Goal: Information Seeking & Learning: Learn about a topic

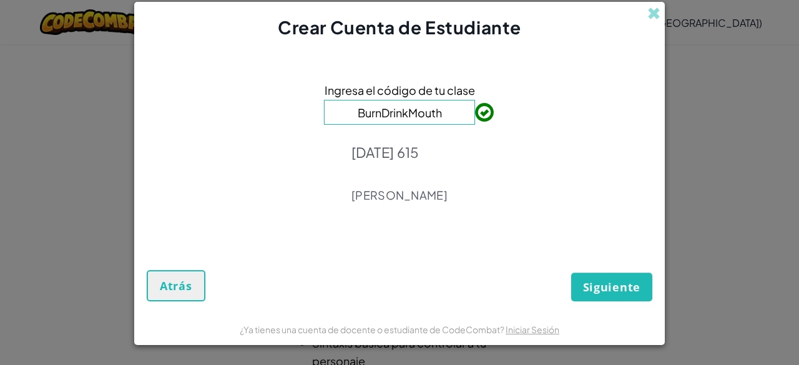
click at [513, 127] on div "Ingresa el código de tu clase BurnDrinkMouth [DATE] 615 [PERSON_NAME]" at bounding box center [399, 146] width 505 height 188
click at [615, 276] on button "Siguiente" at bounding box center [611, 287] width 81 height 29
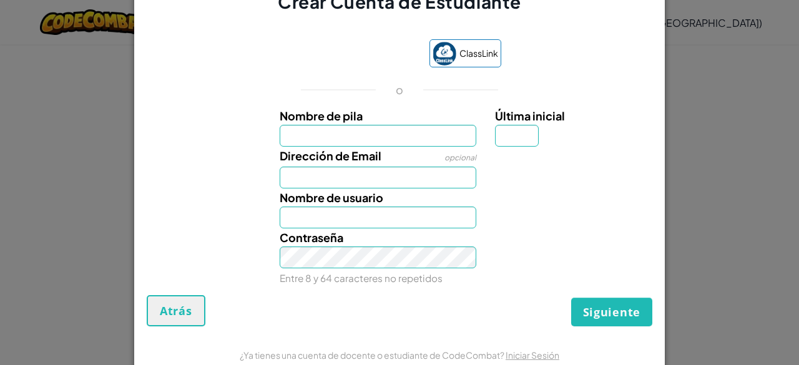
click at [519, 149] on div at bounding box center [571, 156] width 173 height 18
click at [506, 145] on input "Última inicial" at bounding box center [517, 136] width 44 height 22
click at [368, 138] on input "Nombre de pila" at bounding box center [378, 136] width 197 height 22
type input "Natalia"
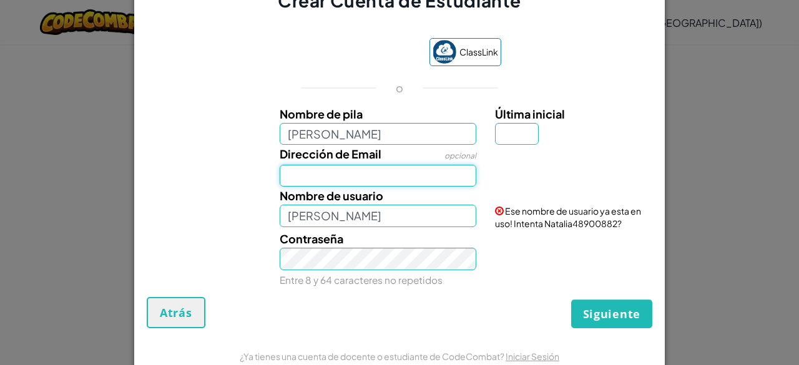
click at [354, 177] on input "Dirección de Email" at bounding box center [378, 176] width 197 height 22
type input "AL07192361@tecmilenio.mx"
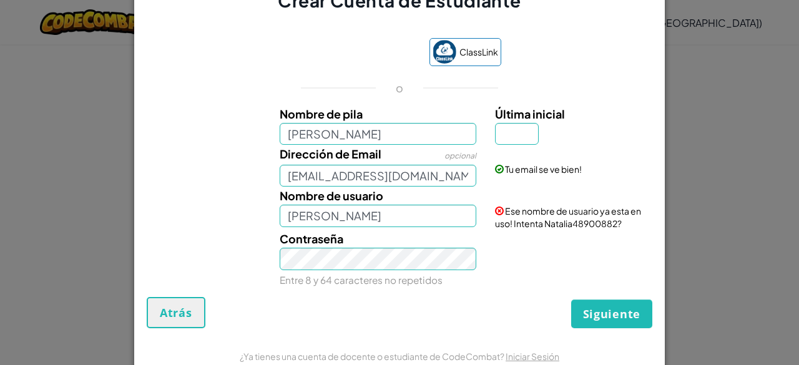
click at [392, 227] on div "Nombre de usuario Natalia Ese nombre de usuario ya esta en uso! Intenta Natalia…" at bounding box center [399, 208] width 518 height 43
click at [376, 223] on input "Natalia" at bounding box center [378, 216] width 197 height 22
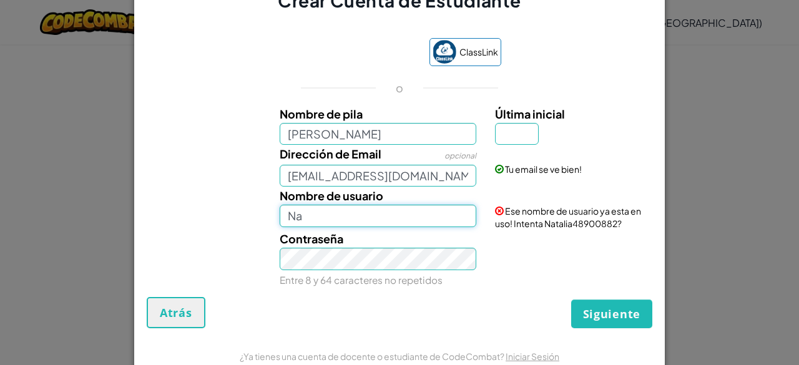
type input "N"
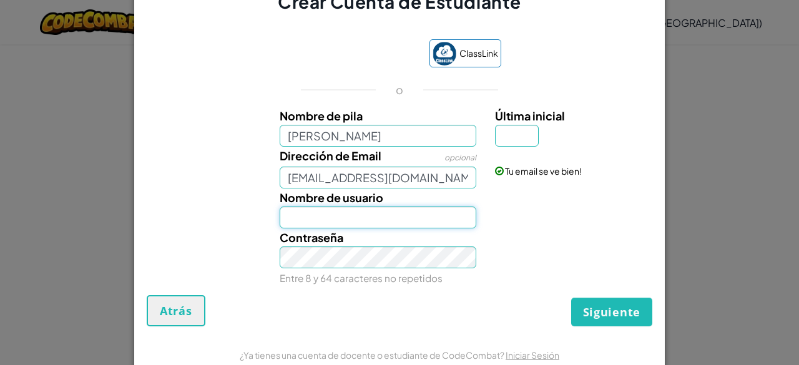
click at [451, 217] on input "Nombre de usuario" at bounding box center [378, 218] width 197 height 22
click at [361, 213] on input "natalia" at bounding box center [378, 218] width 197 height 22
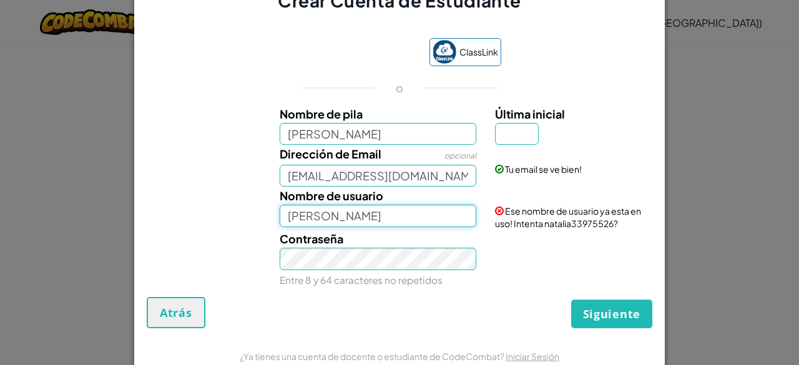
click at [428, 216] on input "natalia" at bounding box center [378, 216] width 197 height 22
click at [496, 211] on span at bounding box center [499, 211] width 9 height 9
click at [498, 209] on span at bounding box center [499, 211] width 9 height 9
click at [495, 211] on span at bounding box center [499, 211] width 9 height 9
click at [489, 217] on div "Ese nombre de usuario ya esta en uso! Intenta natalia33975526?" at bounding box center [571, 208] width 173 height 43
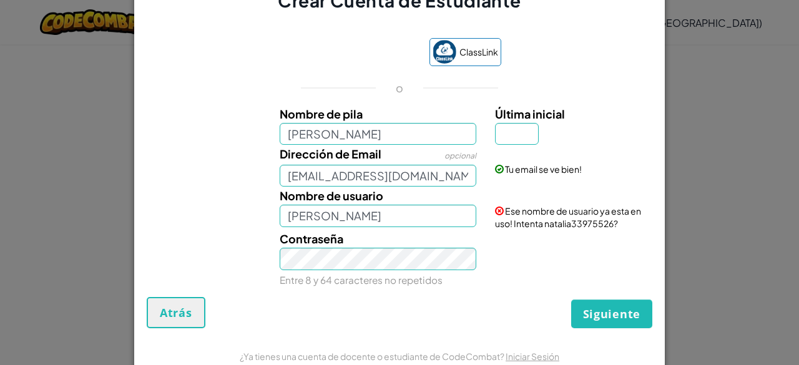
click at [495, 208] on span at bounding box center [499, 211] width 9 height 9
click at [494, 217] on div "Ese nombre de usuario ya esta en uso! Intenta natalia33975526?" at bounding box center [571, 208] width 173 height 43
drag, startPoint x: 494, startPoint y: 217, endPoint x: 496, endPoint y: 208, distance: 8.3
click at [496, 208] on div "Ese nombre de usuario ya esta en uso! Intenta natalia33975526?" at bounding box center [571, 208] width 173 height 43
click at [496, 208] on span at bounding box center [499, 211] width 9 height 9
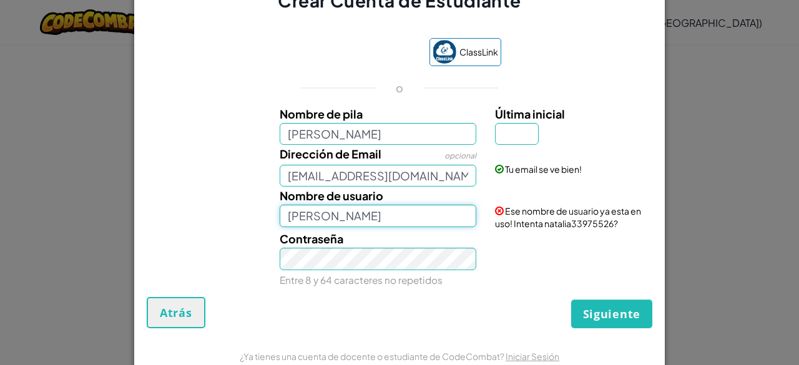
click at [401, 215] on input "natalia" at bounding box center [378, 216] width 197 height 22
type input "natalia771306bb"
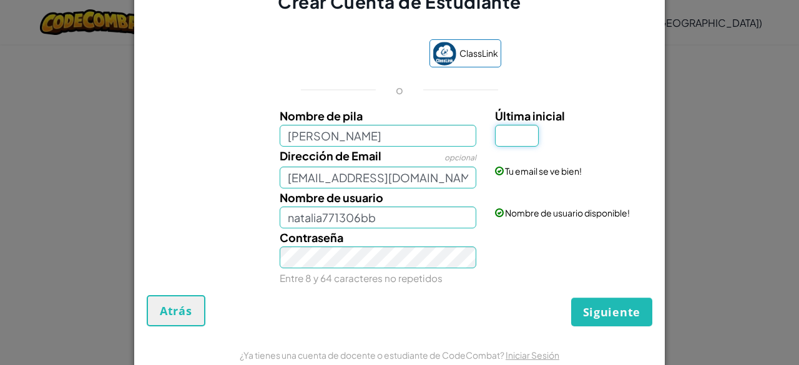
click at [501, 145] on input "Última inicial" at bounding box center [517, 136] width 44 height 22
type input "R"
type input "NataliaR"
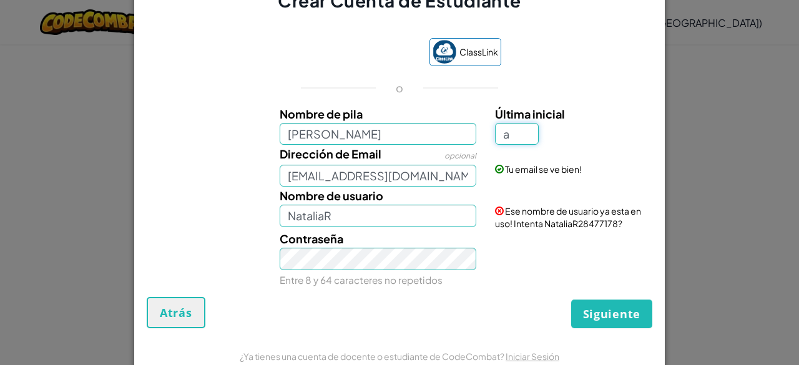
type input "a"
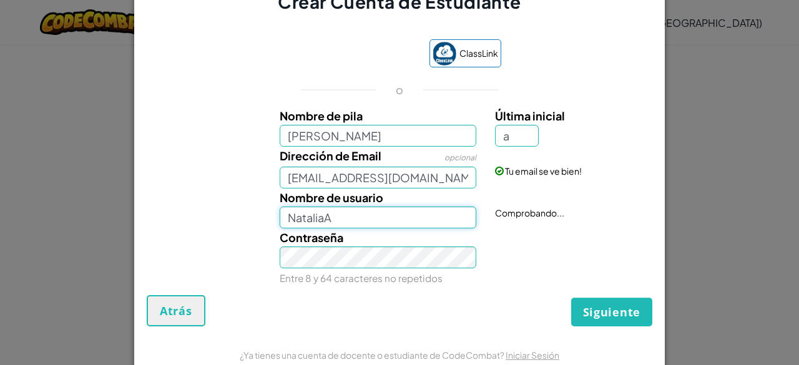
click at [378, 224] on input "NataliaA" at bounding box center [378, 218] width 197 height 22
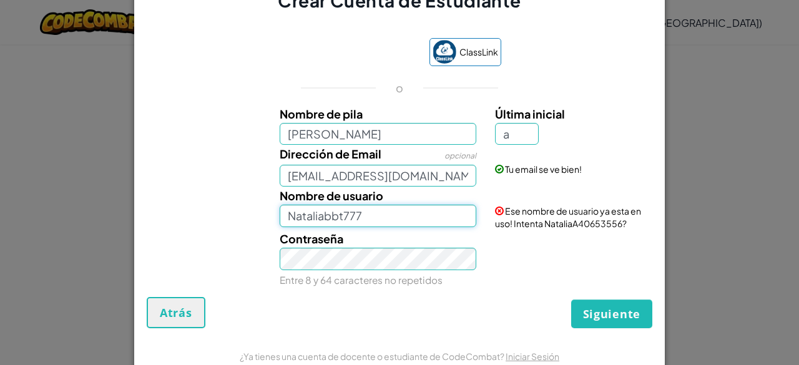
type input "Nataliabbt777"
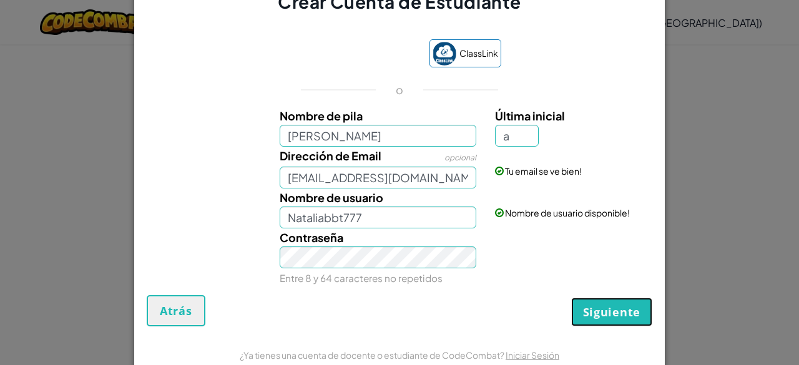
click at [571, 298] on button "Siguiente" at bounding box center [611, 312] width 81 height 29
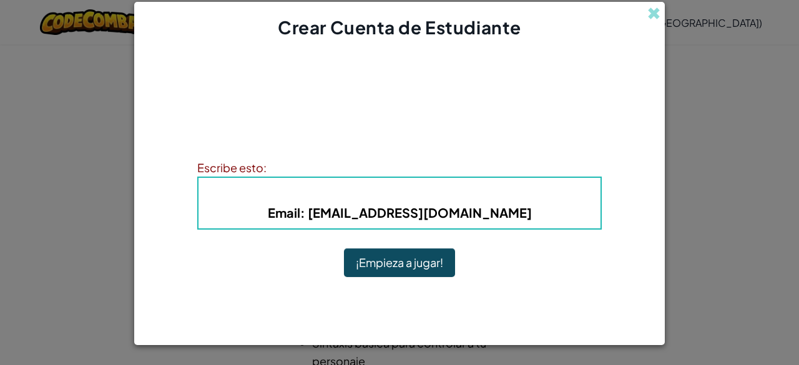
click at [467, 184] on h4 "Nombre de usuario : Nataliabbt777" at bounding box center [399, 193] width 377 height 19
drag, startPoint x: 515, startPoint y: 204, endPoint x: 490, endPoint y: 218, distance: 28.5
click at [490, 218] on h5 "Email : AL07192361@tecmilenio.mx" at bounding box center [399, 212] width 377 height 19
click at [490, 218] on b "Email : AL07192361@tecmilenio.mx" at bounding box center [400, 213] width 264 height 16
click at [418, 266] on button "¡Empieza a jugar!" at bounding box center [399, 262] width 111 height 29
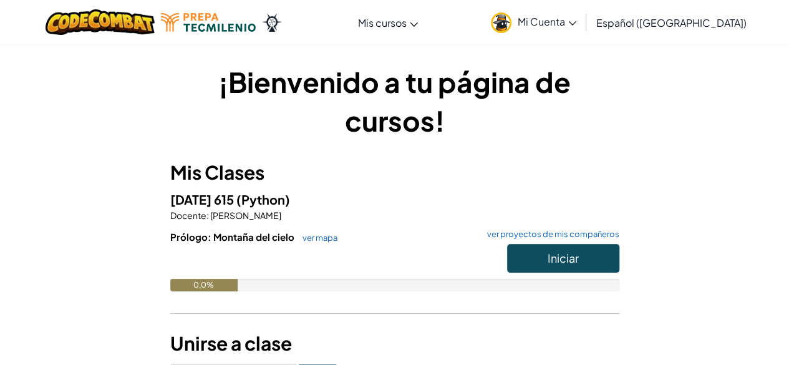
scroll to position [64, 0]
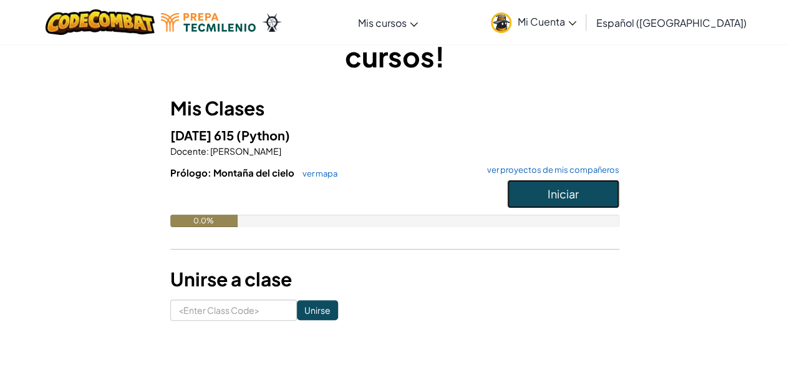
click at [528, 197] on button "Iniciar" at bounding box center [563, 194] width 112 height 29
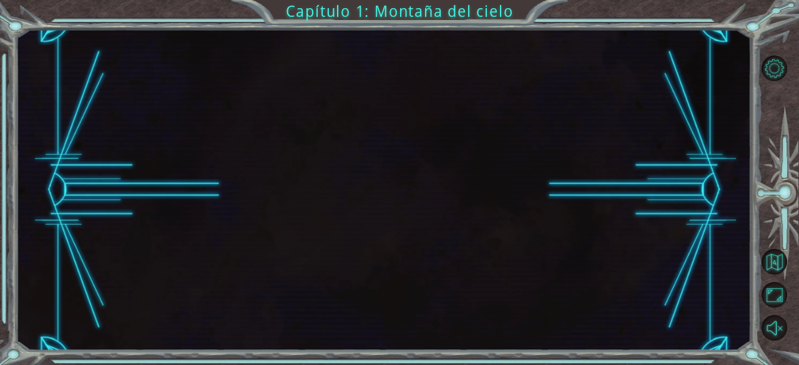
click at [574, 265] on div at bounding box center [383, 189] width 735 height 321
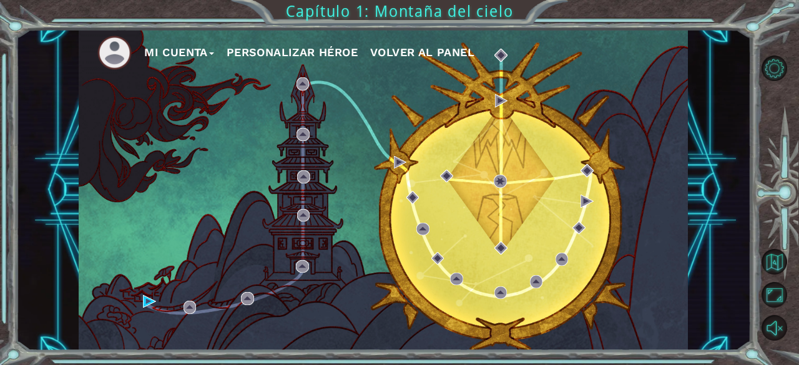
click at [310, 49] on button "Personalizar héroe" at bounding box center [292, 52] width 131 height 19
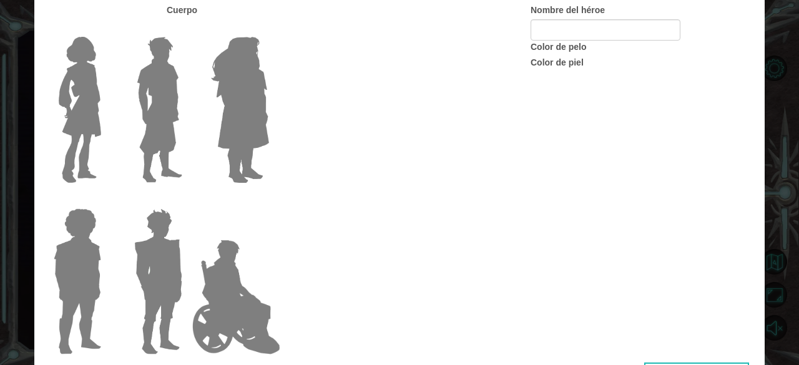
click at [310, 49] on div "Cuerpo Nombre del héroe Color de pelo Color [PERSON_NAME]" at bounding box center [399, 183] width 730 height 359
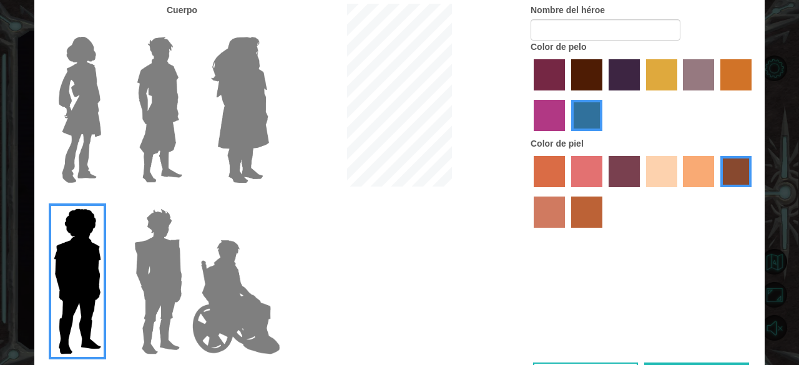
click at [100, 92] on img at bounding box center [80, 110] width 52 height 156
click at [106, 29] on input "Hero Connie" at bounding box center [106, 29] width 0 height 0
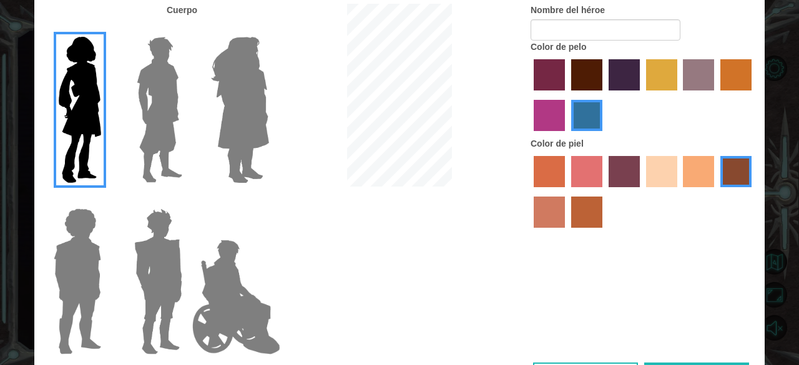
click at [651, 180] on label "sandy beach skin color" at bounding box center [661, 171] width 31 height 31
click at [641, 192] on input "sandy beach skin color" at bounding box center [641, 192] width 0 height 0
click at [582, 85] on label "maroon hair color" at bounding box center [586, 74] width 31 height 31
click at [567, 95] on input "maroon hair color" at bounding box center [567, 95] width 0 height 0
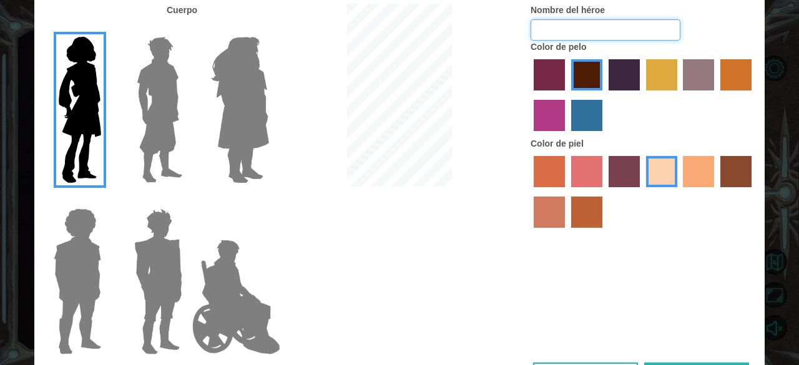
click at [570, 31] on input "Nombre del héroe" at bounding box center [605, 29] width 150 height 21
type input "naaaat"
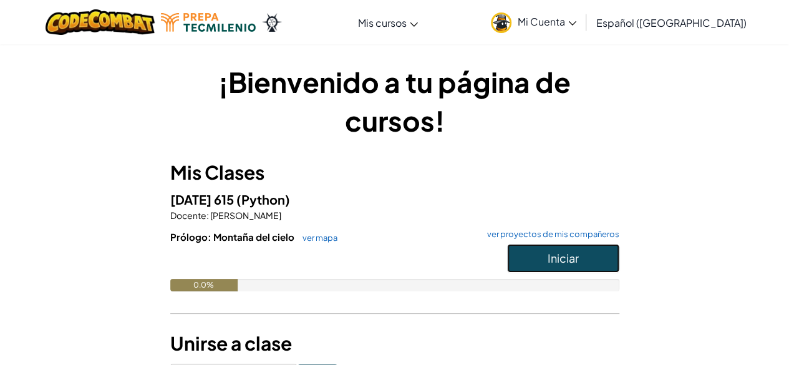
drag, startPoint x: 557, startPoint y: 271, endPoint x: 550, endPoint y: 254, distance: 18.4
click at [550, 254] on button "Iniciar" at bounding box center [563, 258] width 112 height 29
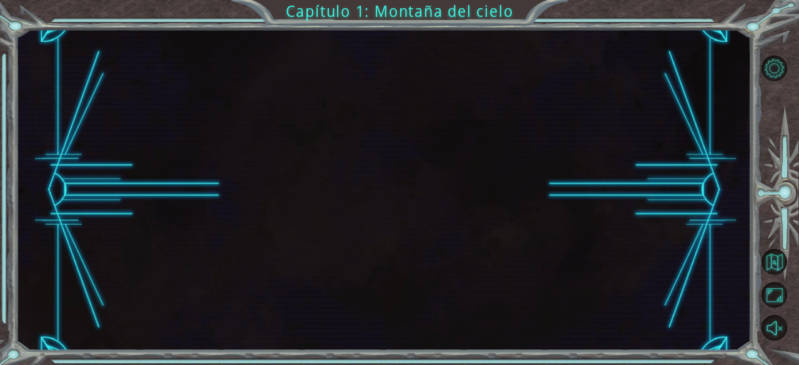
click at [550, 254] on div at bounding box center [383, 189] width 735 height 321
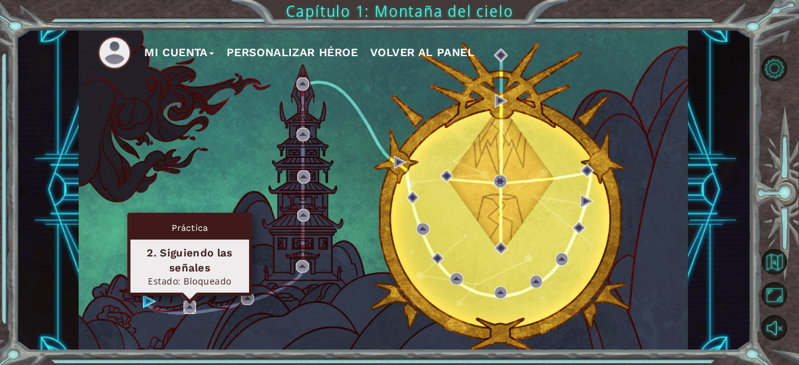
click at [186, 310] on img at bounding box center [189, 307] width 12 height 12
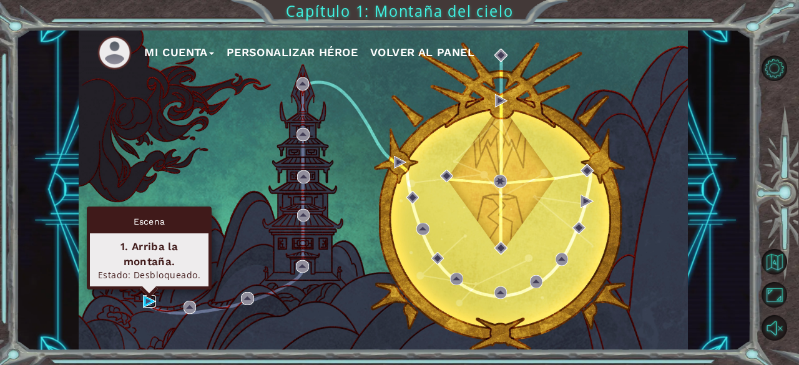
click at [144, 303] on img at bounding box center [149, 301] width 12 height 12
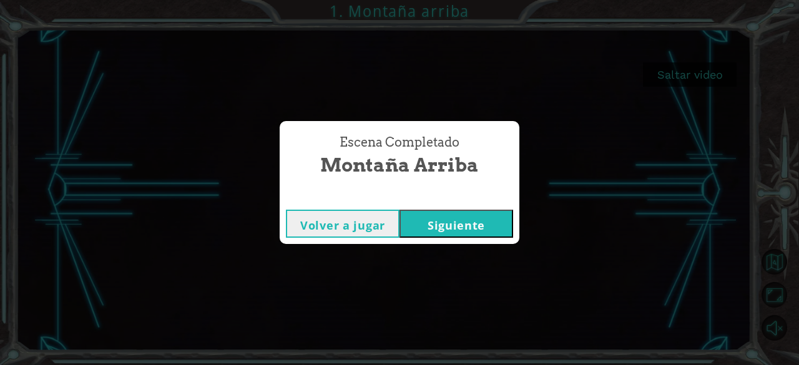
click at [478, 225] on button "Siguiente" at bounding box center [456, 224] width 114 height 28
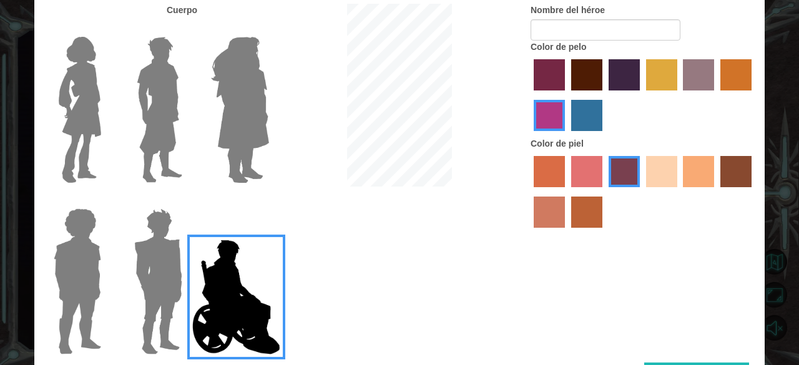
click at [668, 165] on label "sandy beach skin color" at bounding box center [661, 171] width 31 height 31
click at [641, 192] on input "sandy beach skin color" at bounding box center [641, 192] width 0 height 0
click at [69, 68] on img at bounding box center [80, 110] width 52 height 156
click at [106, 29] on input "Hero Connie" at bounding box center [106, 29] width 0 height 0
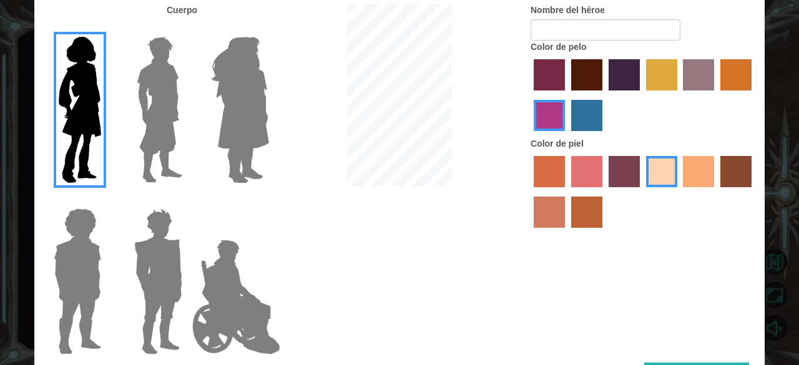
click at [543, 76] on label "paprika hair color" at bounding box center [549, 74] width 31 height 31
click at [529, 95] on input "paprika hair color" at bounding box center [529, 95] width 0 height 0
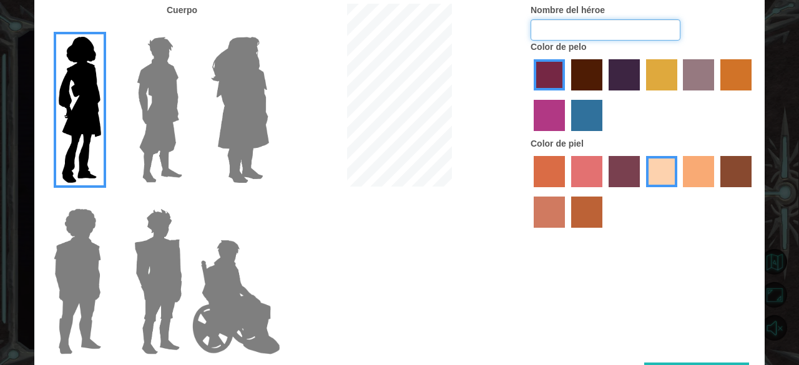
click at [555, 33] on input "Nombre del héroe" at bounding box center [605, 29] width 150 height 21
type input "naaat"
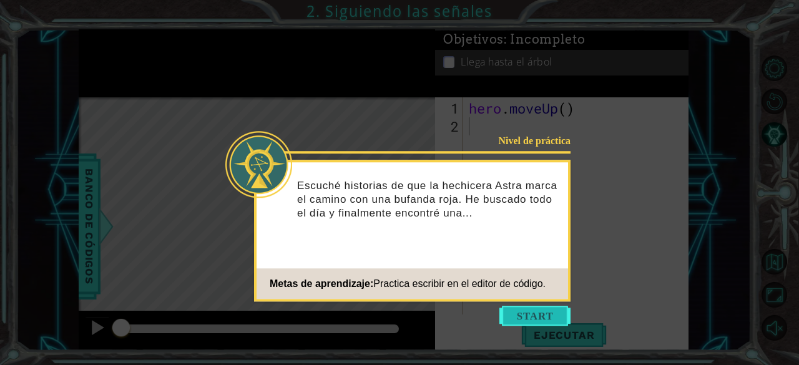
click at [524, 314] on button "Start" at bounding box center [534, 316] width 71 height 20
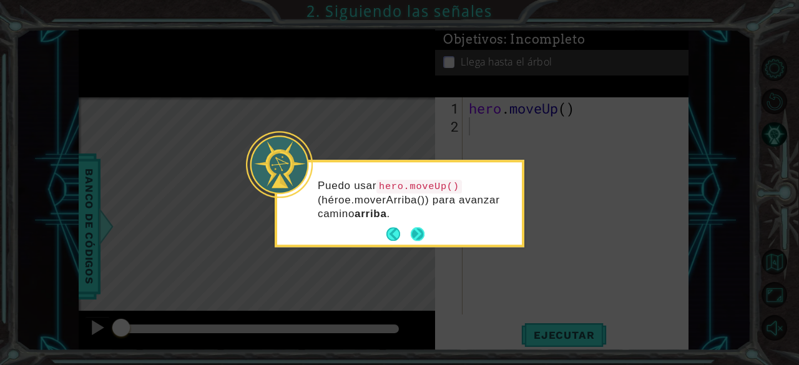
click at [416, 233] on button "Next" at bounding box center [418, 235] width 14 height 14
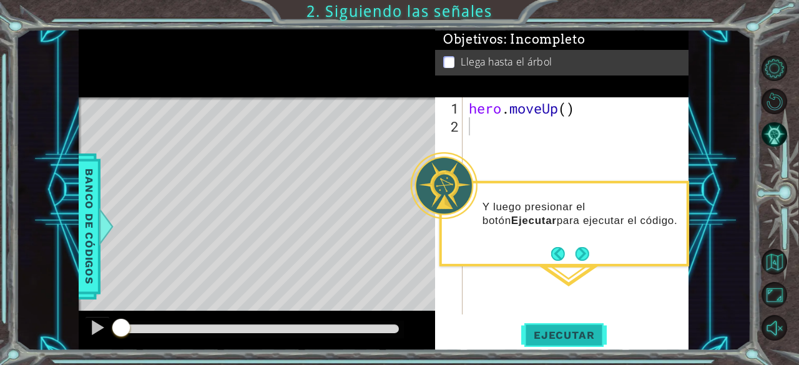
click at [560, 336] on span "Ejecutar" at bounding box center [563, 335] width 85 height 12
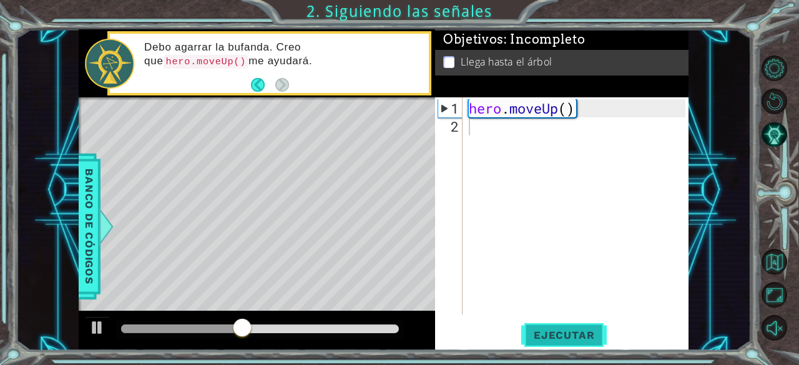
click at [560, 336] on span "Ejecutar" at bounding box center [563, 335] width 85 height 12
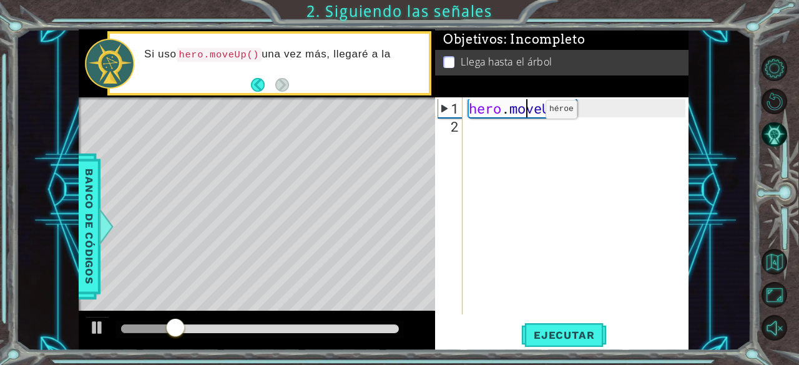
click at [527, 114] on div "hero . moveUp ( )" at bounding box center [579, 225] width 226 height 253
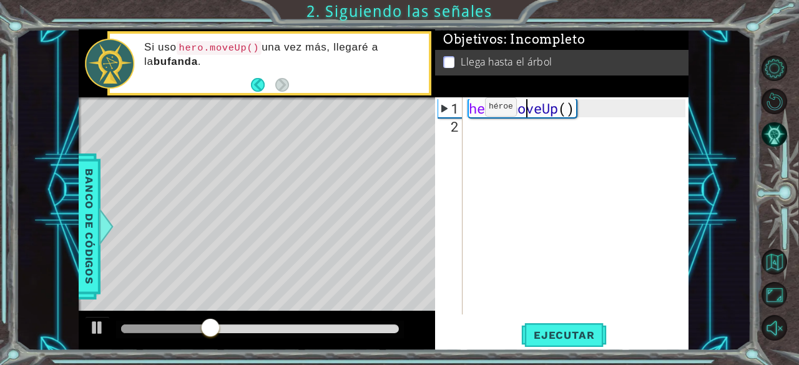
click at [451, 111] on div "1" at bounding box center [450, 108] width 24 height 18
click at [450, 102] on div "1" at bounding box center [450, 108] width 24 height 18
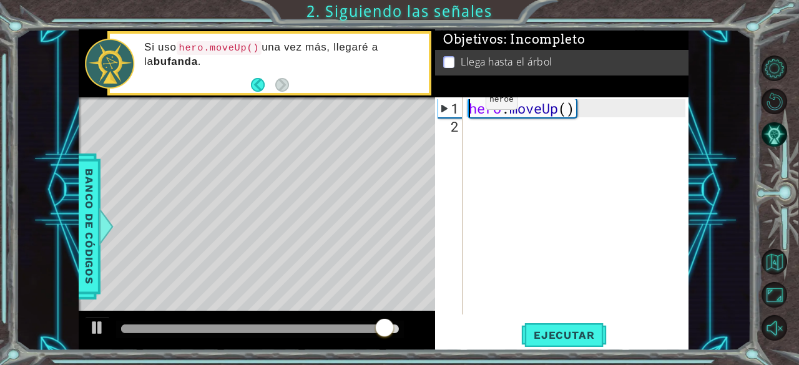
click at [450, 102] on div "1" at bounding box center [450, 108] width 24 height 18
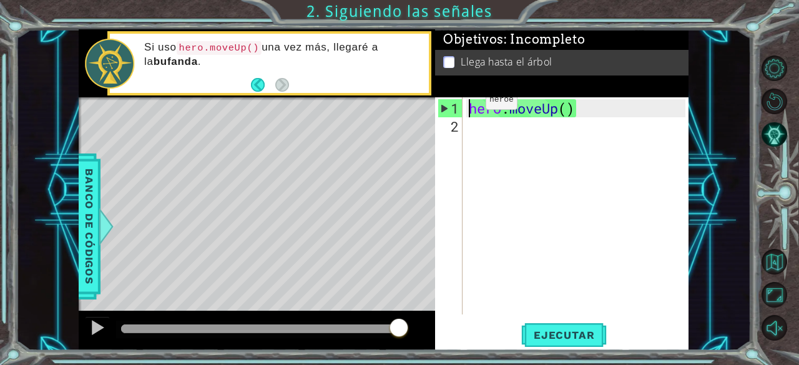
drag, startPoint x: 452, startPoint y: 105, endPoint x: 447, endPoint y: 95, distance: 11.2
click at [447, 95] on div "Objetivos : Incompleto Llega hasta el árbol hero.moveUp() 1 2 hero . moveUp ( )…" at bounding box center [561, 189] width 253 height 321
click at [521, 109] on div "hero . moveUp ( )" at bounding box center [576, 205] width 220 height 217
click at [521, 109] on div "hero . moveUp ( )" at bounding box center [579, 225] width 226 height 253
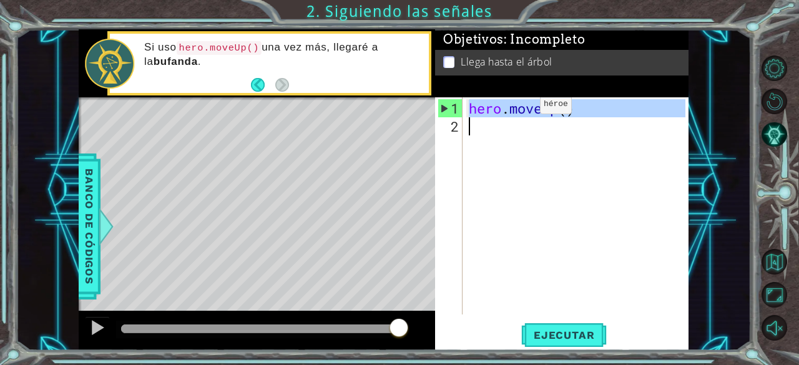
click at [521, 109] on div "hero . moveUp ( )" at bounding box center [579, 225] width 226 height 253
type textarea "hero.moveUp()"
click at [521, 109] on div "hero . moveUp ( )" at bounding box center [579, 225] width 226 height 253
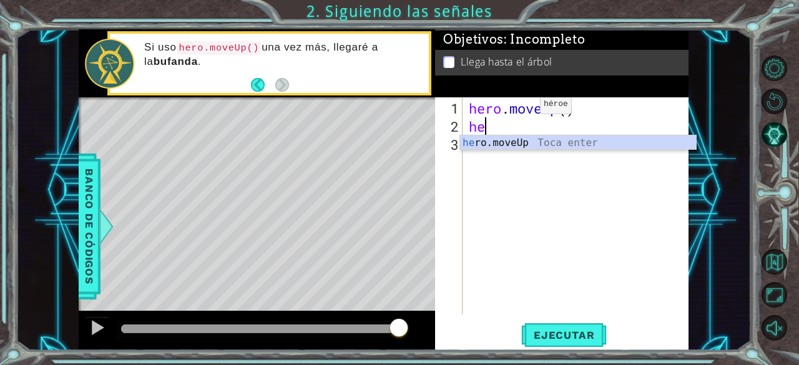
type textarea "her"
click at [589, 138] on div "her o.moveUp Toca enter" at bounding box center [578, 157] width 236 height 45
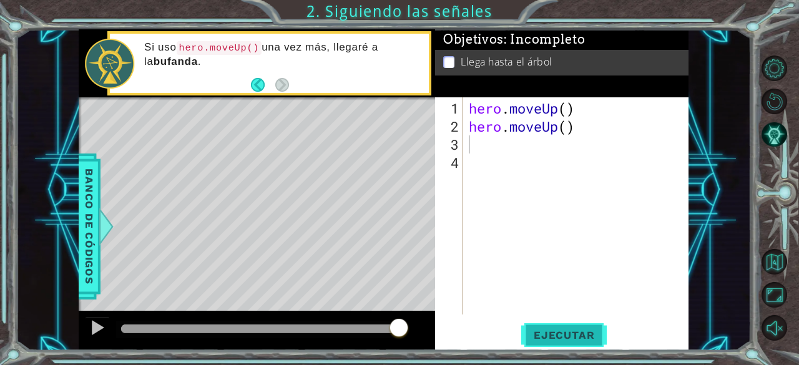
click at [565, 339] on span "Ejecutar" at bounding box center [563, 335] width 85 height 12
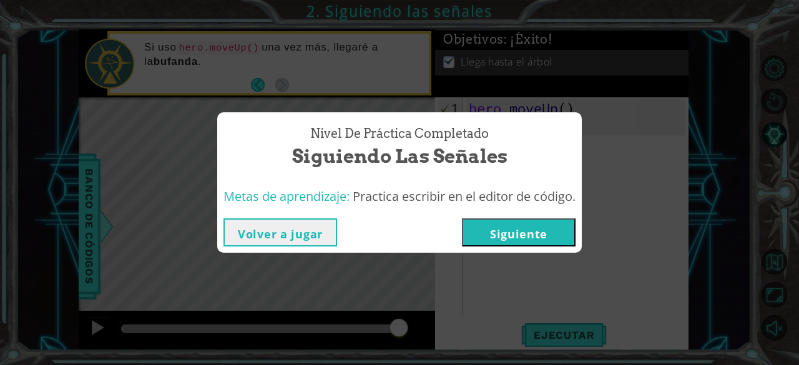
click at [513, 229] on button "Siguiente" at bounding box center [519, 232] width 114 height 28
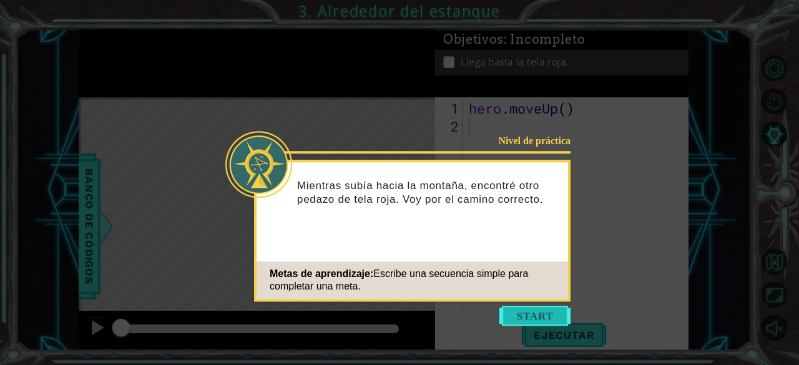
click at [524, 310] on button "Start" at bounding box center [534, 316] width 71 height 20
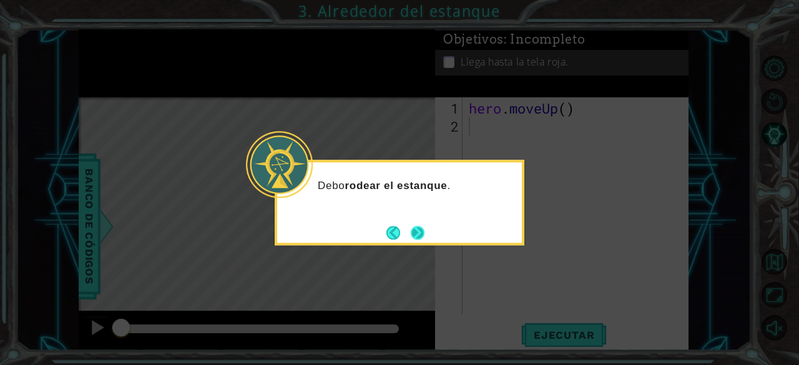
click at [429, 229] on div "Debo rodear el estanque ." at bounding box center [400, 202] width 250 height 85
click at [422, 230] on button "Next" at bounding box center [418, 233] width 14 height 14
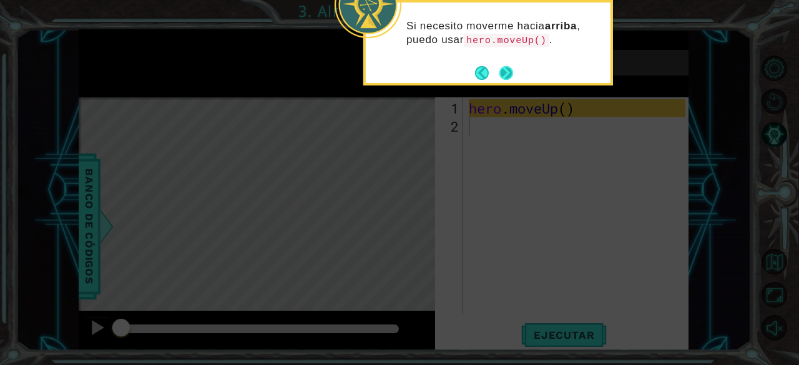
click at [509, 67] on button "Next" at bounding box center [506, 73] width 14 height 14
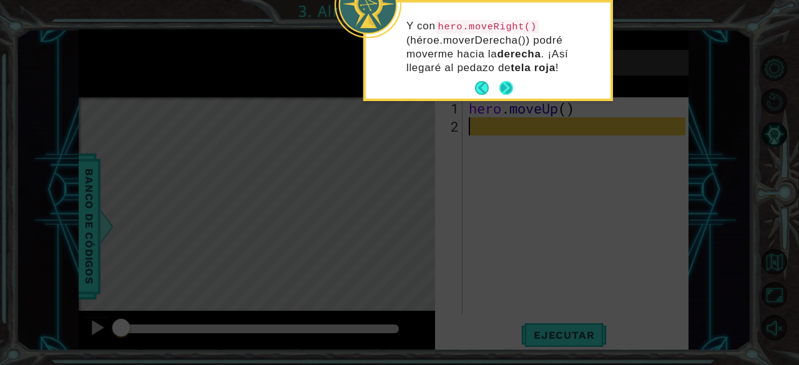
click at [507, 77] on div "Y con hero.moveRight() (héroe.moverDerecha()) podré moverme hacia la derecha . …" at bounding box center [488, 52] width 245 height 91
click at [507, 77] on div "Y con hero.moveRight() (héroe.moverDerecha()) podré moverme hacia la derecha . …" at bounding box center [488, 50] width 245 height 96
click at [505, 87] on button "Next" at bounding box center [506, 88] width 14 height 14
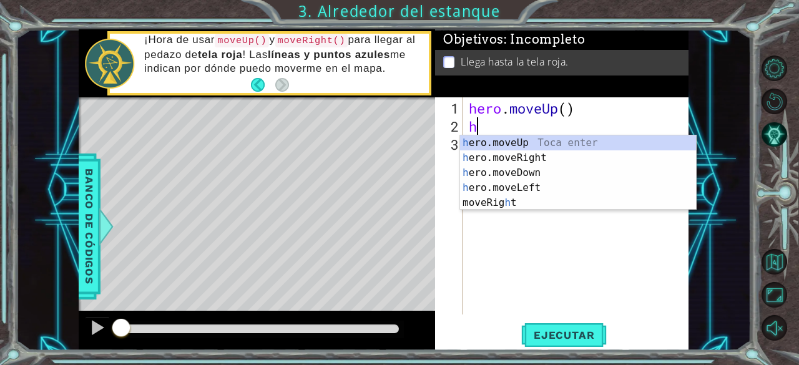
type textarea "he"
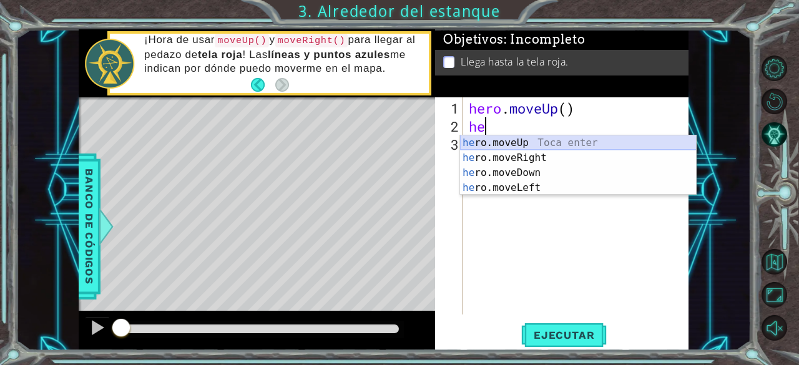
click at [517, 140] on div "he ro.moveUp Toca enter he ro.moveRight Toca enter he ro.moveDown Toca enter he…" at bounding box center [578, 180] width 236 height 90
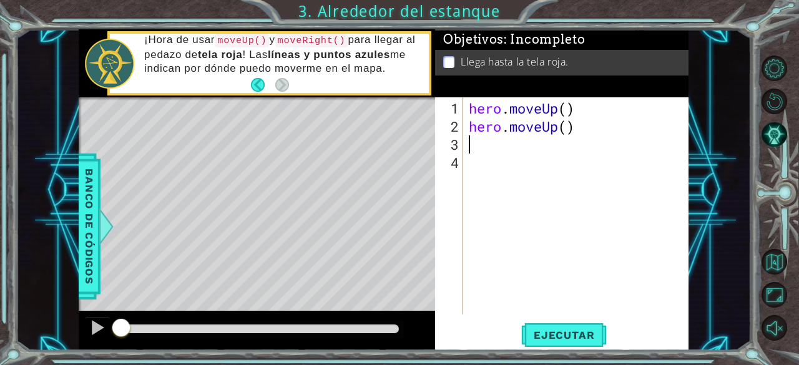
click at [504, 143] on div "hero . moveUp ( ) hero . moveUp ( )" at bounding box center [579, 225] width 226 height 253
type textarea "h"
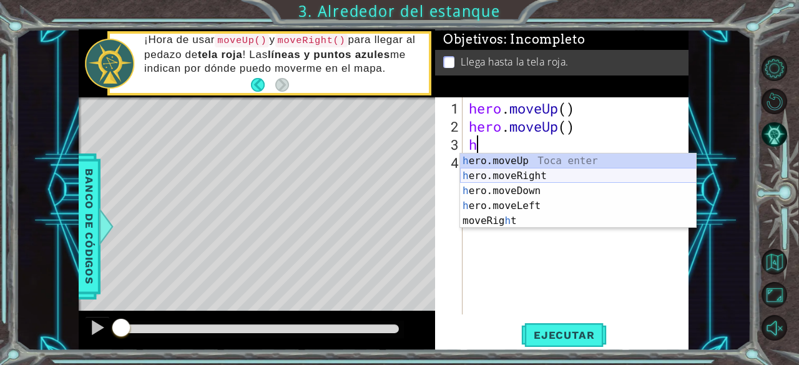
click at [520, 170] on div "h ero.moveUp Toca enter h ero.moveRight Toca enter h ero.moveDown Toca enter h …" at bounding box center [578, 205] width 236 height 105
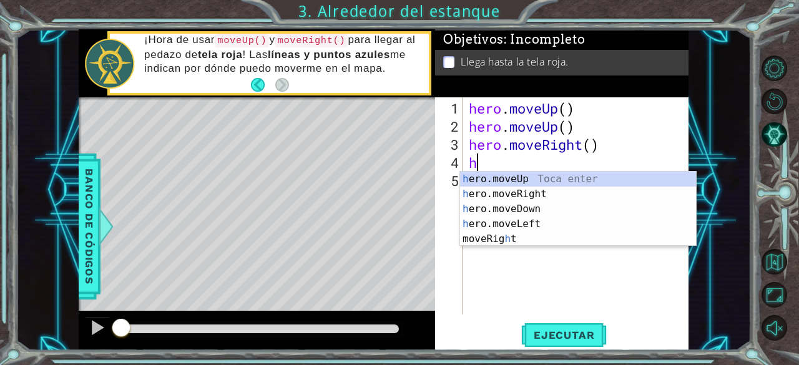
type textarea "he"
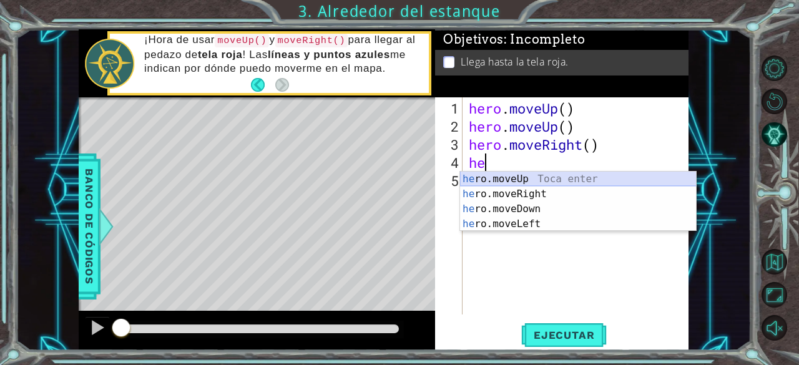
click at [534, 177] on div "he ro.moveUp Toca enter he ro.moveRight Toca enter he ro.moveDown Toca enter he…" at bounding box center [578, 217] width 236 height 90
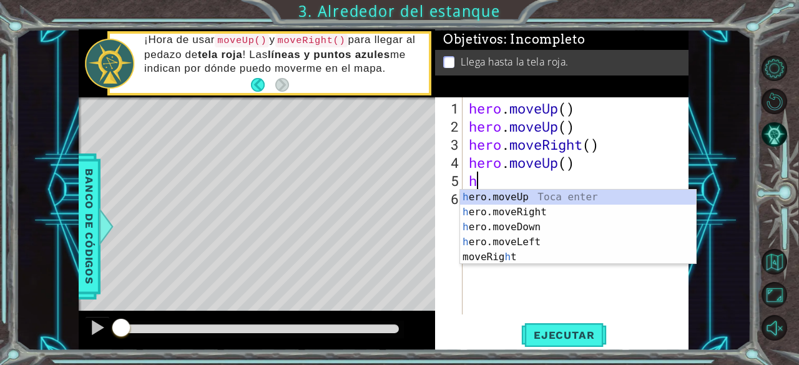
type textarea "he"
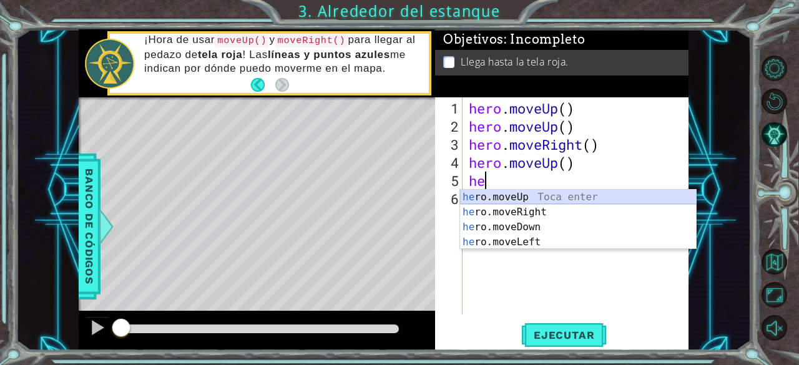
click at [524, 198] on div "he ro.moveUp Toca enter he ro.moveRight Toca enter he ro.moveDown Toca enter he…" at bounding box center [578, 235] width 236 height 90
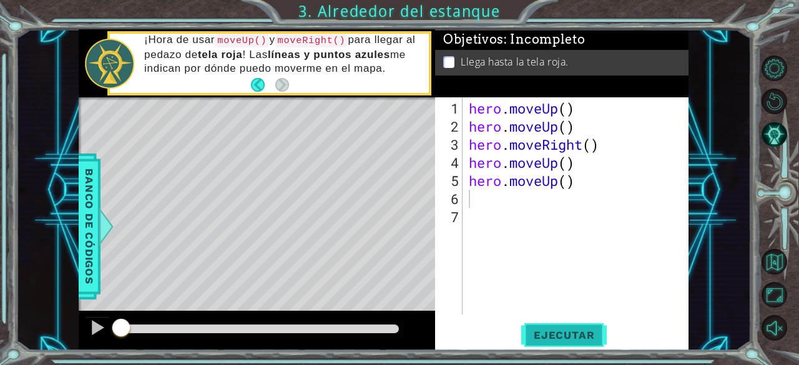
click at [579, 335] on span "Ejecutar" at bounding box center [563, 335] width 85 height 12
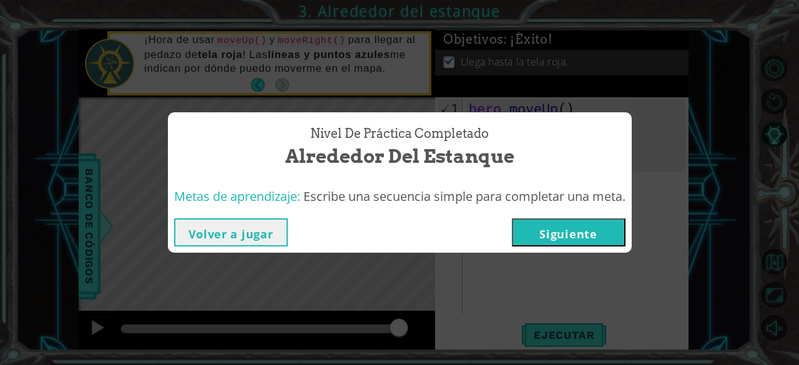
click at [561, 220] on button "Siguiente" at bounding box center [569, 232] width 114 height 28
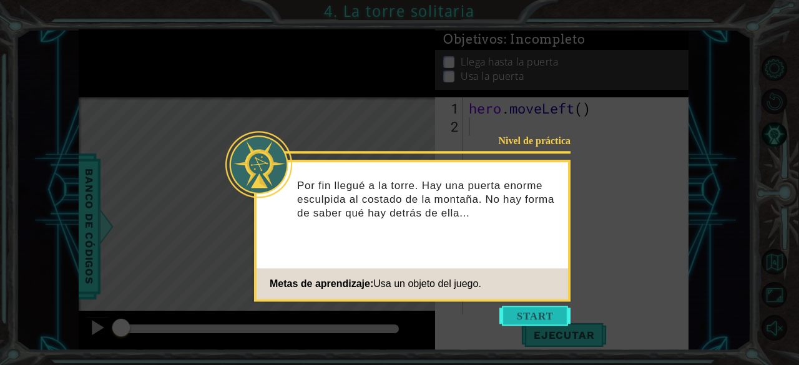
click at [522, 313] on button "Start" at bounding box center [534, 316] width 71 height 20
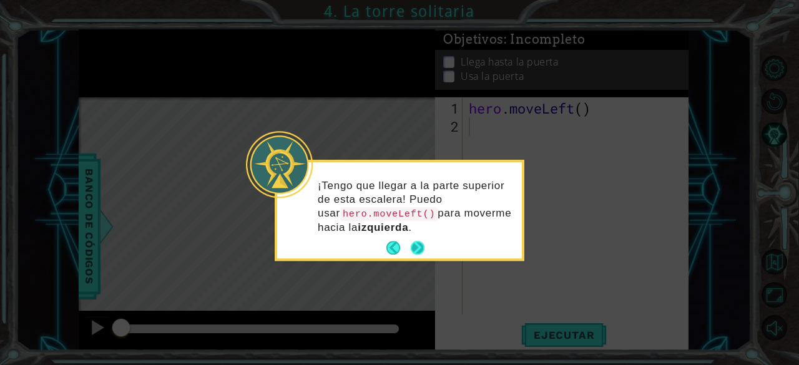
click at [418, 244] on button "Next" at bounding box center [417, 248] width 14 height 14
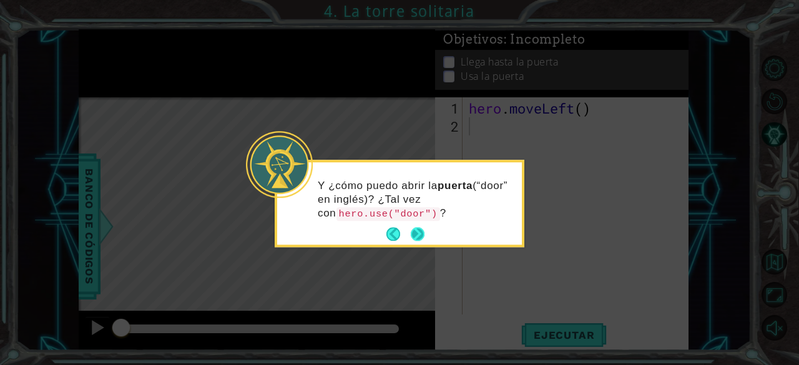
click at [414, 229] on button "Next" at bounding box center [418, 235] width 14 height 14
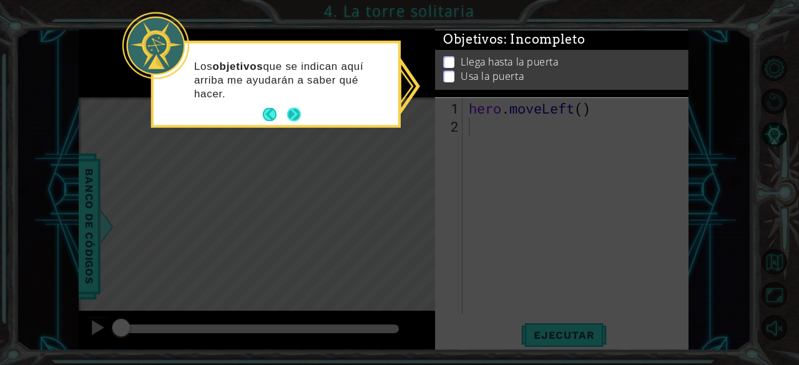
click at [298, 108] on button "Next" at bounding box center [294, 115] width 14 height 14
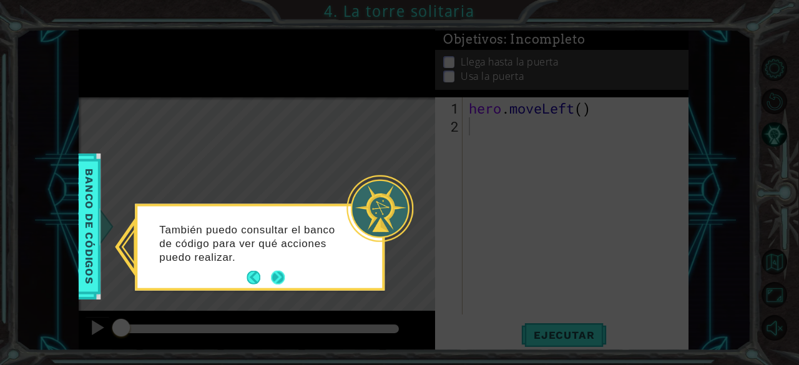
click at [278, 275] on button "Next" at bounding box center [278, 278] width 14 height 14
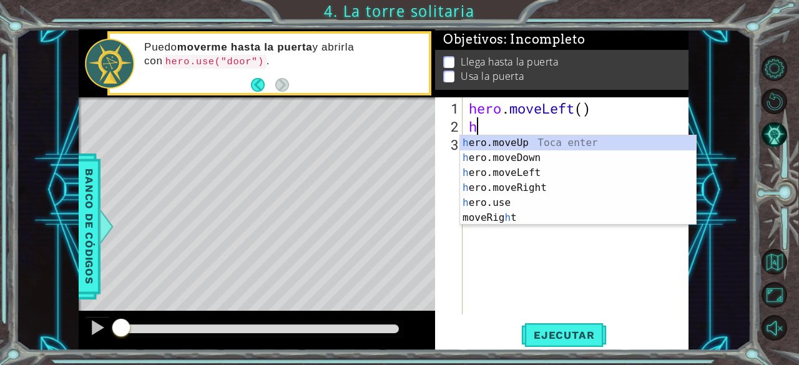
type textarea "he"
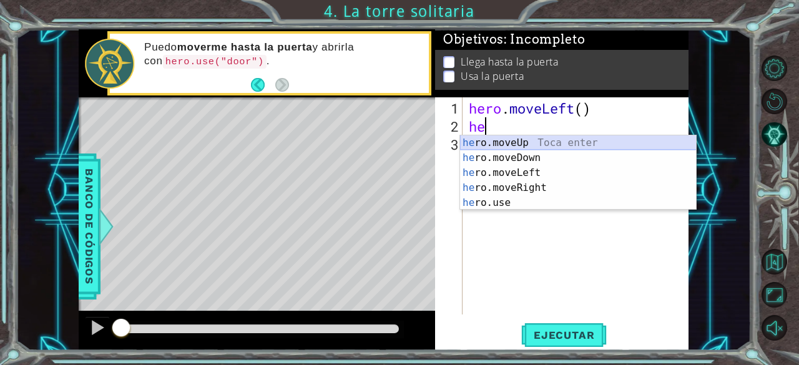
click at [533, 137] on div "he ro.moveUp Toca enter he ro.moveDown Toca enter he ro.moveLeft Toca enter he …" at bounding box center [578, 187] width 236 height 105
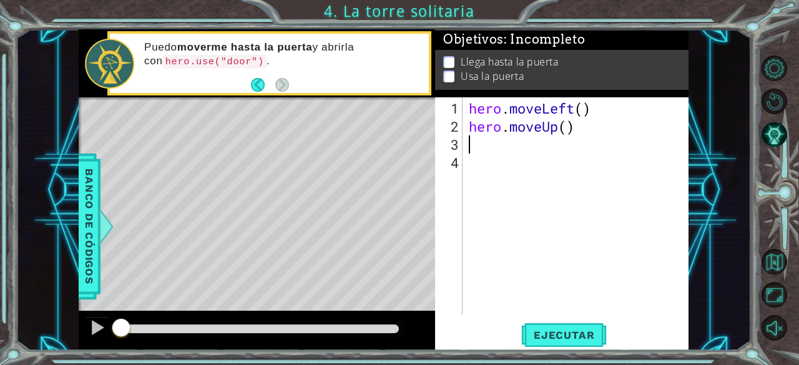
type textarea "h"
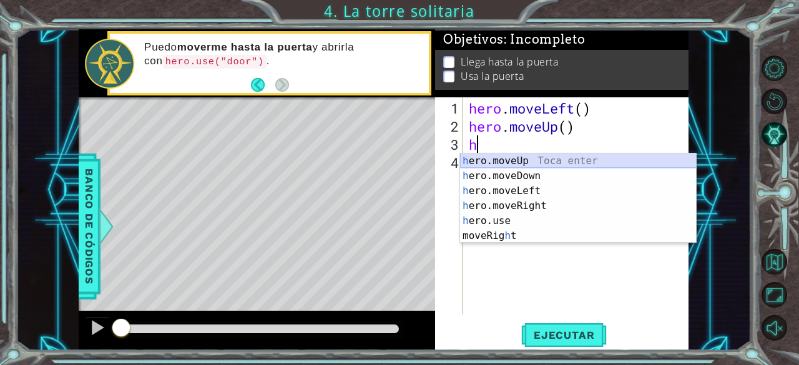
click at [534, 155] on div "h ero.moveUp Toca enter h ero.moveDown Toca enter h ero.moveLeft Toca enter h e…" at bounding box center [578, 213] width 236 height 120
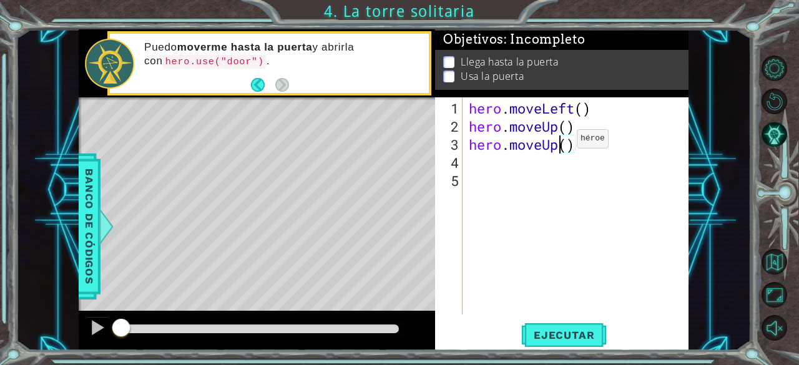
click at [558, 144] on div "hero . moveLeft ( ) hero . moveUp ( ) hero . moveUp ( )" at bounding box center [579, 225] width 226 height 253
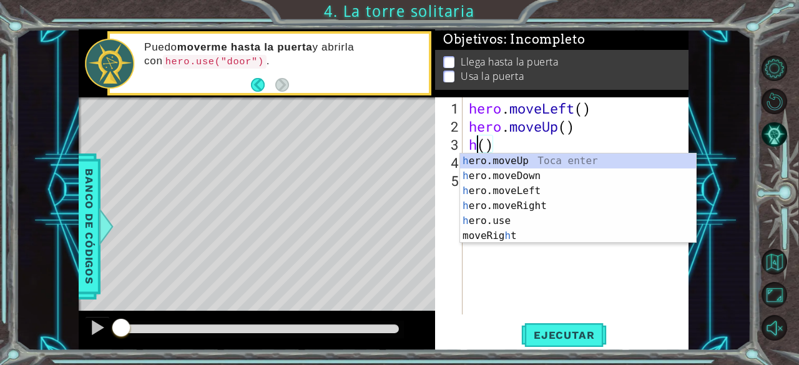
scroll to position [0, 1]
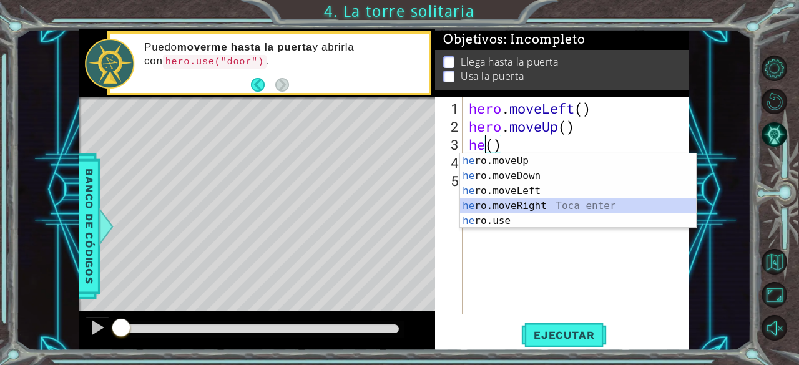
click at [484, 204] on div "he ro.moveUp Toca enter he ro.moveDown Toca enter he ro.moveLeft Toca enter he …" at bounding box center [578, 205] width 236 height 105
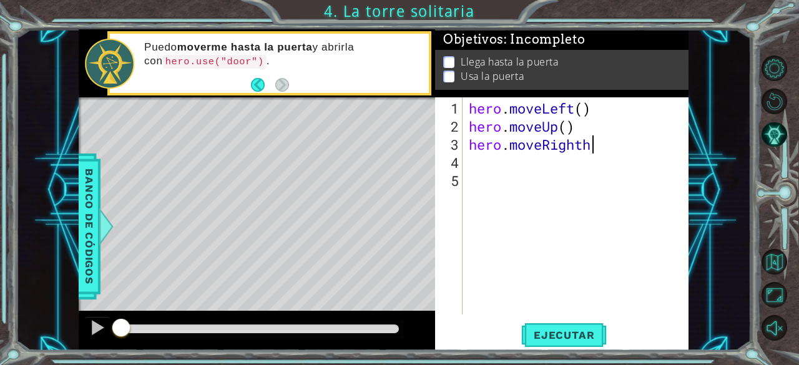
scroll to position [0, 5]
type textarea "hero.moveRight"
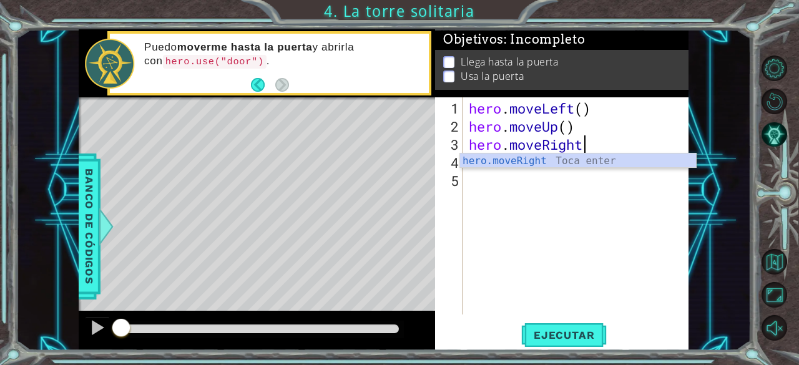
click at [480, 179] on div "hero . moveLeft ( ) hero . moveUp ( ) hero . moveRight" at bounding box center [579, 225] width 226 height 253
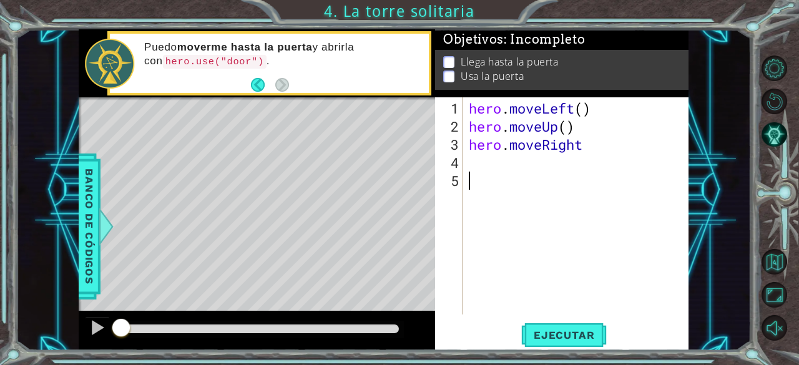
scroll to position [0, 0]
click at [479, 170] on div "hero . moveLeft ( ) hero . moveUp ( ) hero . moveRight" at bounding box center [579, 225] width 226 height 253
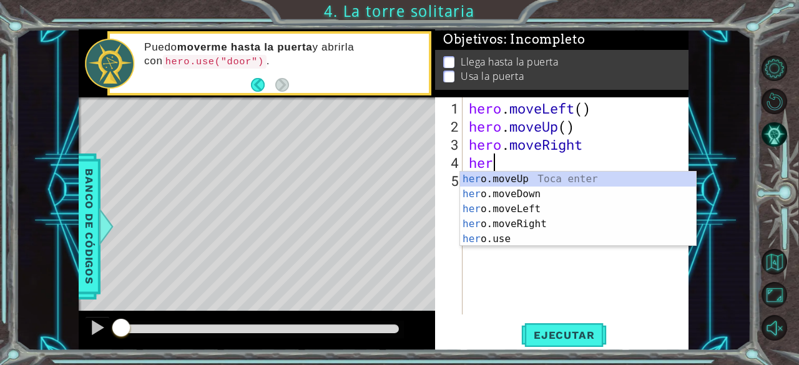
type textarea "hero"
click at [498, 177] on div "hero .moveUp Toca enter hero .moveDown Toca enter hero .moveLeft Toca enter her…" at bounding box center [578, 224] width 236 height 105
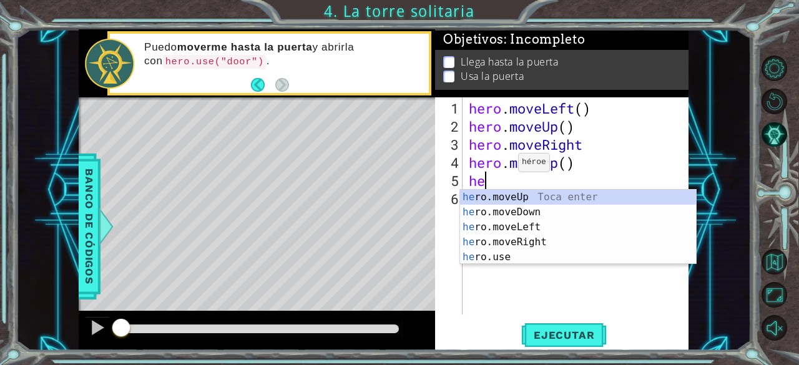
type textarea "he"
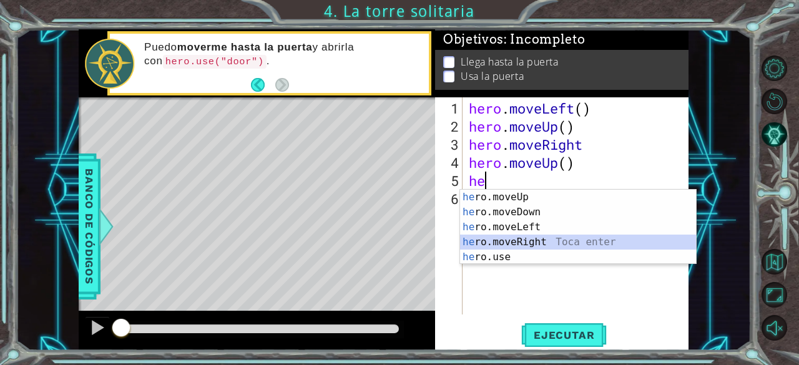
click at [520, 240] on div "he ro.moveUp Toca enter he ro.moveDown Toca enter he ro.moveLeft Toca enter he …" at bounding box center [578, 242] width 236 height 105
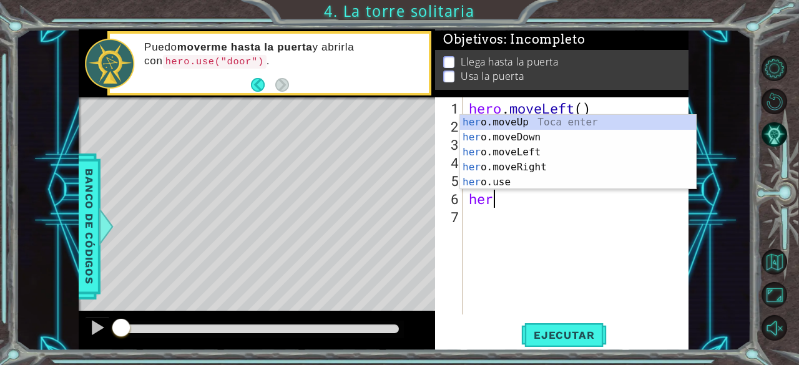
type textarea "hero"
click at [512, 120] on div "hero .moveUp Toca enter hero .moveDown Toca enter hero .moveLeft Toca enter her…" at bounding box center [578, 167] width 236 height 105
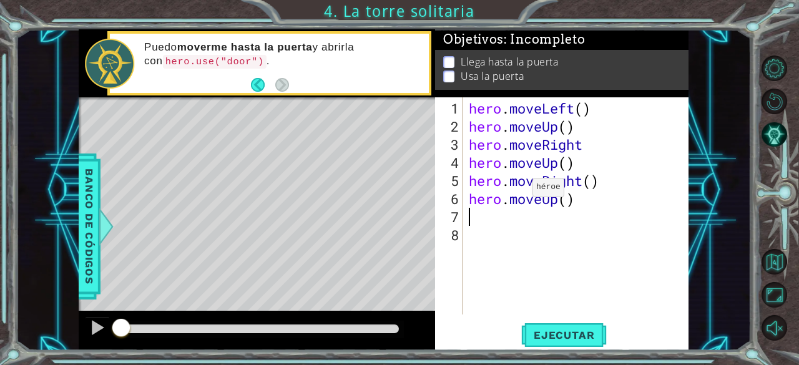
scroll to position [0, 0]
click at [447, 58] on p at bounding box center [448, 64] width 11 height 12
click at [572, 351] on div "1 ההההההההההההההההההההההההההההההההההההההההההההההההההההההההההההההההההההההההההההה…" at bounding box center [399, 182] width 799 height 365
click at [571, 339] on span "Ejecutar" at bounding box center [563, 335] width 85 height 12
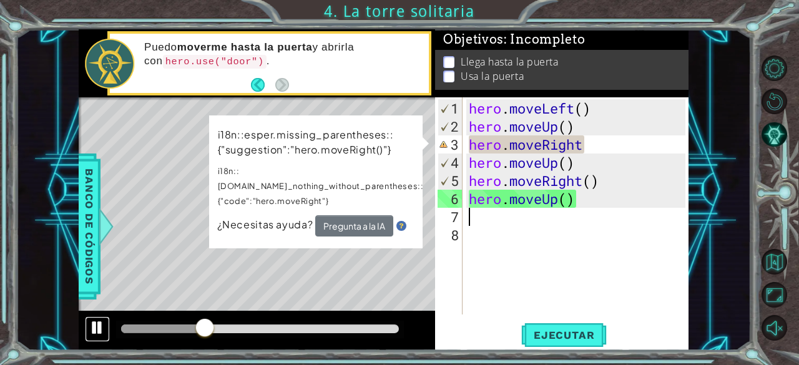
click at [96, 328] on div at bounding box center [97, 327] width 16 height 16
click at [539, 152] on div "hero . moveLeft ( ) hero . moveUp ( ) hero . moveRight hero . moveUp ( ) hero .…" at bounding box center [579, 225] width 226 height 253
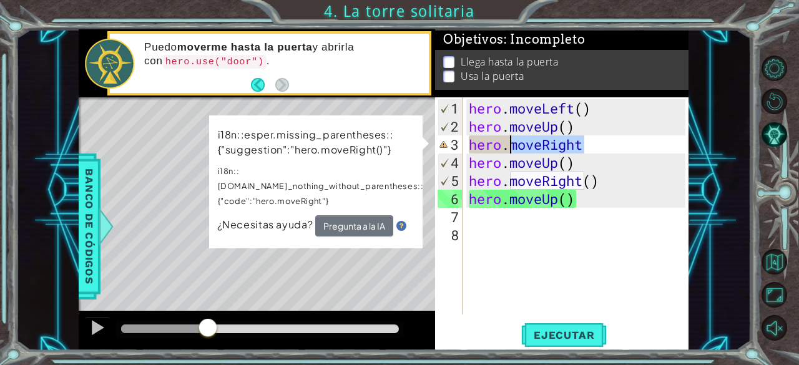
click at [539, 152] on div "hero . moveLeft ( ) hero . moveUp ( ) hero . moveRight hero . moveUp ( ) hero .…" at bounding box center [579, 225] width 226 height 253
click at [539, 152] on div "hero . moveLeft ( ) hero . moveUp ( ) hero . moveRight hero . moveUp ( ) hero .…" at bounding box center [576, 205] width 220 height 217
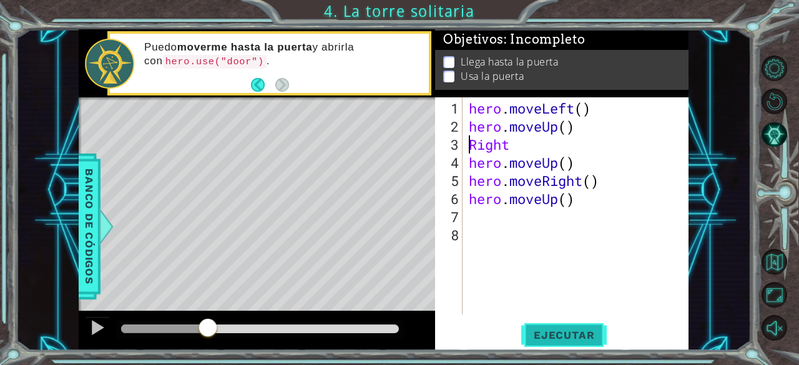
click at [568, 334] on span "Ejecutar" at bounding box center [563, 335] width 85 height 12
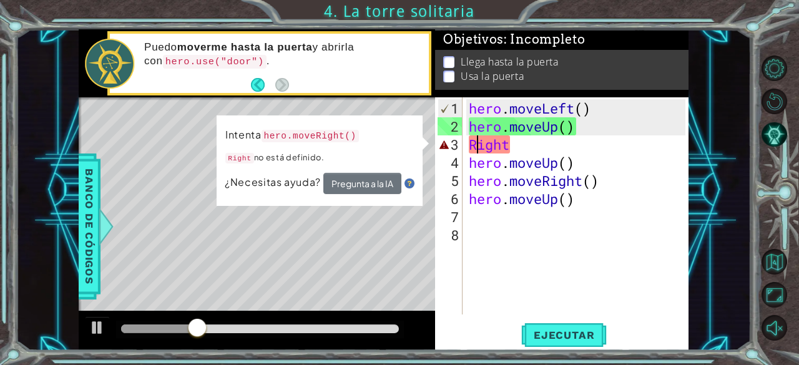
click at [477, 147] on div "hero . moveLeft ( ) hero . moveUp ( ) Right hero . moveUp ( ) hero . moveRight …" at bounding box center [579, 225] width 226 height 253
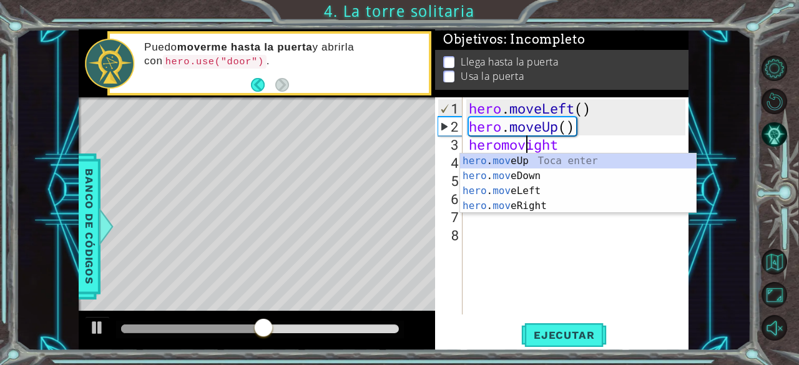
scroll to position [0, 2]
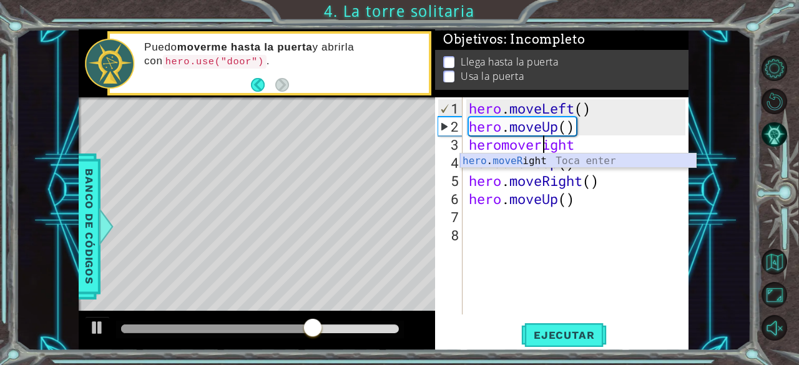
click at [487, 155] on div "hero . moveR ight Toca enter" at bounding box center [578, 175] width 236 height 45
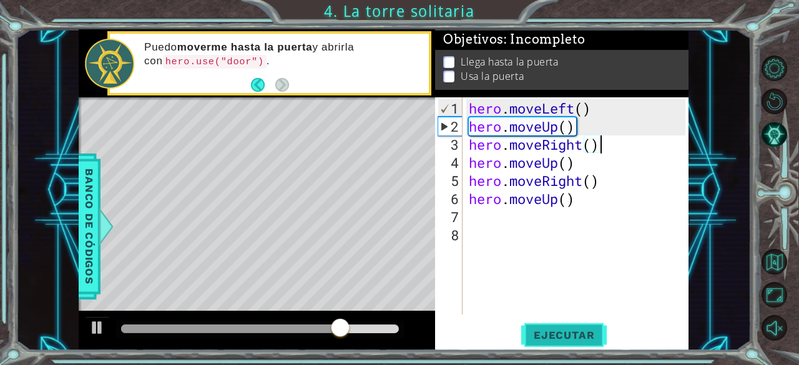
type textarea "hero.moveRight()"
click at [568, 329] on span "Ejecutar" at bounding box center [563, 335] width 85 height 12
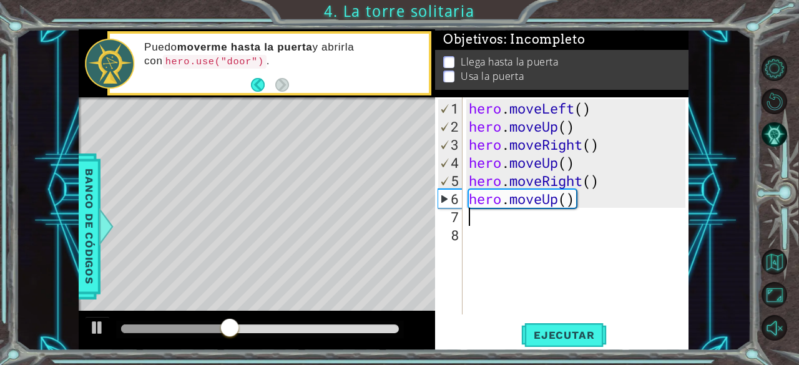
click at [593, 208] on div "hero . moveLeft ( ) hero . moveUp ( ) hero . moveRight ( ) hero . moveUp ( ) he…" at bounding box center [579, 225] width 226 height 253
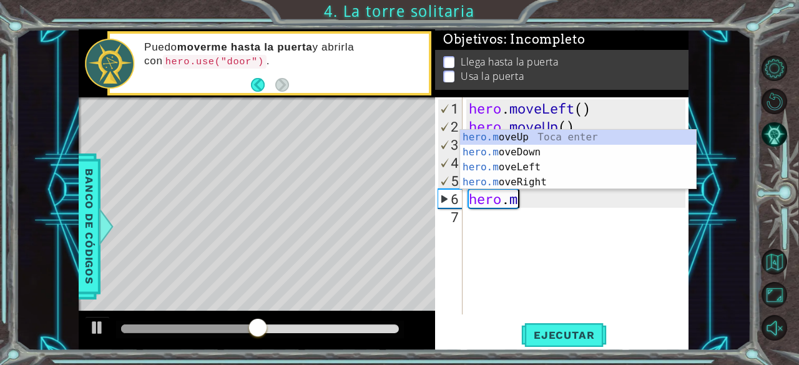
type textarea "h"
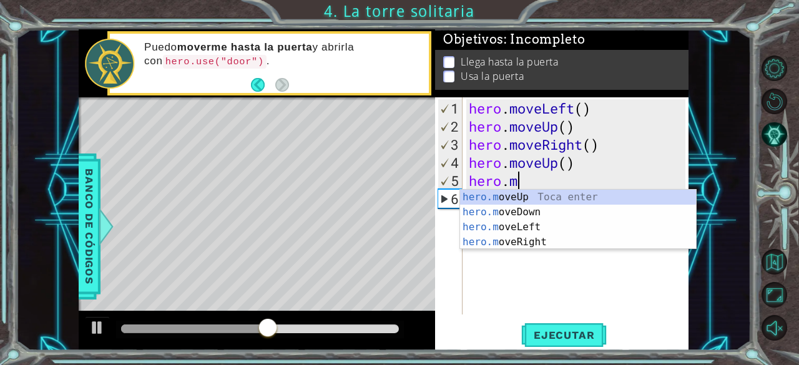
type textarea "h"
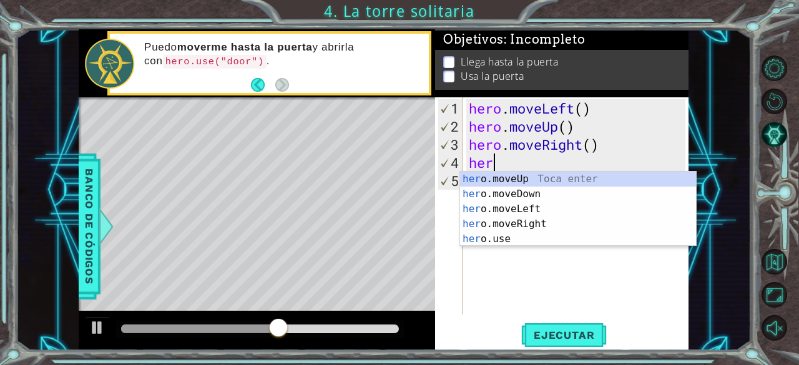
type textarea "h"
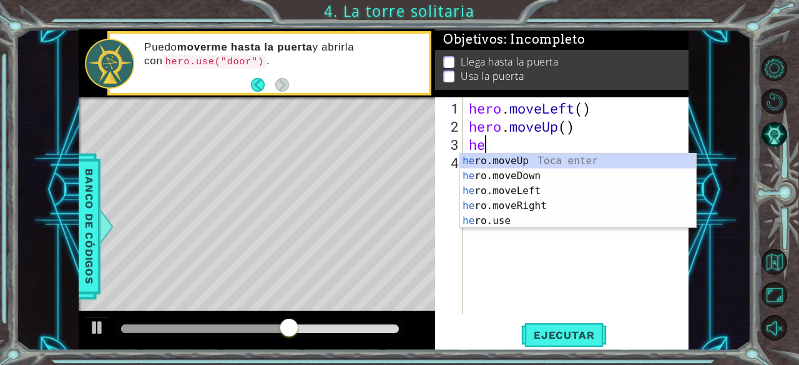
type textarea "h"
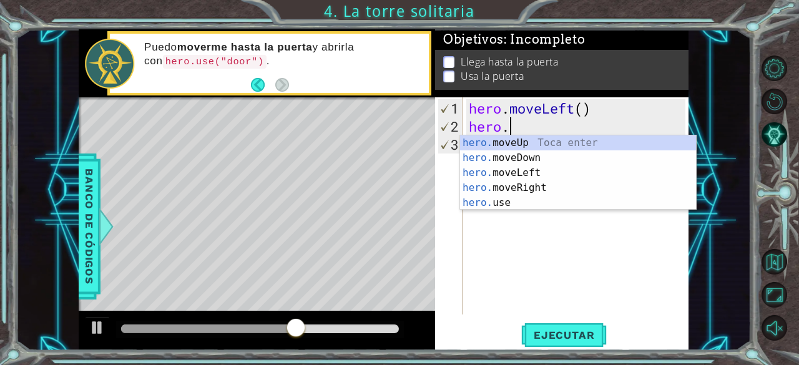
type textarea "h"
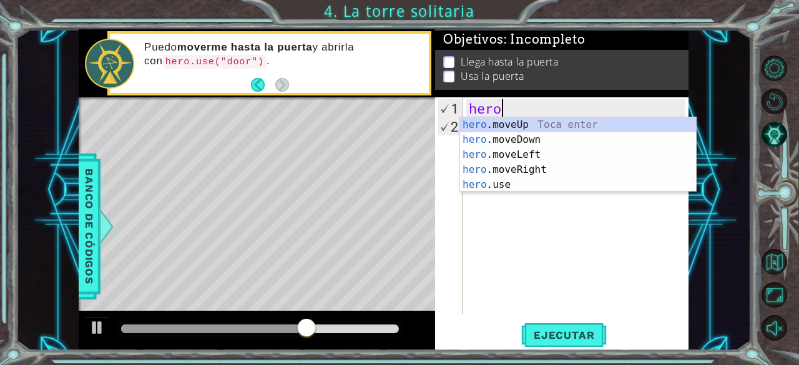
type textarea "h"
type textarea "her"
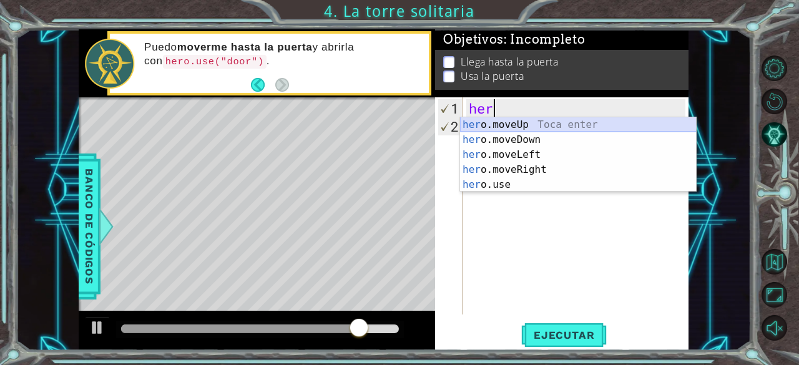
click at [597, 126] on div "her o.moveUp Toca enter her o.moveDown Toca enter her o.moveLeft [PERSON_NAME] …" at bounding box center [578, 169] width 236 height 105
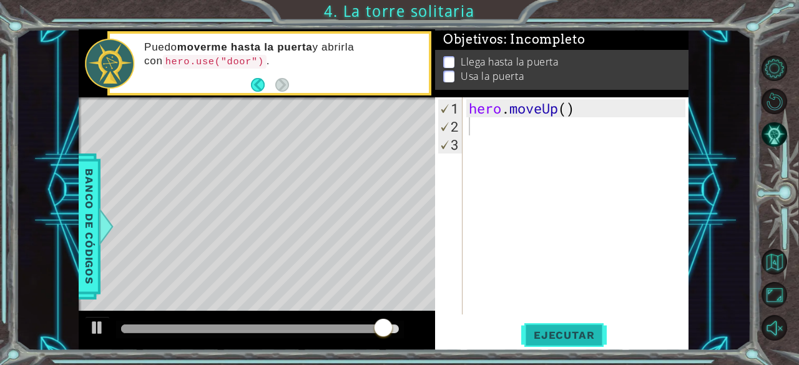
click at [595, 330] on span "Ejecutar" at bounding box center [563, 335] width 85 height 12
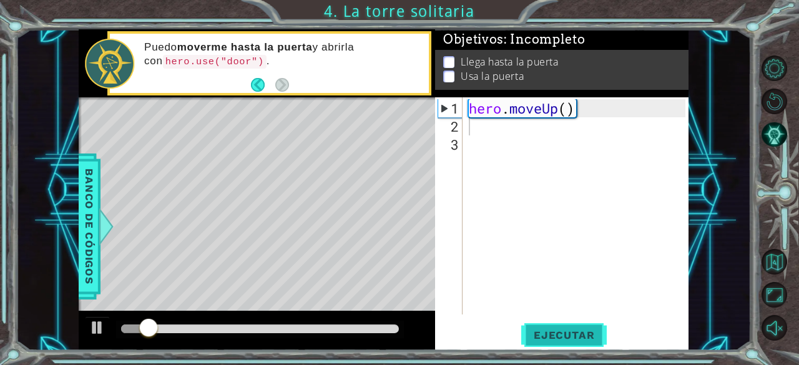
click at [595, 330] on span "Ejecutar" at bounding box center [563, 335] width 85 height 12
click at [576, 99] on div "hero . moveUp ( )" at bounding box center [576, 205] width 220 height 217
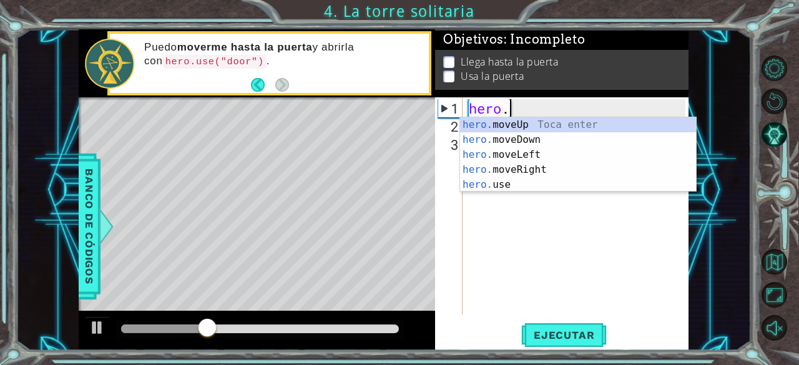
type textarea "hero"
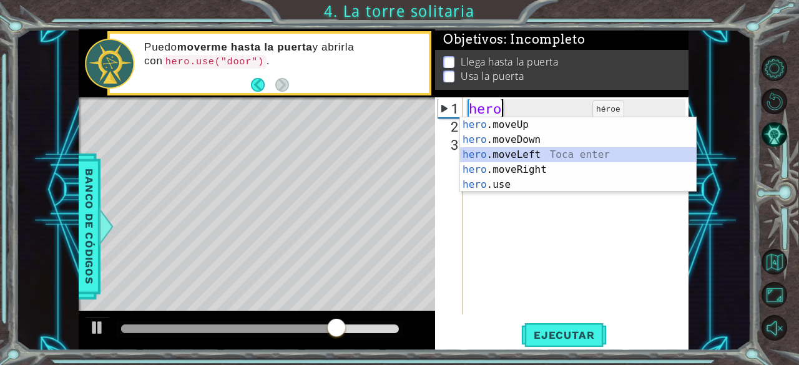
click at [545, 159] on div "hero .moveUp Toca enter hero .moveDown Toca enter hero .moveLeft Toca enter her…" at bounding box center [578, 169] width 236 height 105
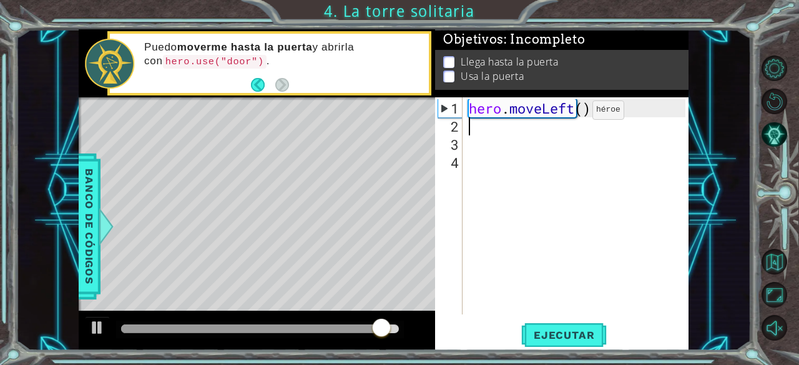
type textarea "h"
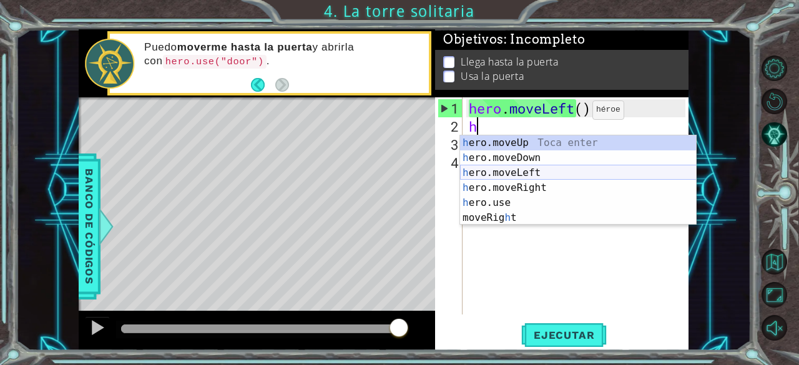
click at [539, 172] on div "h ero.moveUp Toca enter h ero.moveDown Toca enter h ero.moveLeft Toca enter h e…" at bounding box center [578, 195] width 236 height 120
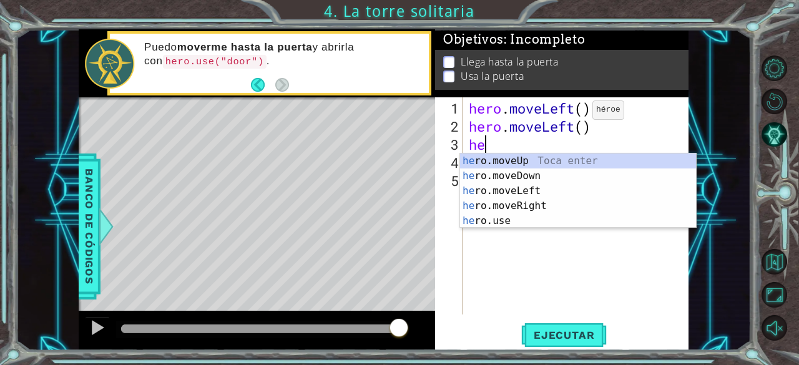
type textarea "her"
click at [553, 206] on div "her o.moveUp Toca enter her o.moveDown Toca enter her o.moveLeft [PERSON_NAME] …" at bounding box center [578, 205] width 236 height 105
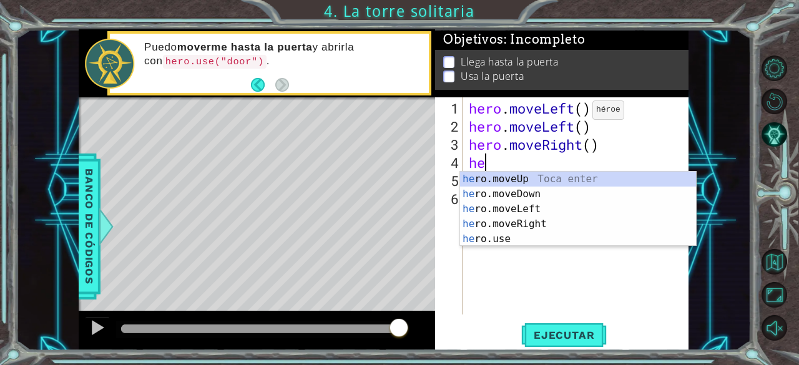
type textarea "her"
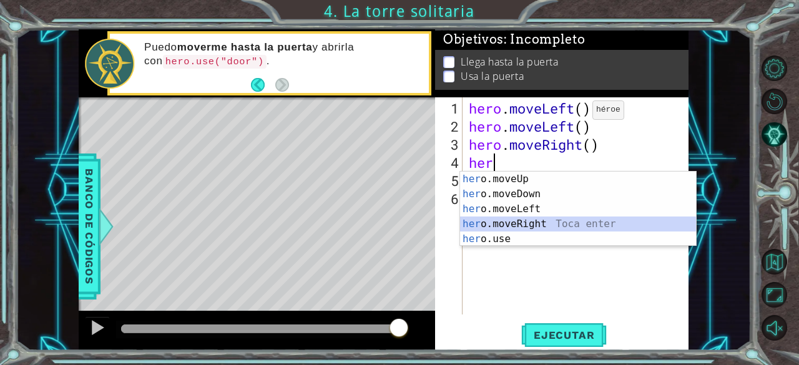
click at [544, 228] on div "her o.moveUp Toca enter her o.moveDown Toca enter her o.moveLeft [PERSON_NAME] …" at bounding box center [578, 224] width 236 height 105
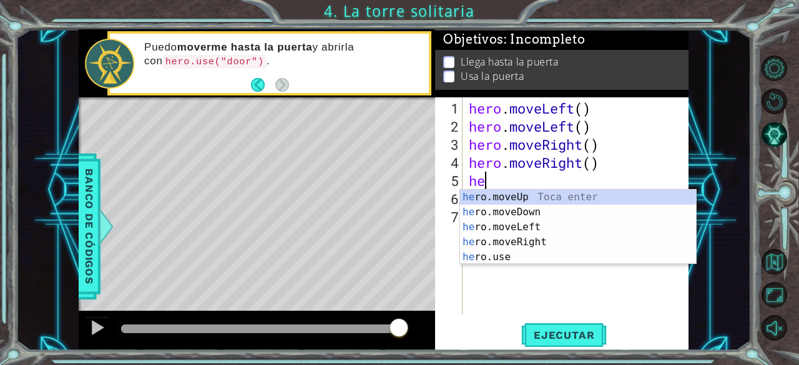
type textarea "h"
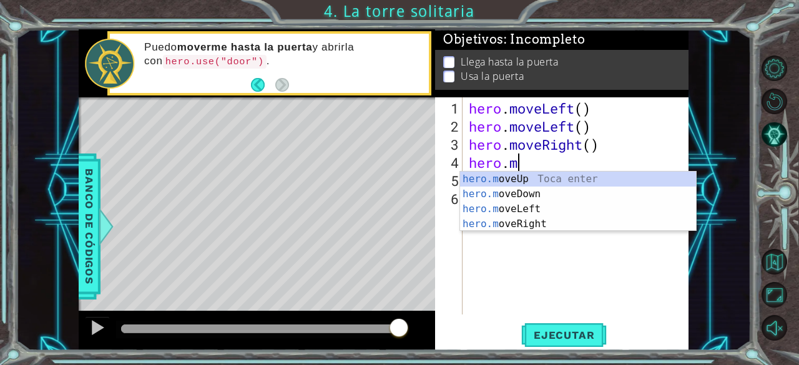
type textarea "hero."
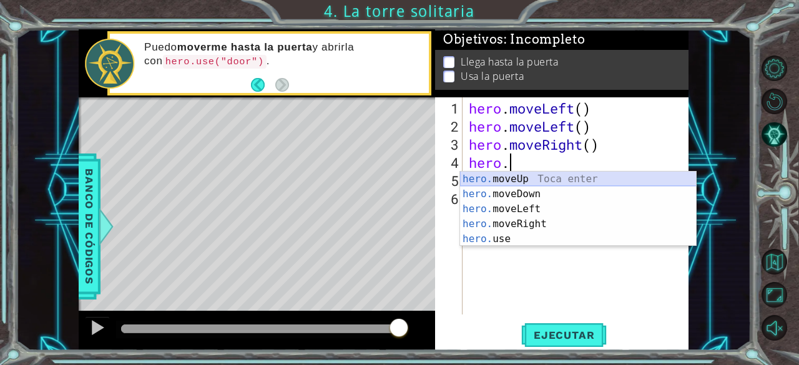
click at [548, 180] on div "hero. moveUp Toca enter hero. moveDown Toca enter hero. moveLeft Toca enter her…" at bounding box center [578, 224] width 236 height 105
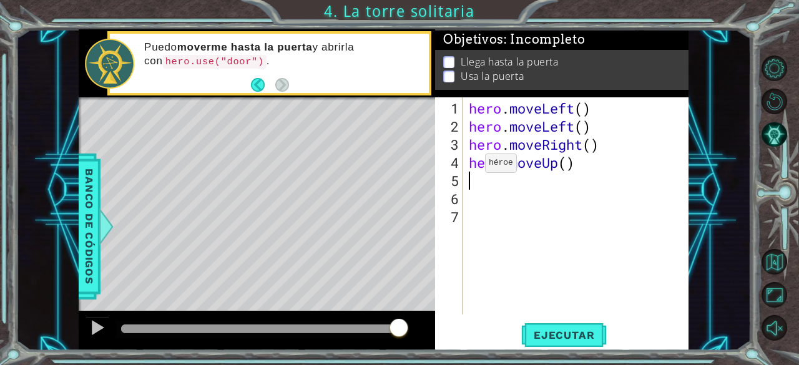
type textarea "h"
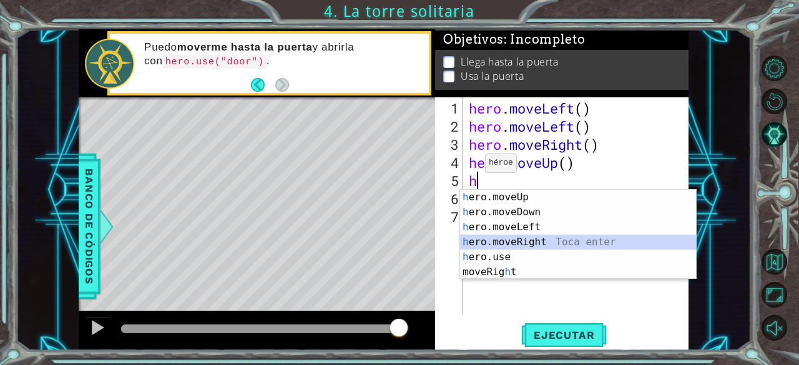
click at [519, 241] on div "h ero.moveUp Toca enter h ero.moveDown Toca enter h ero.moveLeft Toca enter h e…" at bounding box center [578, 250] width 236 height 120
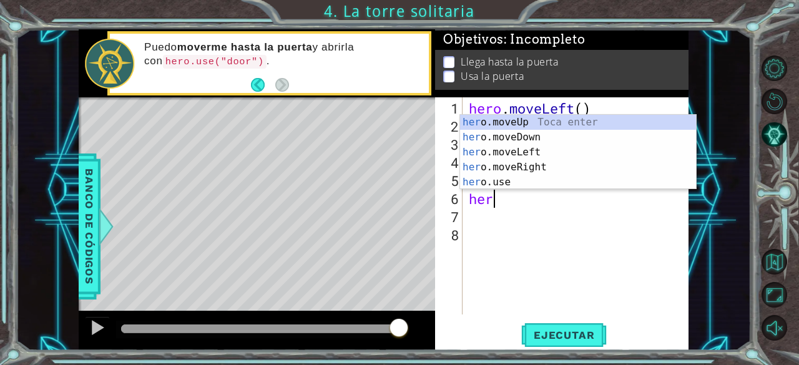
type textarea "hero"
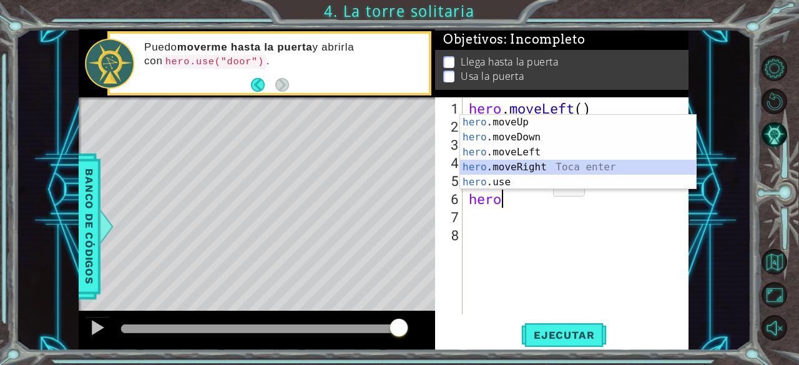
click at [538, 165] on div "hero .moveUp Toca enter hero .moveDown Toca enter hero .moveLeft Toca enter her…" at bounding box center [578, 167] width 236 height 105
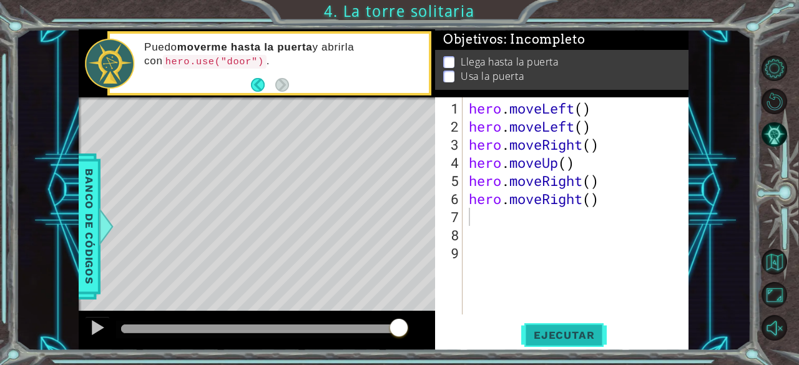
click at [568, 343] on button "Ejecutar" at bounding box center [563, 336] width 85 height 26
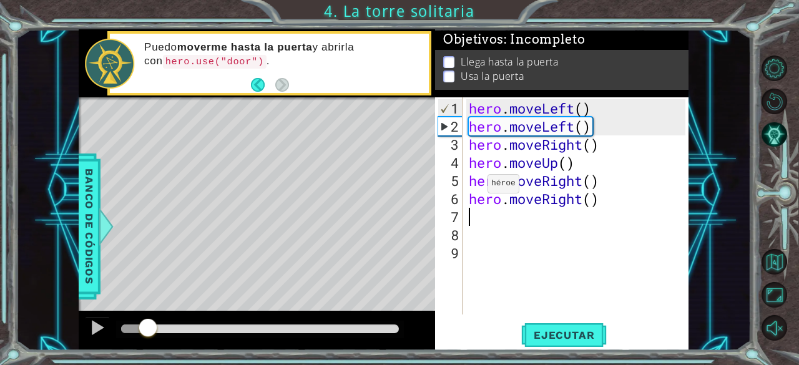
click at [147, 331] on div at bounding box center [134, 328] width 26 height 9
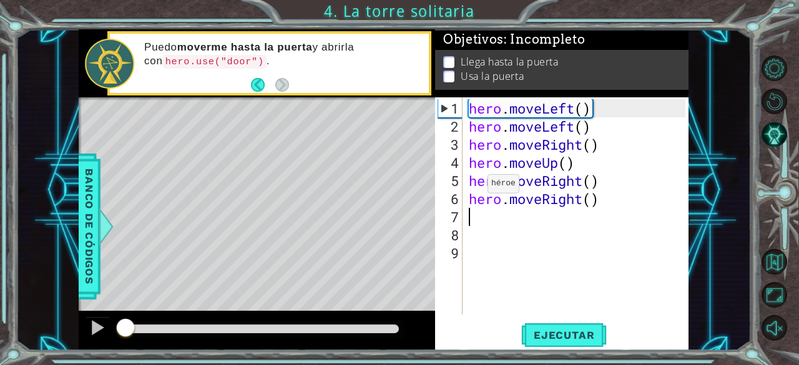
click at [125, 326] on div at bounding box center [123, 328] width 4 height 9
click at [92, 327] on div at bounding box center [97, 327] width 16 height 16
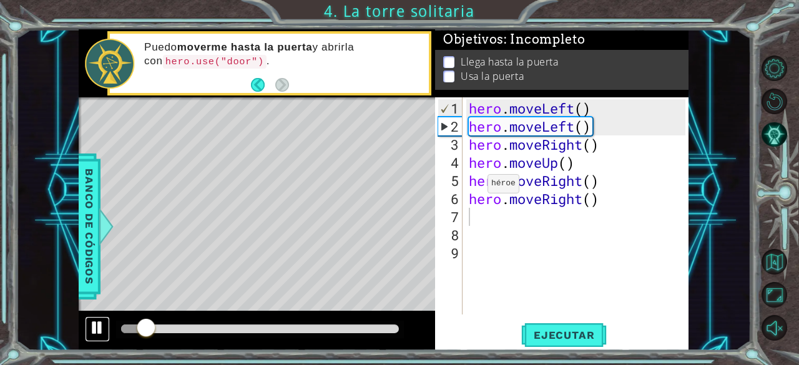
click at [92, 327] on div at bounding box center [97, 327] width 16 height 16
click at [89, 327] on div at bounding box center [97, 327] width 16 height 16
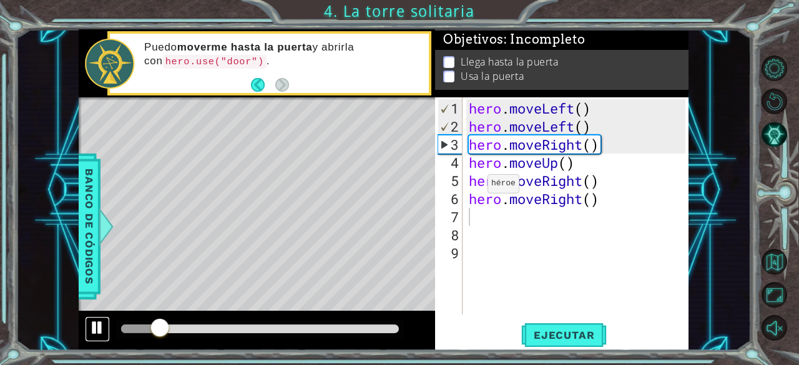
click at [89, 327] on div at bounding box center [97, 327] width 16 height 16
click at [565, 155] on div "hero . moveLeft ( ) hero . moveLeft ( ) hero . moveRight ( ) hero . moveUp ( ) …" at bounding box center [579, 225] width 226 height 253
click at [577, 149] on div "hero . moveLeft ( ) hero . moveLeft ( ) hero . moveRight ( ) hero . moveUp ( ) …" at bounding box center [579, 225] width 226 height 253
click at [575, 147] on div "hero . moveLeft ( ) hero . moveLeft ( ) hero . moveRight ( ) hero . moveUp ( ) …" at bounding box center [579, 225] width 226 height 253
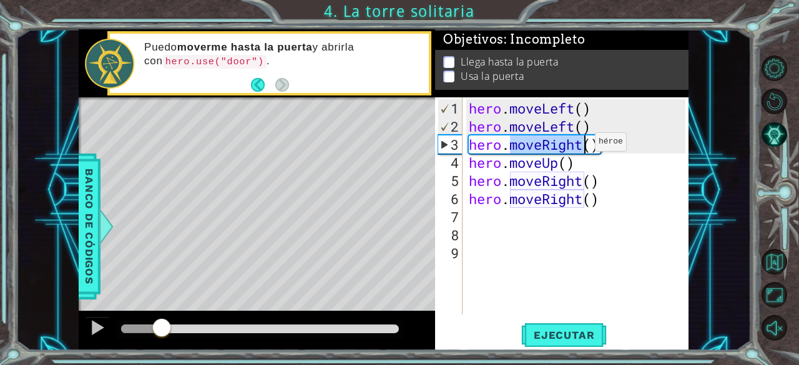
click at [575, 147] on div "hero . moveLeft ( ) hero . moveLeft ( ) hero . moveRight ( ) hero . moveUp ( ) …" at bounding box center [579, 225] width 226 height 253
click at [575, 147] on div "hero . moveLeft ( ) hero . moveLeft ( ) hero . moveRight ( ) hero . moveUp ( ) …" at bounding box center [576, 205] width 220 height 217
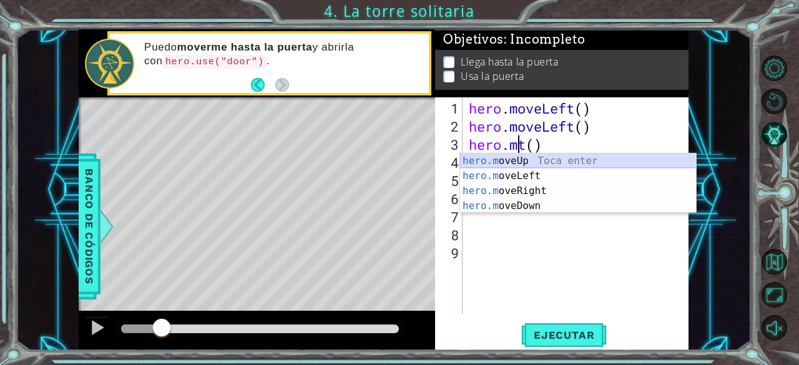
click at [623, 164] on div "hero.m oveUp Toca enter hero.m oveLeft Toca enter hero.m oveRight Toca enter he…" at bounding box center [578, 198] width 236 height 90
type textarea "hero.moveUp()"
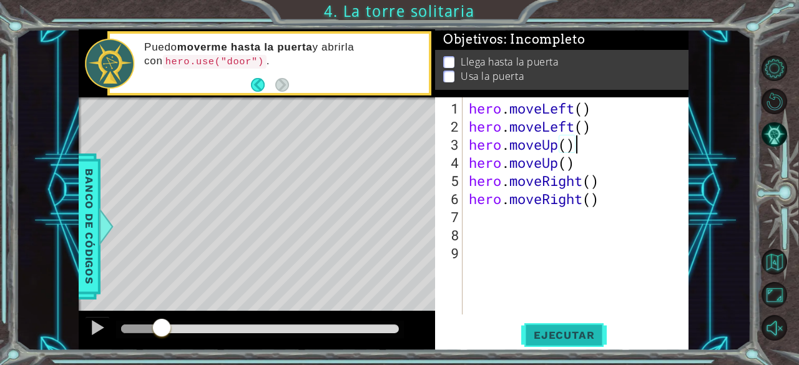
click at [543, 323] on button "Ejecutar" at bounding box center [563, 336] width 85 height 26
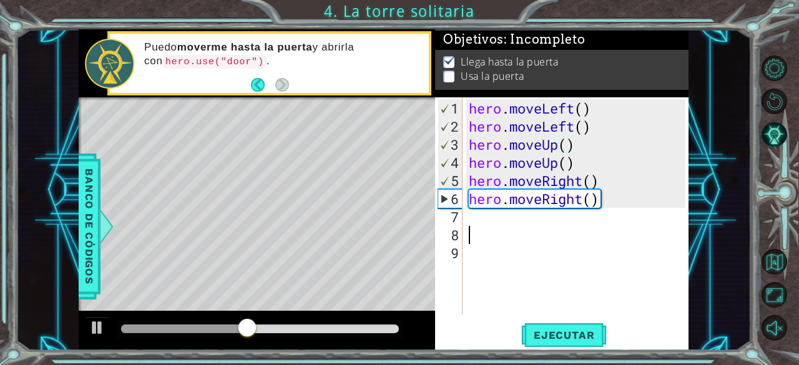
click at [539, 236] on div "hero . moveLeft ( ) hero . moveLeft ( ) hero . moveUp ( ) hero . moveUp ( ) her…" at bounding box center [579, 225] width 226 height 253
click at [534, 222] on div "hero . moveLeft ( ) hero . moveLeft ( ) hero . moveUp ( ) hero . moveUp ( ) her…" at bounding box center [579, 225] width 226 height 253
type textarea "he"
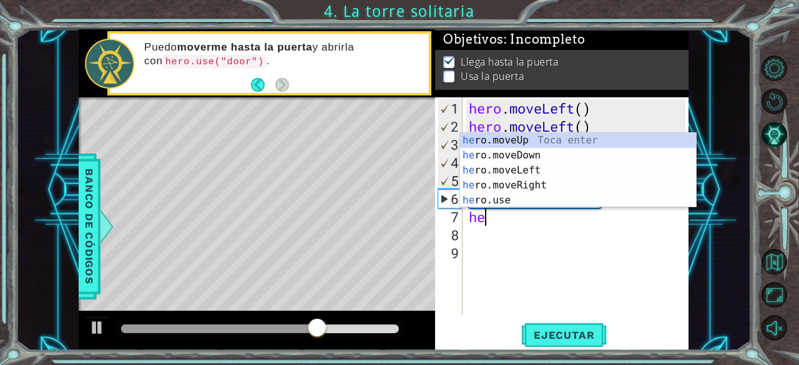
click at [560, 173] on div "he ro.moveUp Toca enter he ro.moveDown Toca enter he ro.moveLeft Toca enter he …" at bounding box center [578, 185] width 236 height 105
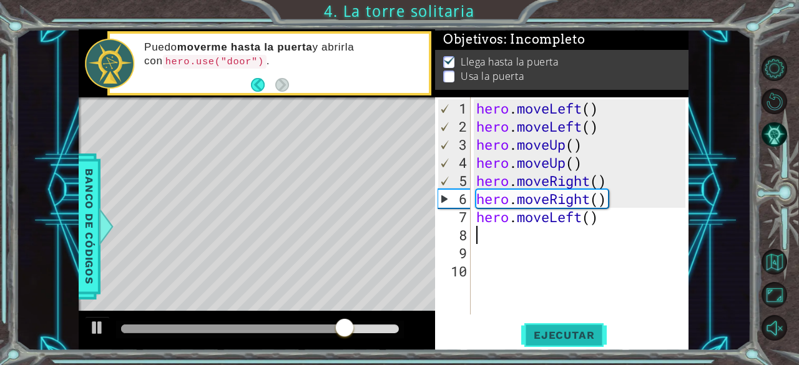
click at [558, 332] on span "Ejecutar" at bounding box center [563, 335] width 85 height 12
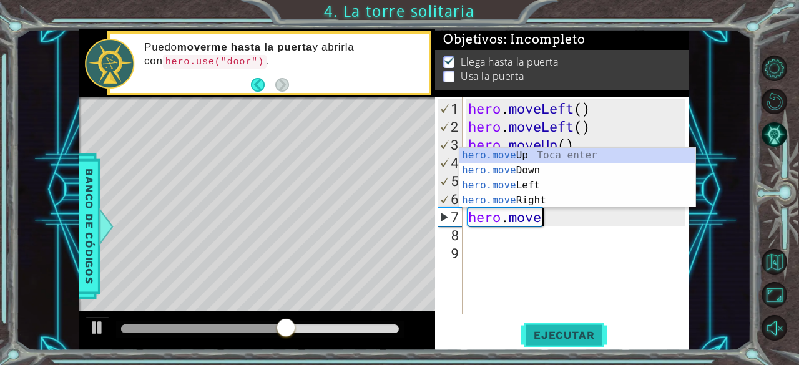
type textarea "hero.mov"
click at [603, 157] on div "hero.mov eUp Toca enter hero.mov eDown Toca enter hero.mov eLeft Toca enter her…" at bounding box center [577, 193] width 236 height 90
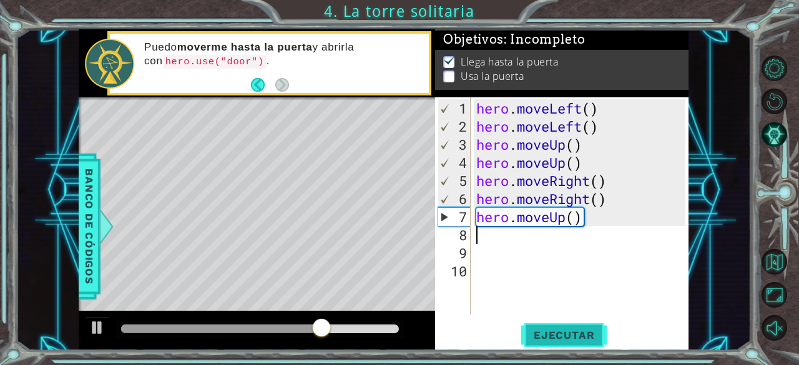
click at [582, 332] on span "Ejecutar" at bounding box center [563, 335] width 85 height 12
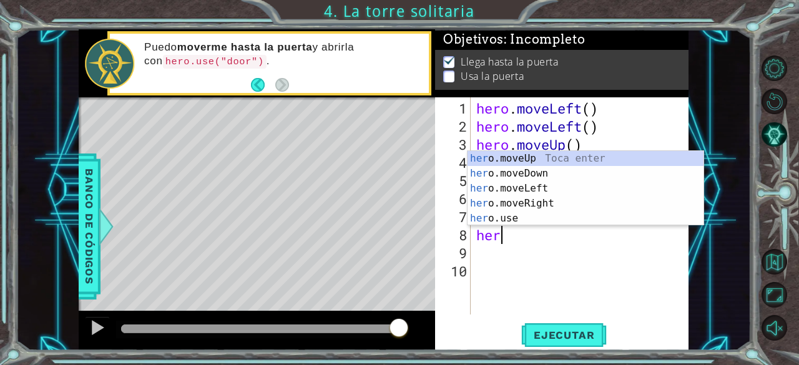
click at [520, 221] on div "her o.moveUp Toca enter her o.moveDown Toca enter her o.moveLeft [PERSON_NAME] …" at bounding box center [585, 203] width 236 height 105
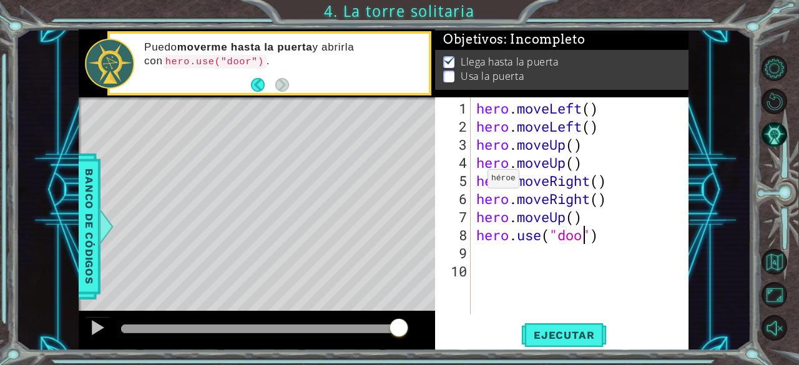
scroll to position [0, 5]
type textarea "hero.use("door")"
click at [595, 336] on span "Ejecutar" at bounding box center [563, 335] width 85 height 12
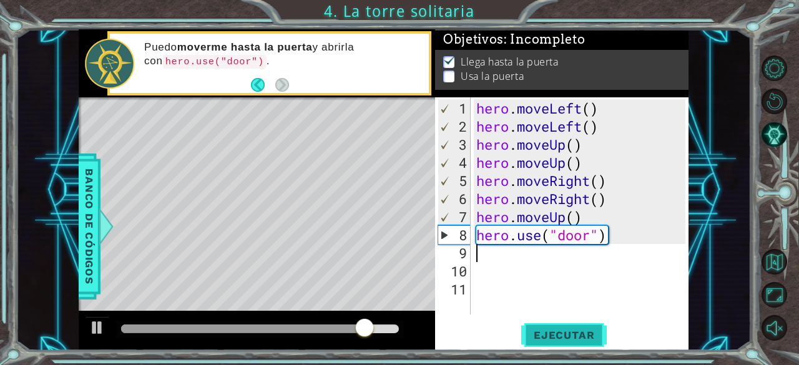
scroll to position [0, 0]
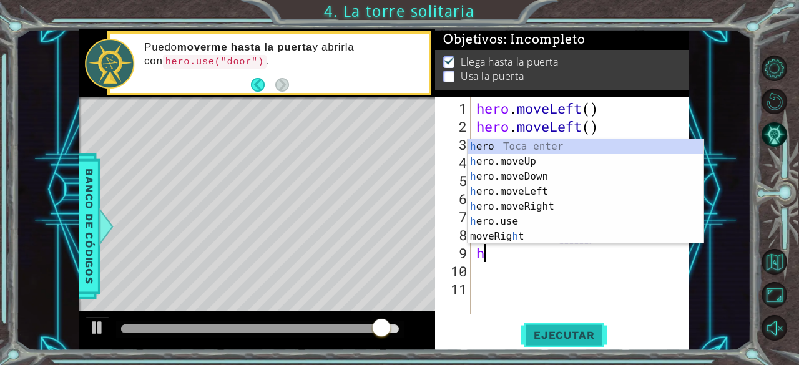
type textarea "he"
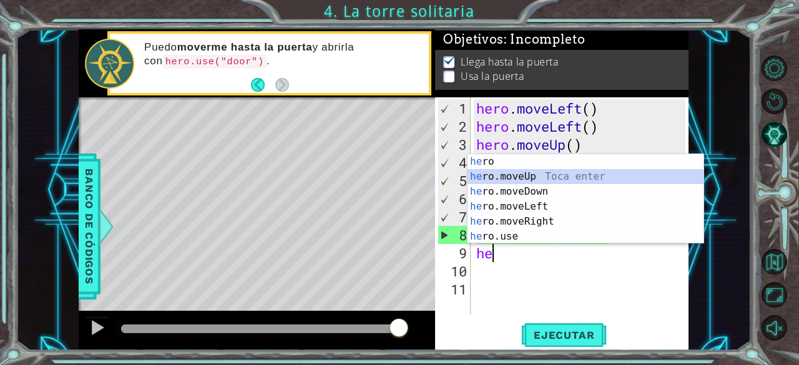
click at [616, 180] on div "he ro Toca enter he ro.moveUp Toca enter he ro.moveDown Toca enter he ro.moveLe…" at bounding box center [585, 214] width 236 height 120
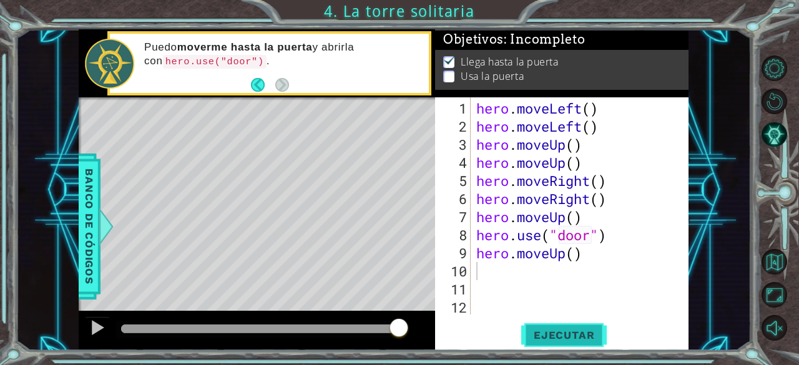
click at [577, 341] on span "Ejecutar" at bounding box center [563, 335] width 85 height 12
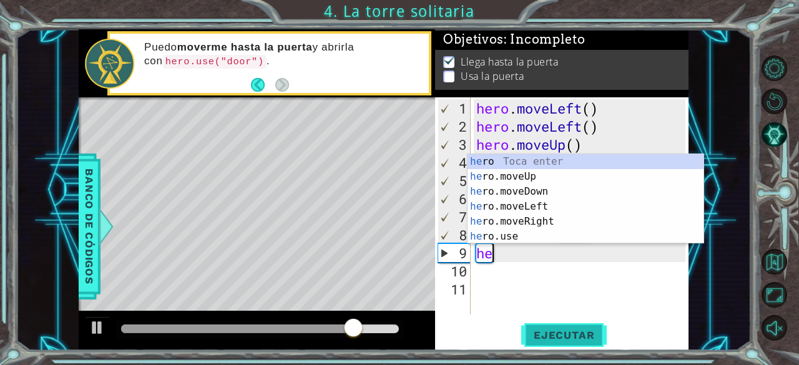
type textarea "h"
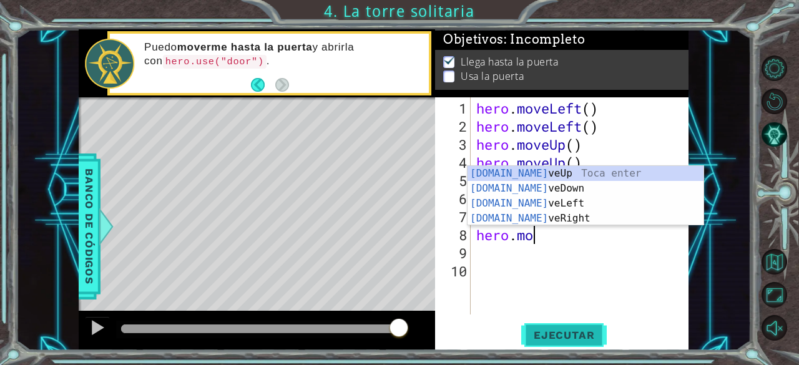
scroll to position [0, 2]
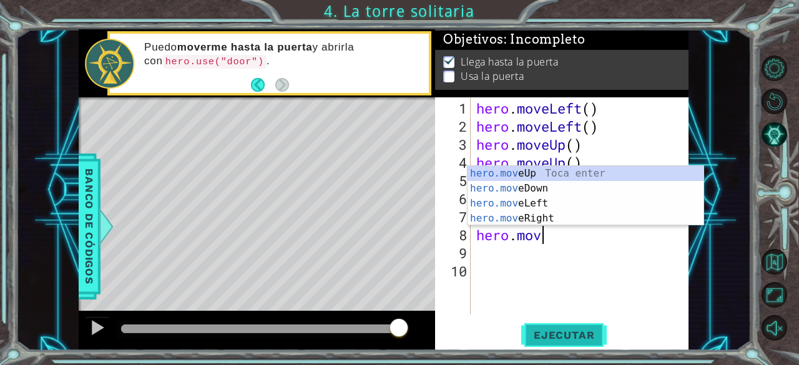
type textarea "hero.move"
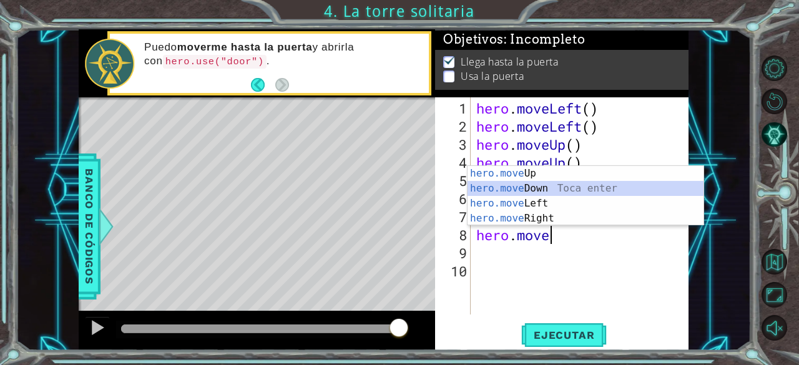
click at [532, 182] on div "hero.move Up Toca enter hero.move Down Toca enter hero.move Left Toca enter her…" at bounding box center [585, 211] width 236 height 90
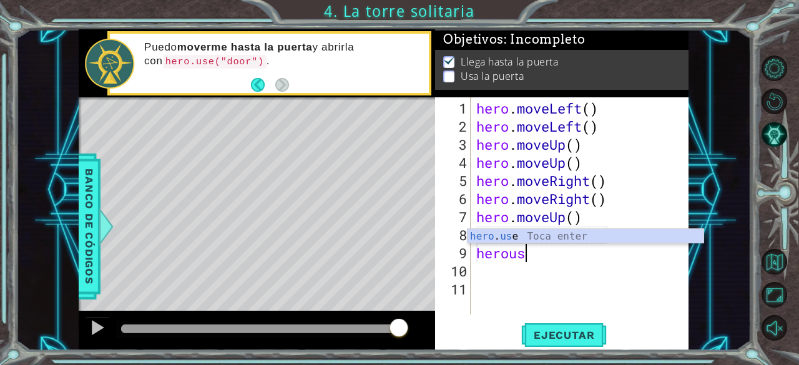
scroll to position [0, 1]
click at [505, 235] on div "hero . use Toca enter" at bounding box center [585, 251] width 236 height 45
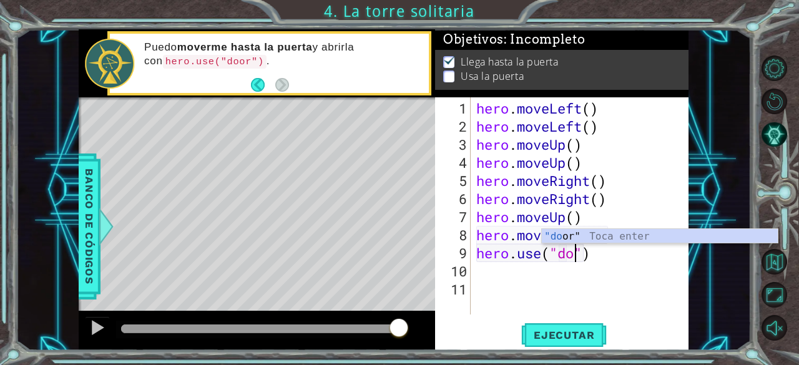
scroll to position [0, 5]
type textarea "hero.use("door")"
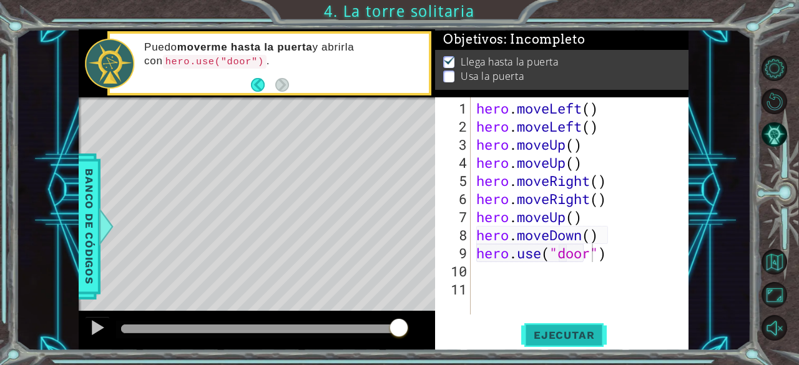
click at [585, 323] on button "Ejecutar" at bounding box center [563, 336] width 85 height 26
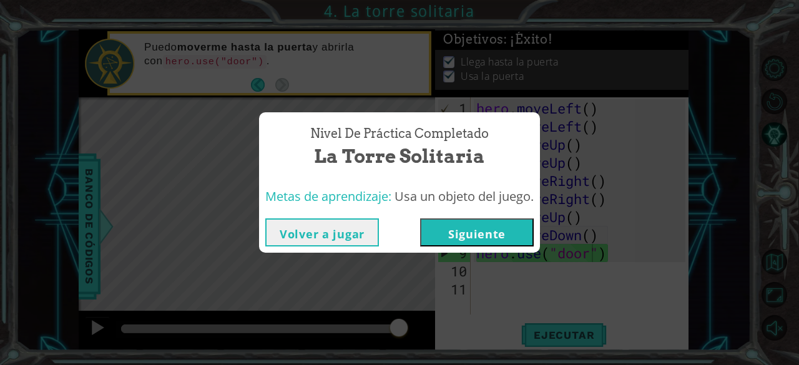
click at [503, 234] on button "Siguiente" at bounding box center [477, 232] width 114 height 28
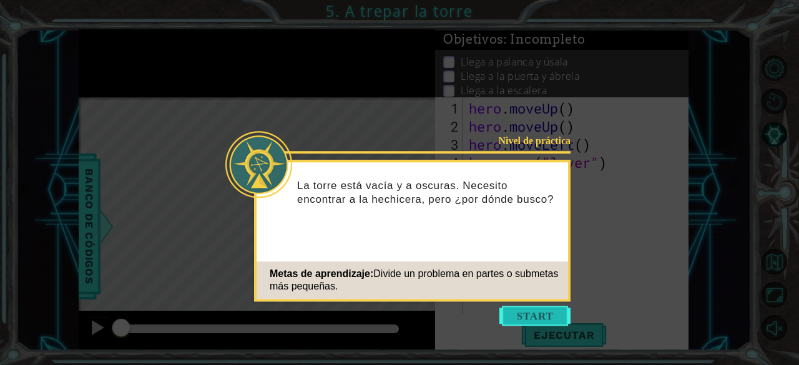
click at [547, 312] on button "Start" at bounding box center [534, 316] width 71 height 20
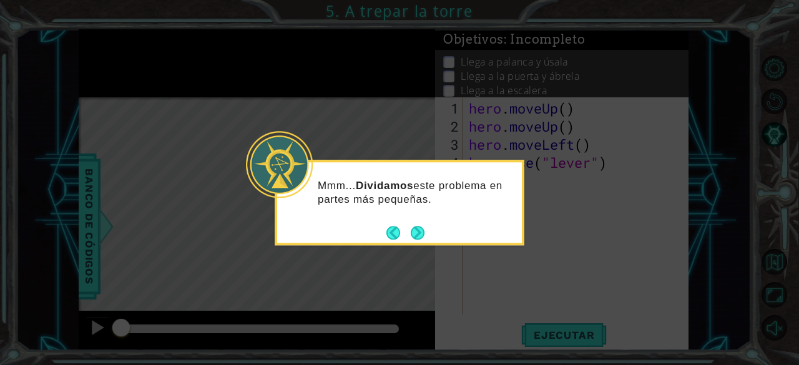
click at [416, 226] on button "Next" at bounding box center [418, 233] width 14 height 14
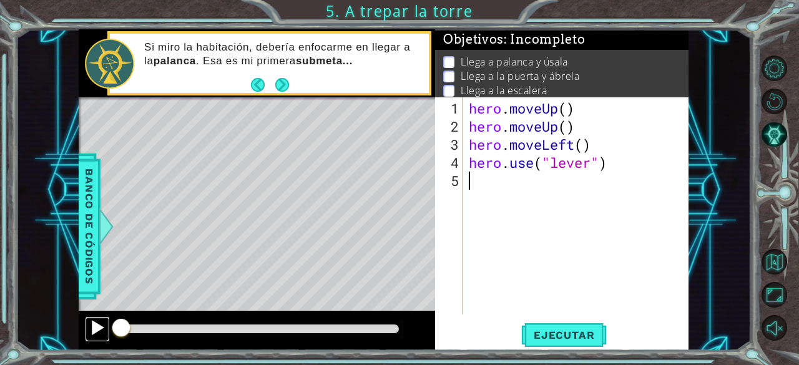
click at [92, 328] on div at bounding box center [97, 327] width 16 height 16
click at [588, 333] on span "Ejecutar" at bounding box center [563, 335] width 85 height 12
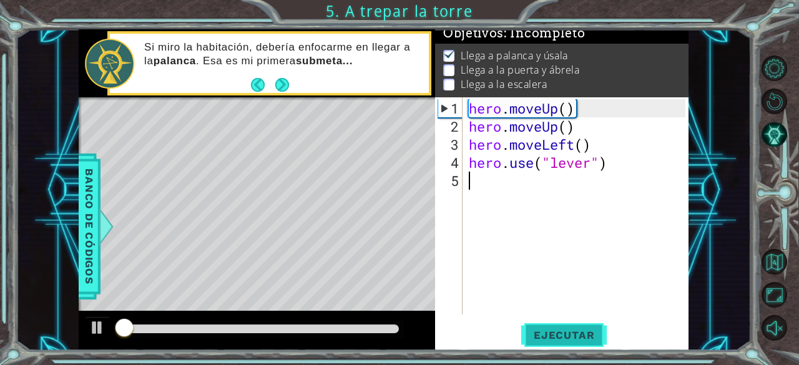
scroll to position [11, 0]
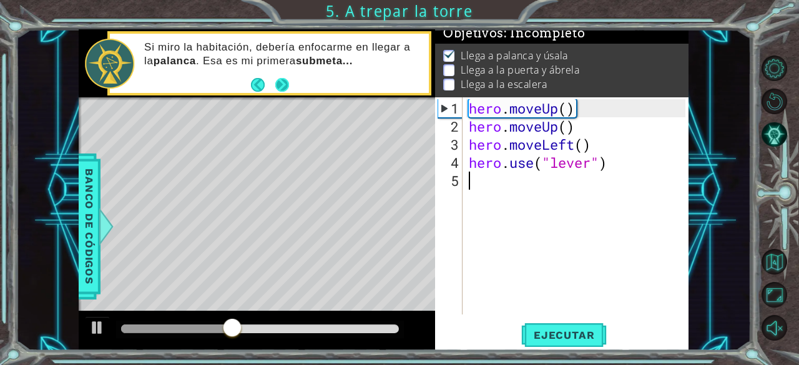
click at [284, 87] on button "Next" at bounding box center [282, 85] width 14 height 14
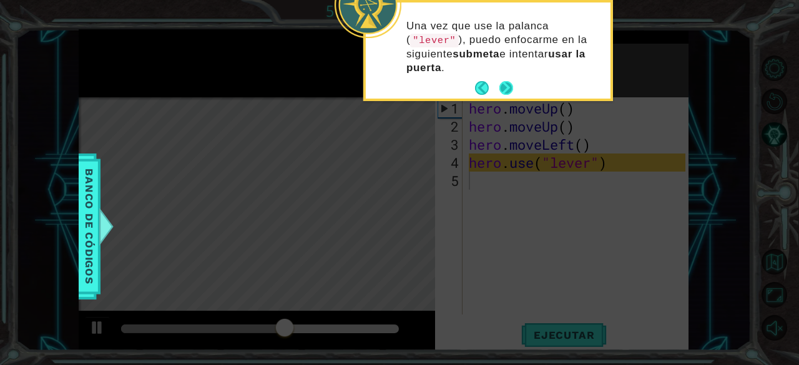
click at [511, 79] on footer at bounding box center [494, 88] width 38 height 19
click at [509, 81] on button "Next" at bounding box center [506, 88] width 14 height 14
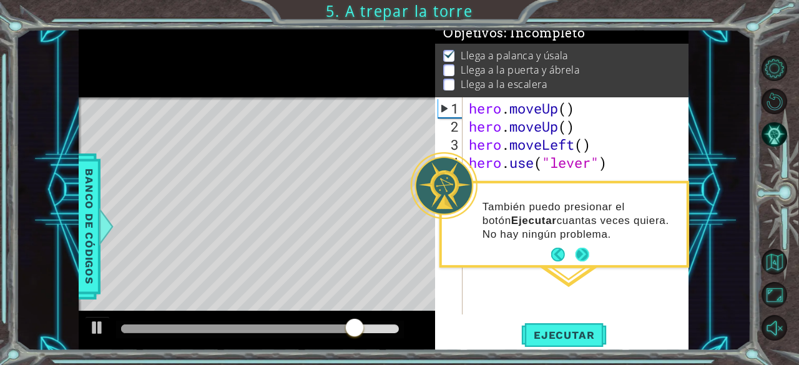
click at [583, 253] on button "Next" at bounding box center [582, 255] width 14 height 14
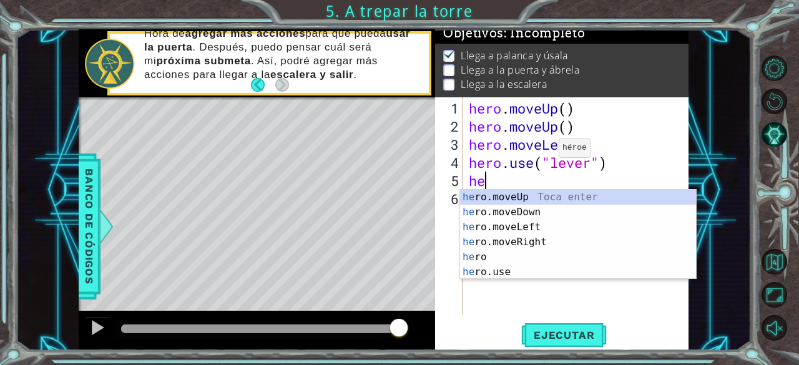
type textarea "her"
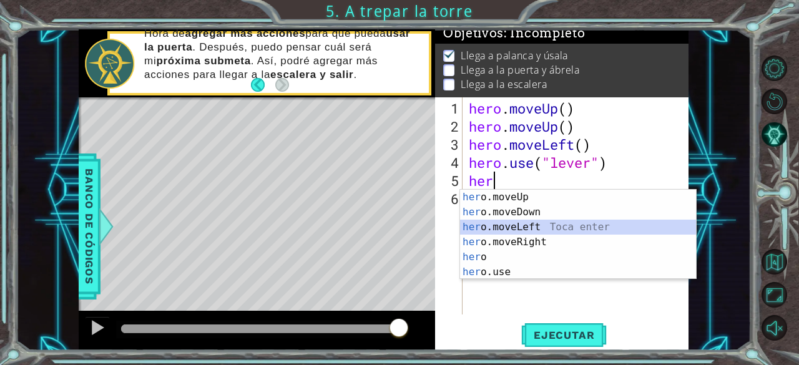
click at [538, 231] on div "her o.moveUp Toca enter her o.moveDown Toca enter her o.moveLeft [PERSON_NAME] …" at bounding box center [578, 250] width 236 height 120
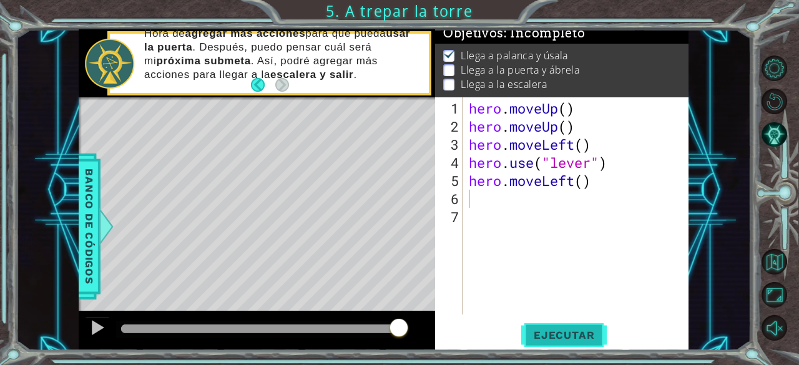
click at [540, 326] on button "Ejecutar" at bounding box center [563, 336] width 85 height 26
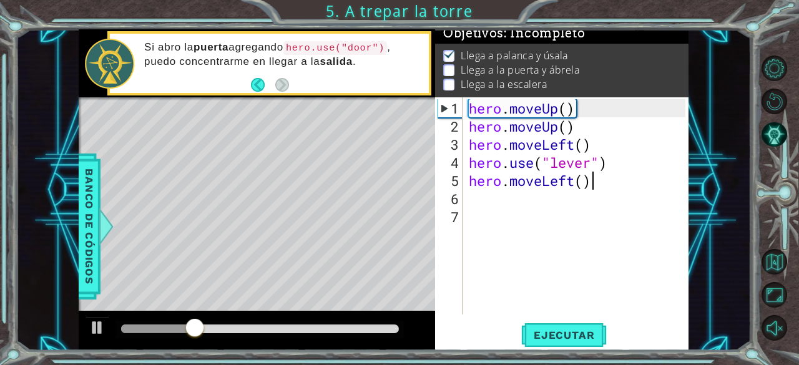
click at [603, 181] on div "hero . moveUp ( ) hero . moveUp ( ) hero . moveLeft ( ) hero . use ( "lever" ) …" at bounding box center [579, 225] width 226 height 253
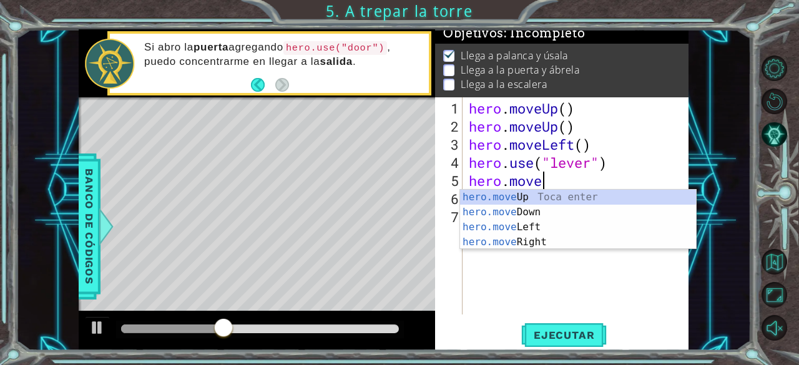
scroll to position [0, 3]
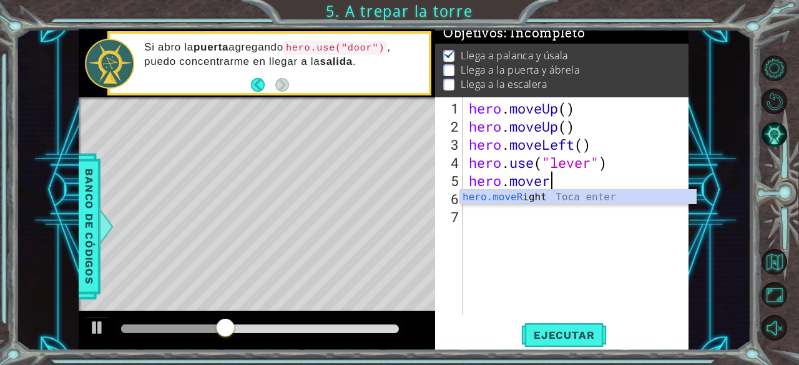
type textarea "hero.moveri"
click at [592, 198] on div "hero.moveRi ght Toca enter" at bounding box center [578, 212] width 236 height 45
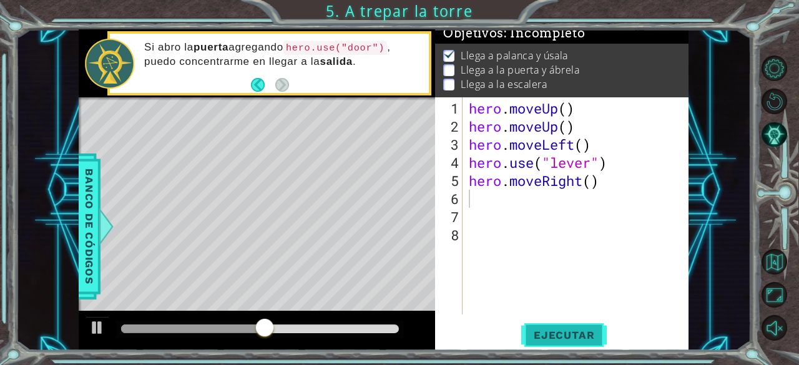
click at [588, 335] on span "Ejecutar" at bounding box center [563, 335] width 85 height 12
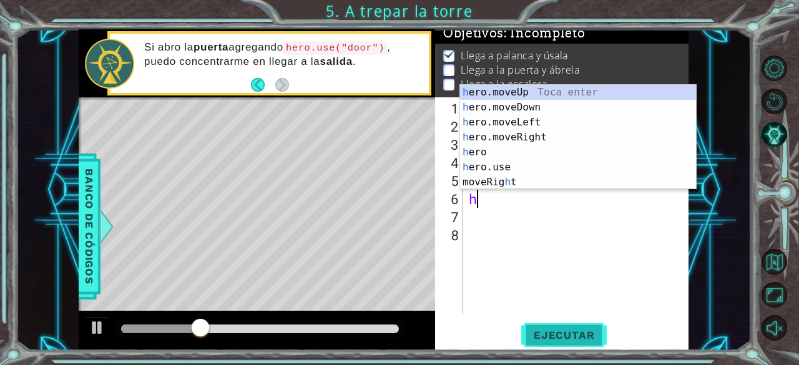
type textarea "he"
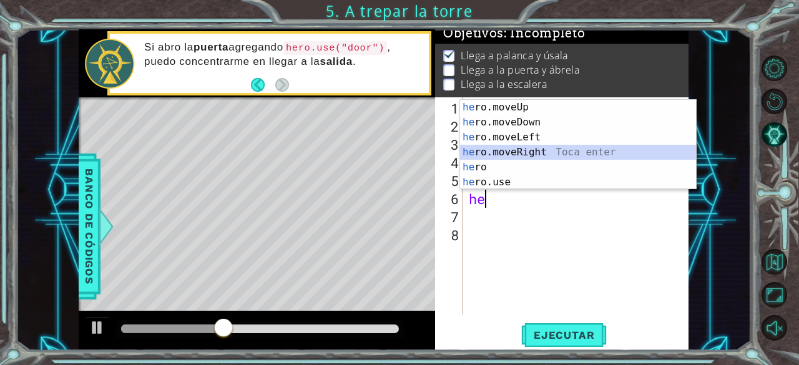
click at [570, 154] on div "he ro.moveUp Toca enter he ro.moveDown Toca enter he ro.moveLeft Toca enter he …" at bounding box center [578, 160] width 236 height 120
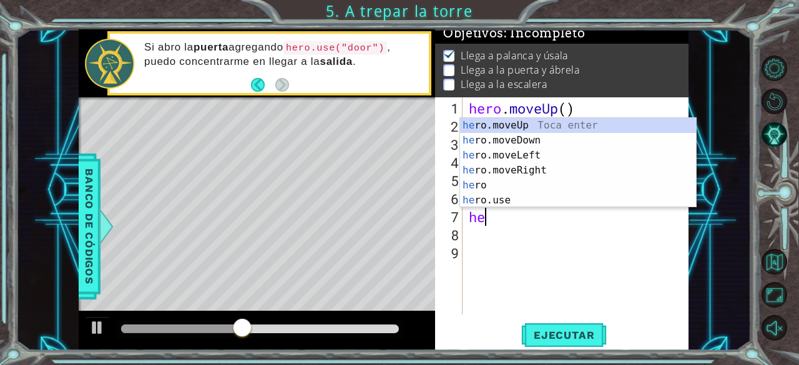
type textarea "her"
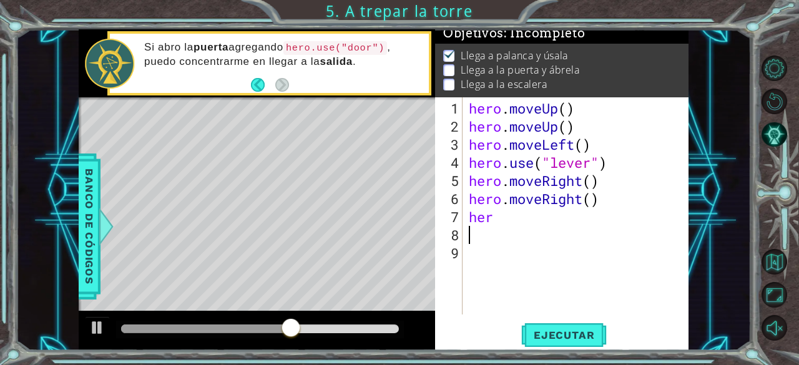
drag, startPoint x: 553, startPoint y: 167, endPoint x: 522, endPoint y: 238, distance: 77.7
click at [522, 238] on div "hero . moveUp ( ) hero . moveUp ( ) hero . moveLeft ( ) hero . use ( "lever" ) …" at bounding box center [579, 225] width 226 height 253
click at [510, 224] on div "hero . moveUp ( ) hero . moveUp ( ) hero . moveLeft ( ) hero . use ( "lever" ) …" at bounding box center [579, 225] width 226 height 253
type textarea "hero"
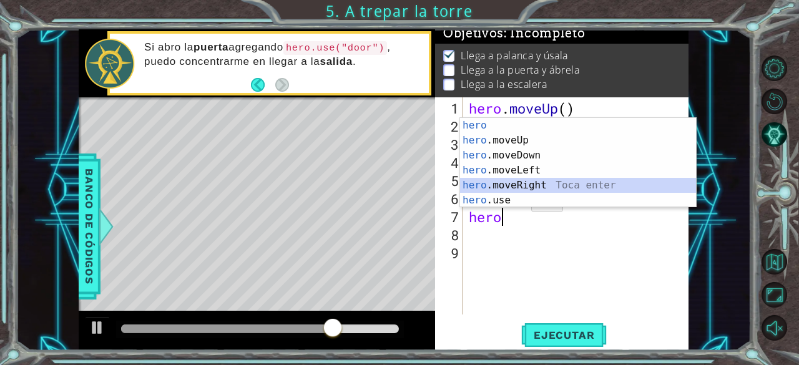
click at [518, 187] on div "hero Toca enter hero .moveUp Toca enter hero .moveDown Toca enter hero .moveLef…" at bounding box center [578, 178] width 236 height 120
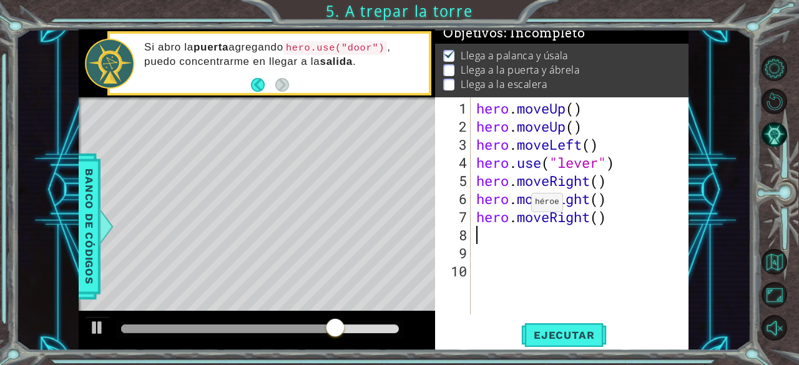
scroll to position [0, 0]
click at [574, 330] on span "Ejecutar" at bounding box center [563, 335] width 85 height 12
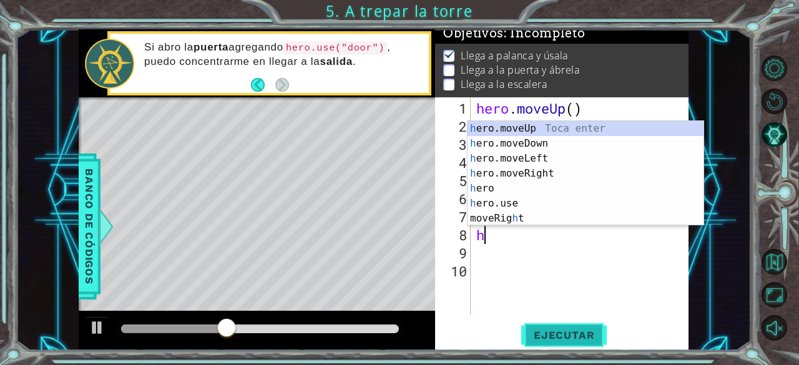
type textarea "he"
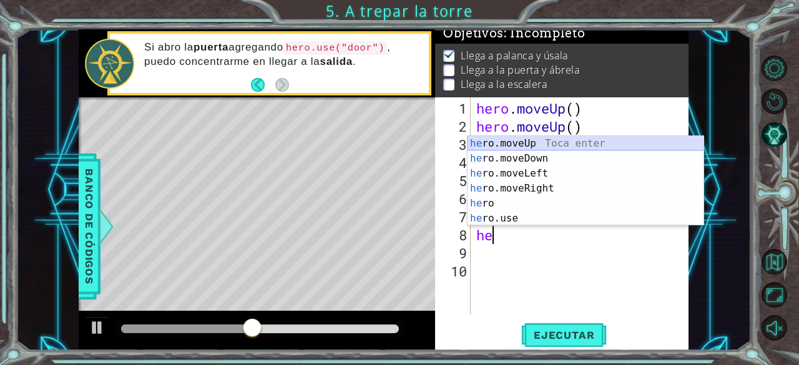
click at [566, 143] on div "he ro.moveUp Toca enter he ro.moveDown Toca enter he ro.moveLeft Toca enter he …" at bounding box center [585, 196] width 236 height 120
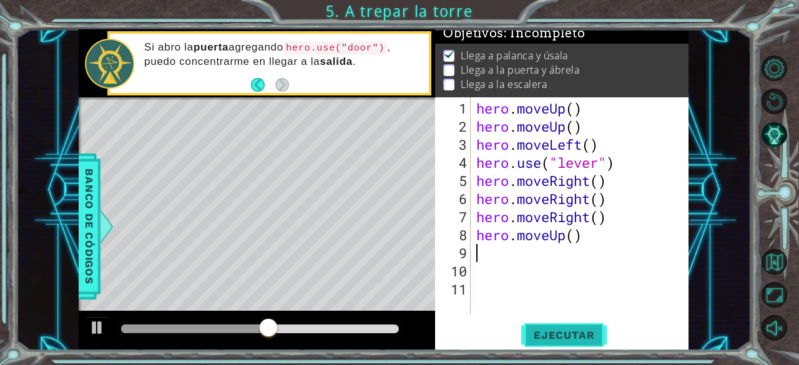
click at [568, 336] on span "Ejecutar" at bounding box center [563, 335] width 85 height 12
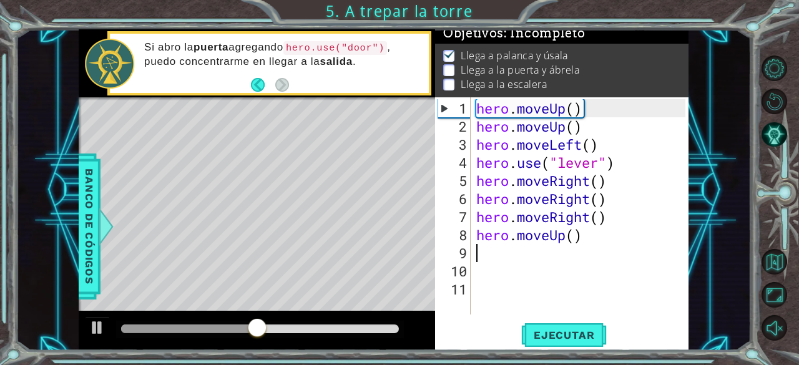
click at [57, 103] on div "1 ההההההההההההההההההההההההההההההההההההההההההההההההההההההההההההההההההההההההההההה…" at bounding box center [383, 189] width 735 height 321
click at [505, 256] on div "hero . moveUp ( ) hero . moveUp ( ) hero . moveLeft ( ) hero . use ( "lever" ) …" at bounding box center [583, 225] width 218 height 253
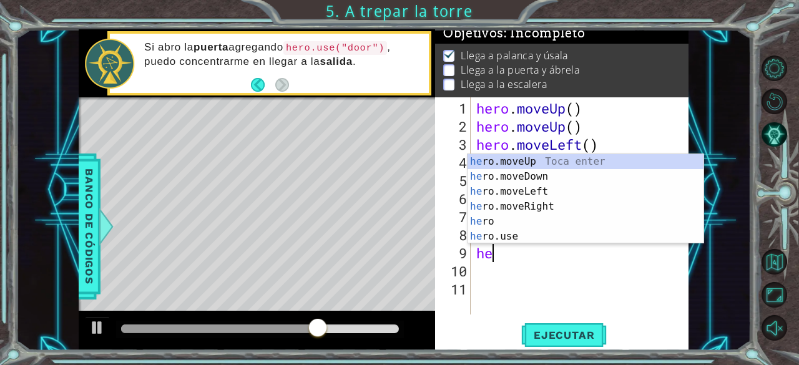
click at [549, 233] on div "he ro.moveUp Toca enter he ro.moveDown Toca enter he ro.moveLeft Toca enter he …" at bounding box center [585, 214] width 236 height 120
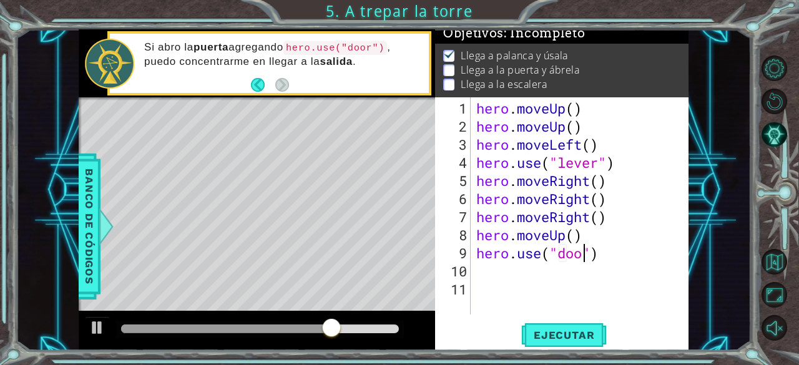
scroll to position [0, 5]
type textarea "hero.use("door")"
click at [584, 343] on button "Ejecutar" at bounding box center [563, 336] width 85 height 26
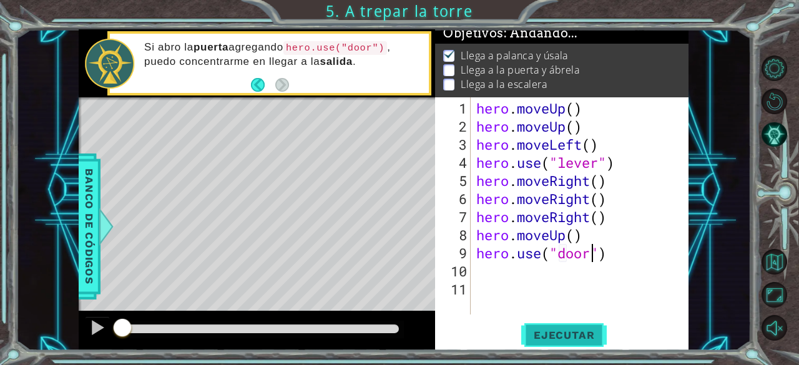
scroll to position [11, 0]
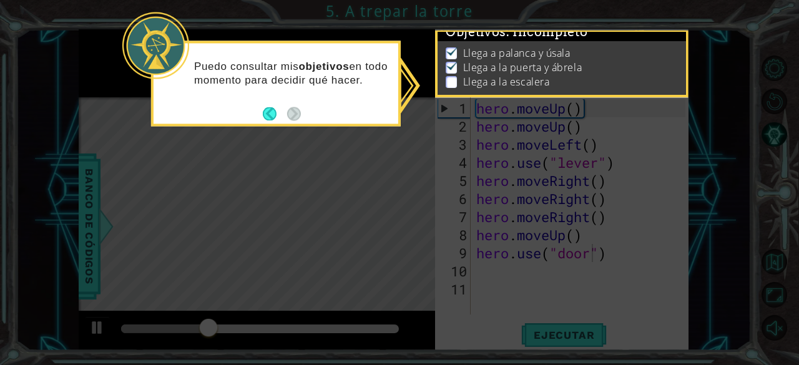
click at [429, 129] on icon at bounding box center [399, 182] width 799 height 365
click at [507, 78] on p "Llega a la escalera" at bounding box center [506, 82] width 86 height 14
click at [509, 83] on p "Llega a la escalera" at bounding box center [506, 82] width 86 height 14
drag, startPoint x: 681, startPoint y: 147, endPoint x: 441, endPoint y: 151, distance: 240.9
click at [441, 151] on icon at bounding box center [399, 182] width 799 height 365
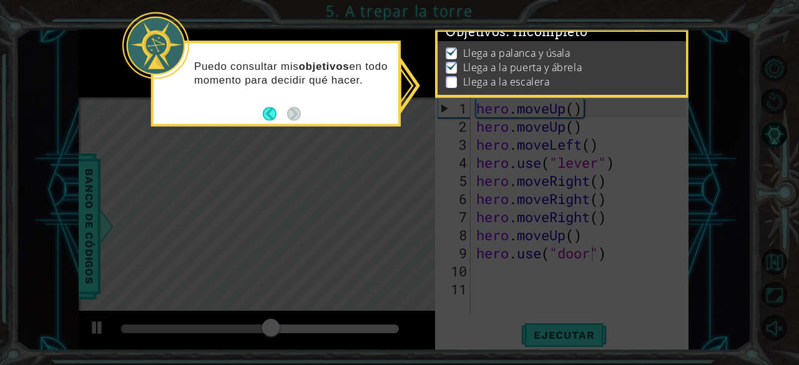
click at [302, 110] on div "Puedo consultar mis objetivos en todo momento para decidir qué hacer." at bounding box center [275, 79] width 245 height 63
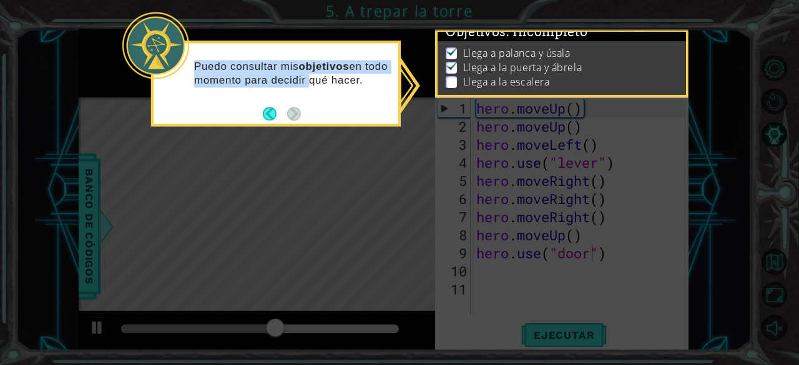
drag, startPoint x: 302, startPoint y: 110, endPoint x: 338, endPoint y: 169, distance: 68.6
click at [338, 169] on body "1 ההההההההההההההההההההההההההההההההההההההההההההההההההההההההההההההההההההההההההההה…" at bounding box center [399, 182] width 799 height 365
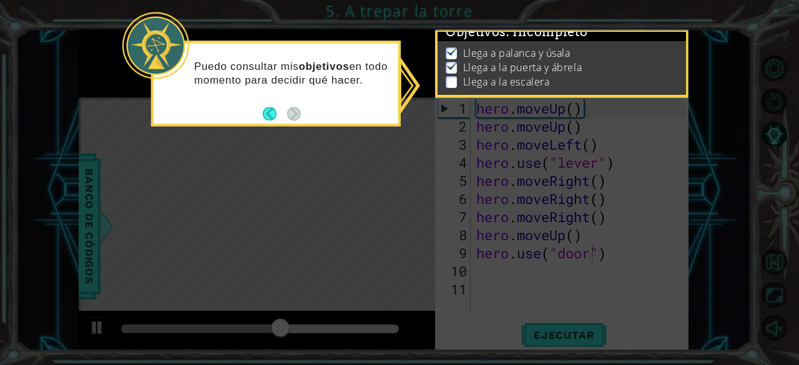
click at [338, 169] on icon at bounding box center [399, 182] width 799 height 365
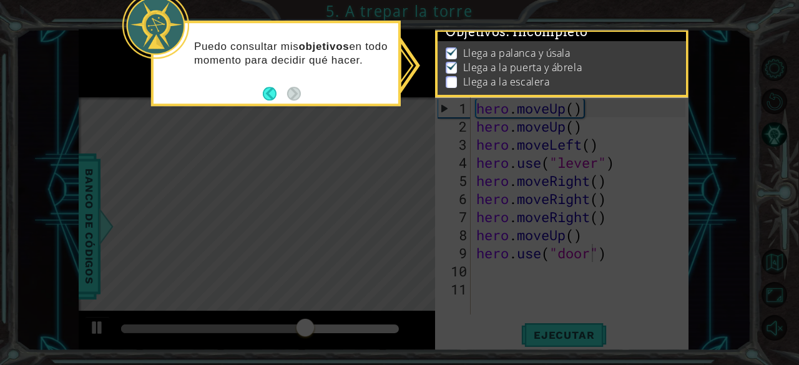
click at [658, 159] on icon at bounding box center [399, 182] width 799 height 365
click at [268, 92] on button "Back" at bounding box center [275, 94] width 24 height 14
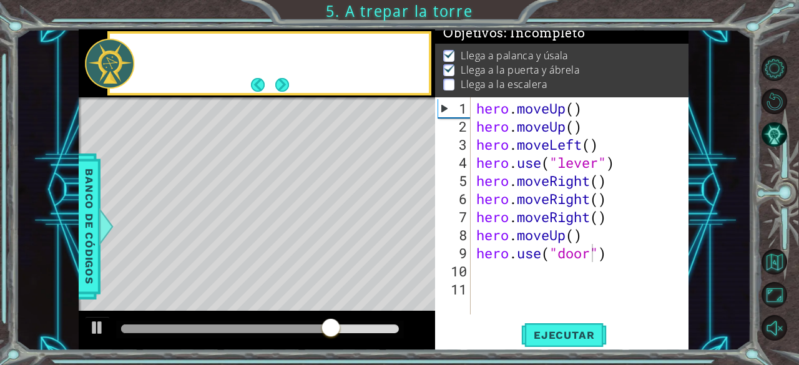
click at [268, 92] on footer at bounding box center [270, 85] width 38 height 19
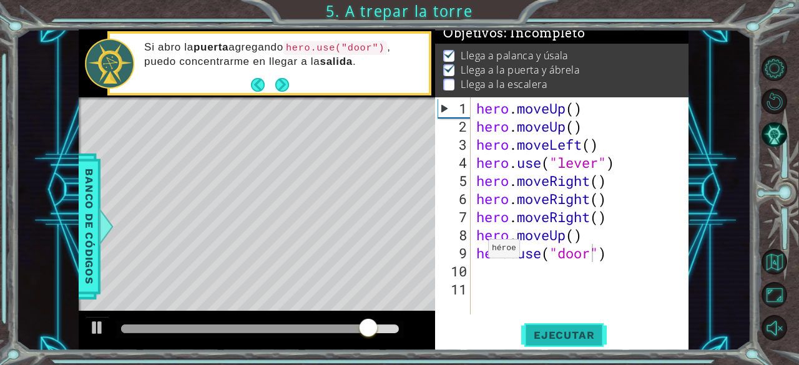
click at [527, 326] on button "Ejecutar" at bounding box center [563, 336] width 85 height 26
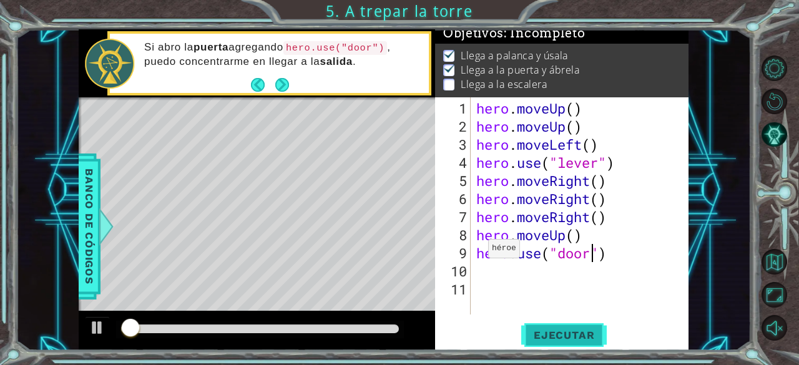
scroll to position [11, 0]
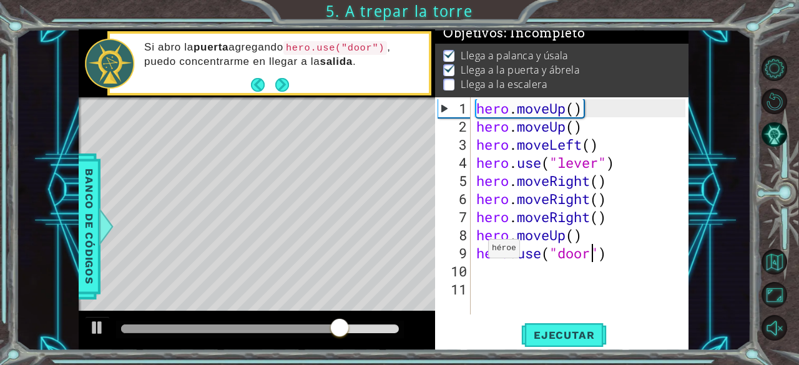
click at [524, 271] on div "hero . moveUp ( ) hero . moveUp ( ) hero . moveLeft ( ) hero . use ( "lever" ) …" at bounding box center [583, 225] width 218 height 253
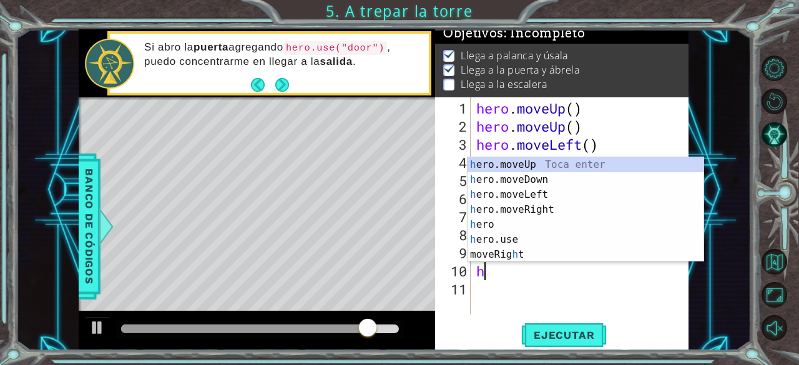
type textarea "he"
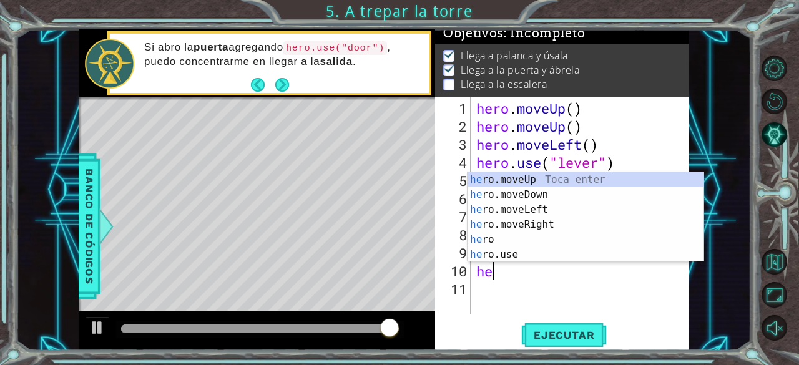
click at [578, 182] on div "he ro.moveUp Toca enter he ro.moveDown Toca enter he ro.moveLeft Toca enter he …" at bounding box center [585, 232] width 236 height 120
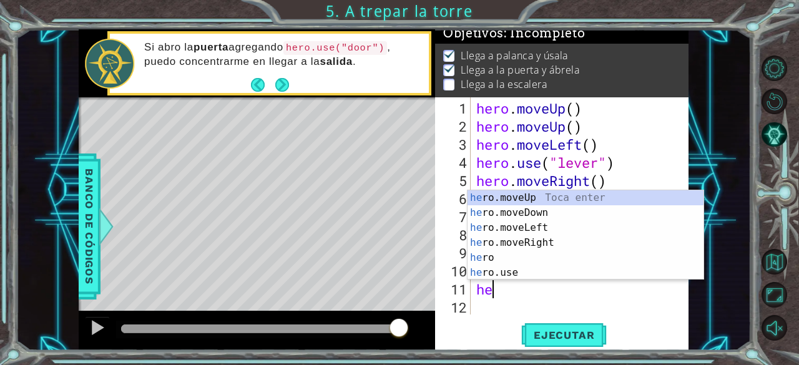
type textarea "her"
click at [605, 198] on div "her o.moveUp Toca enter her o.moveDown Toca enter her o.moveLeft [PERSON_NAME] …" at bounding box center [585, 250] width 236 height 120
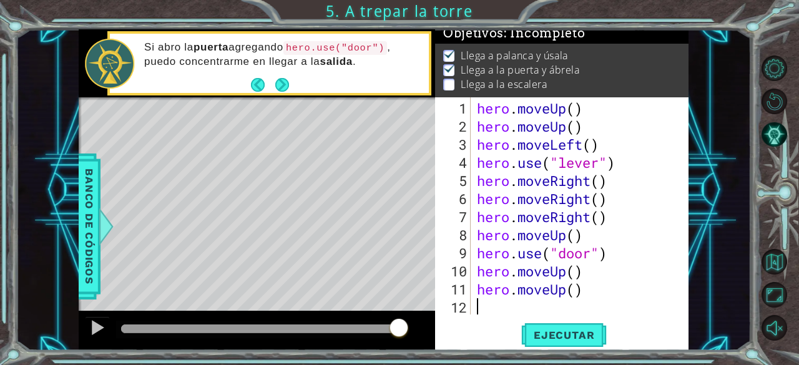
scroll to position [18, 0]
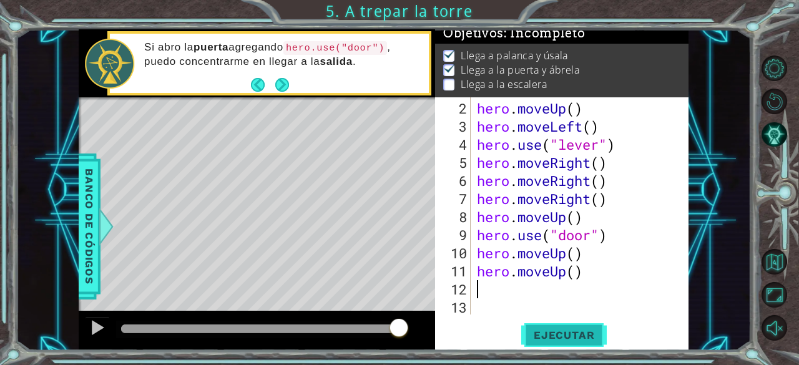
click at [575, 339] on span "Ejecutar" at bounding box center [563, 335] width 85 height 12
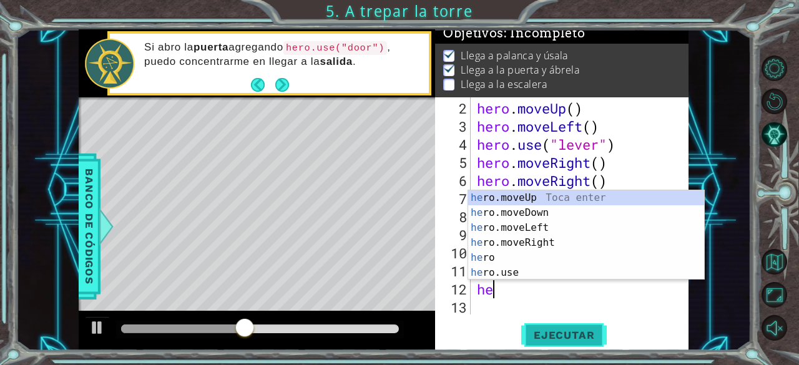
type textarea "her"
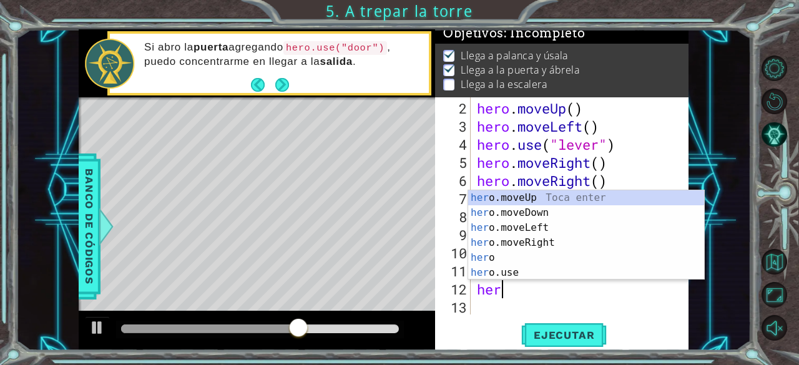
click at [565, 222] on div "her o.moveUp Toca enter her o.moveDown Toca enter her o.moveLeft [PERSON_NAME] …" at bounding box center [586, 250] width 236 height 120
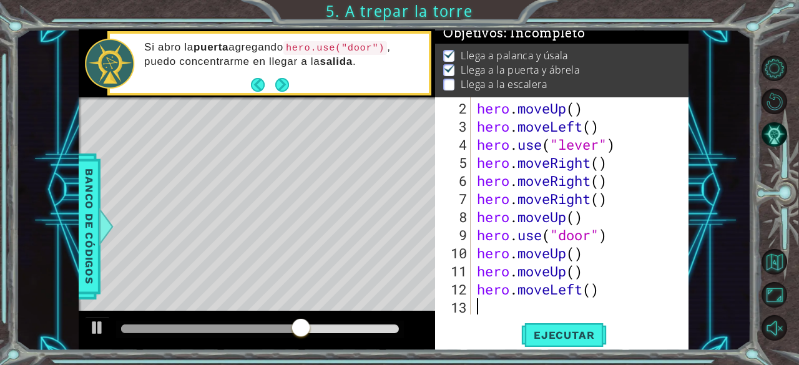
scroll to position [36, 0]
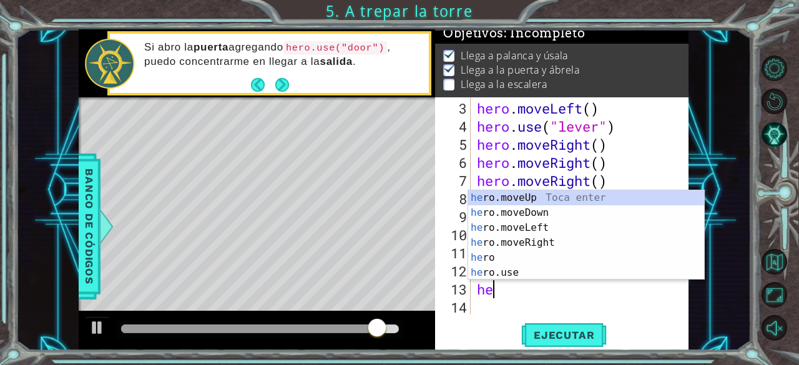
type textarea "her"
click at [560, 232] on div "her o.moveUp Toca enter her o.moveDown Toca enter her o.moveLeft [PERSON_NAME] …" at bounding box center [586, 250] width 236 height 120
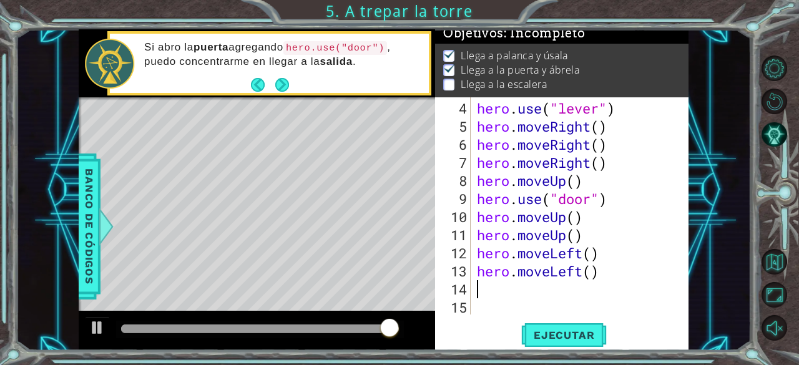
scroll to position [54, 0]
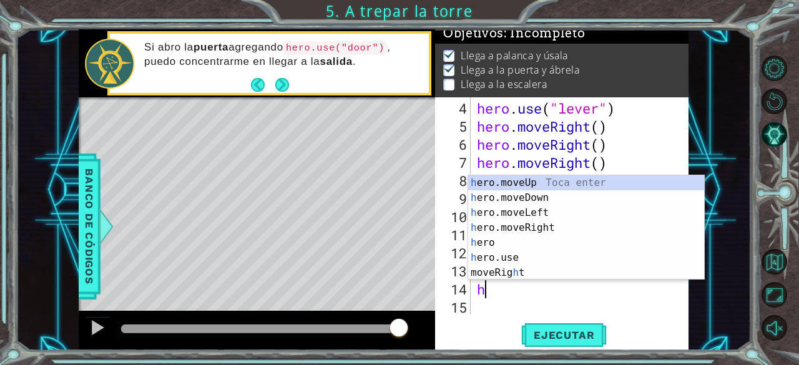
type textarea "he"
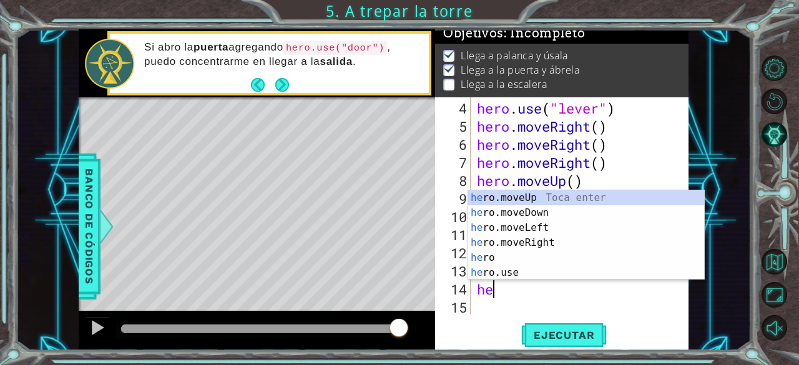
click at [566, 226] on div "he ro.moveUp Toca enter he ro.moveDown Toca enter he ro.moveLeft Toca enter he …" at bounding box center [586, 250] width 236 height 120
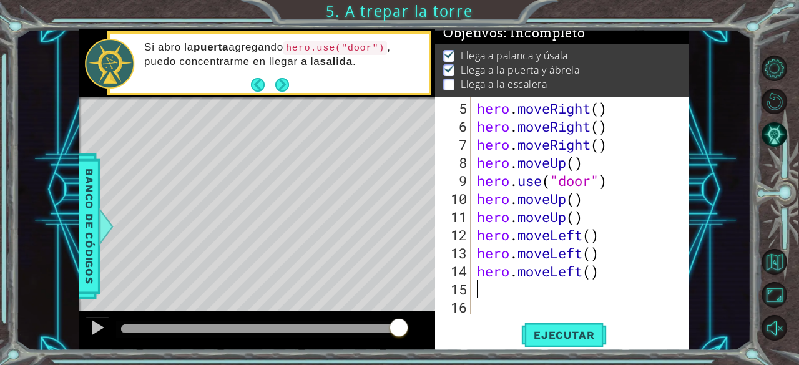
scroll to position [72, 0]
click at [589, 333] on span "Ejecutar" at bounding box center [563, 335] width 85 height 12
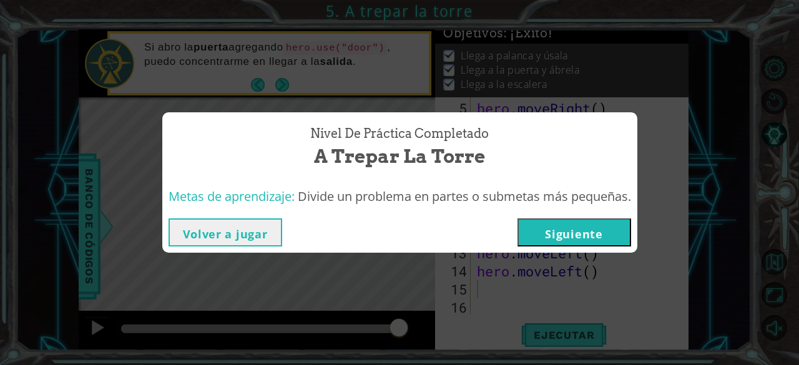
click at [598, 223] on button "Siguiente" at bounding box center [574, 232] width 114 height 28
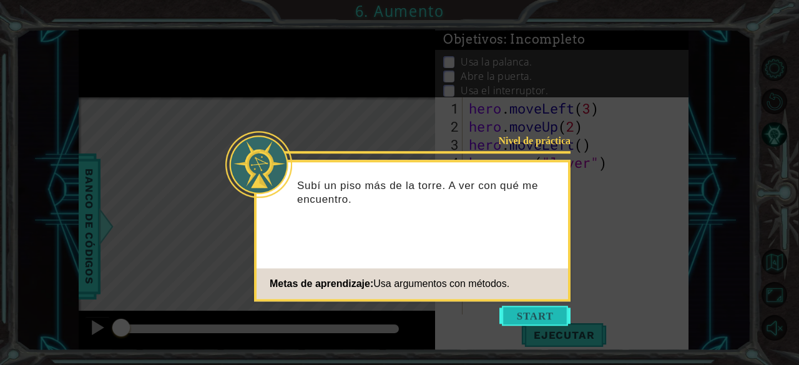
click at [560, 321] on button "Start" at bounding box center [534, 316] width 71 height 20
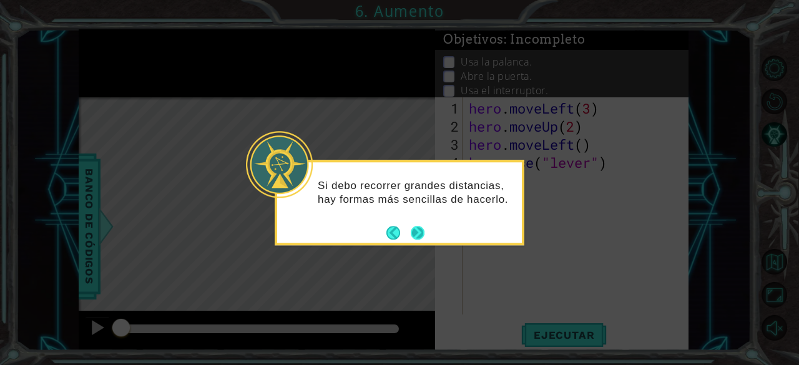
click at [419, 231] on button "Next" at bounding box center [418, 233] width 14 height 14
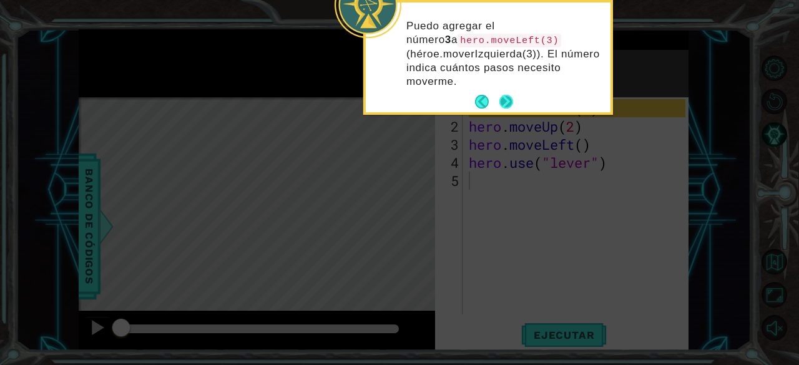
click at [504, 102] on button "Next" at bounding box center [506, 102] width 14 height 14
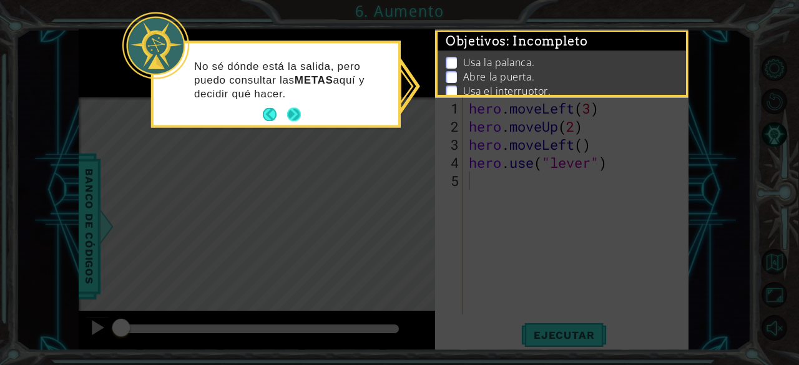
click at [291, 116] on button "Next" at bounding box center [294, 115] width 14 height 14
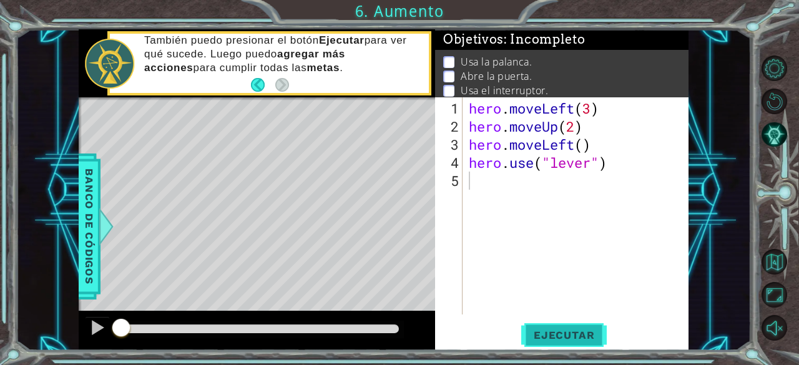
click at [562, 333] on span "Ejecutar" at bounding box center [563, 335] width 85 height 12
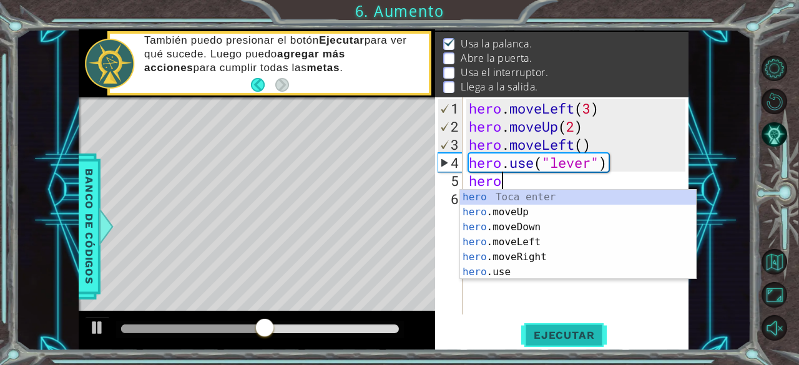
scroll to position [0, 1]
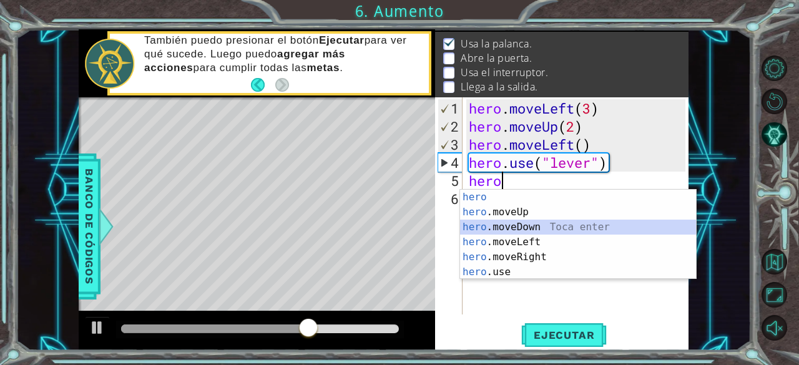
click at [555, 225] on div "hero Toca enter hero .moveUp Toca enter hero .moveDown Toca enter hero .moveLef…" at bounding box center [578, 250] width 236 height 120
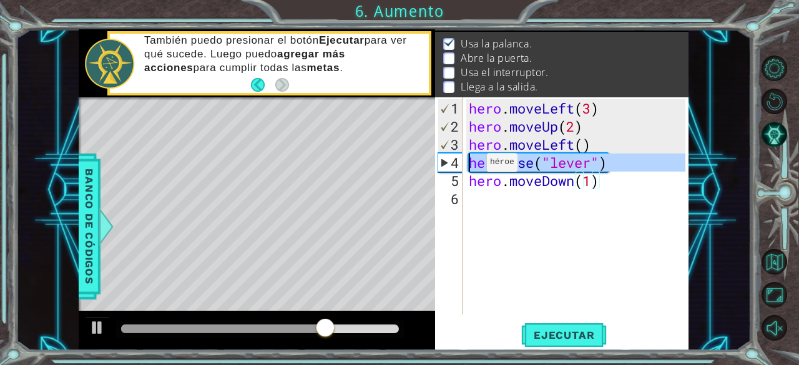
click at [446, 162] on div "4" at bounding box center [450, 162] width 24 height 18
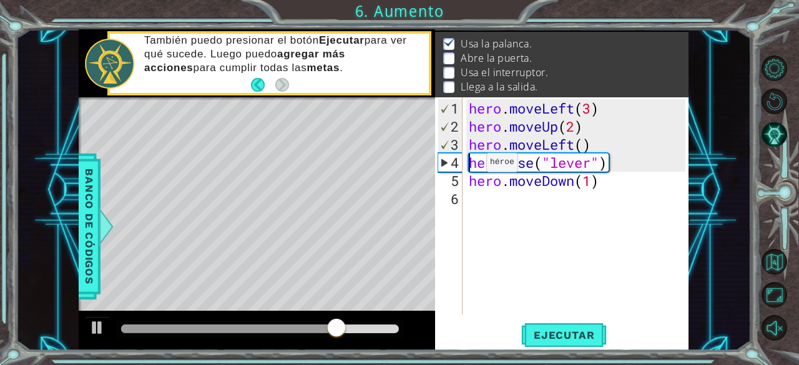
click at [446, 162] on div "4" at bounding box center [450, 162] width 24 height 18
click at [456, 167] on div "4" at bounding box center [450, 162] width 24 height 18
type textarea "hero.use("lever")"
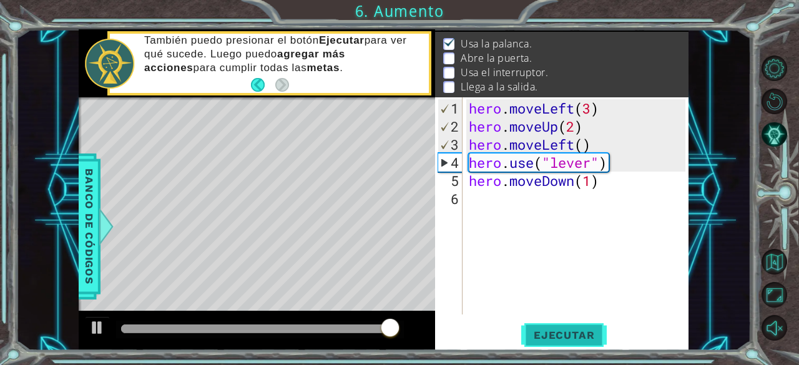
click at [543, 337] on span "Ejecutar" at bounding box center [563, 335] width 85 height 12
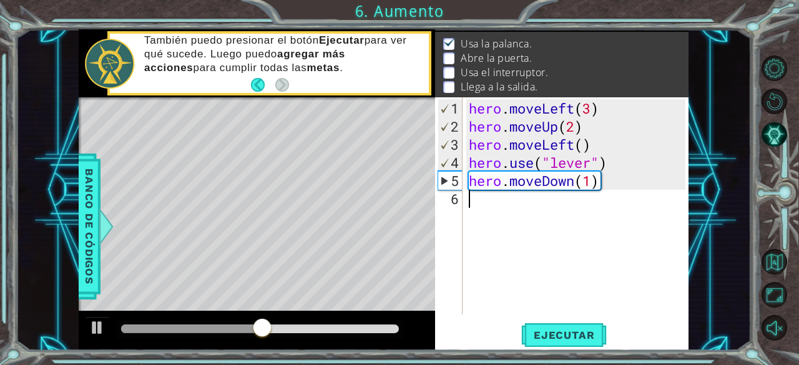
click at [528, 202] on div "hero . moveLeft ( 3 ) hero . moveUp ( 2 ) hero . moveLeft ( ) hero . use ( "lev…" at bounding box center [579, 225] width 226 height 253
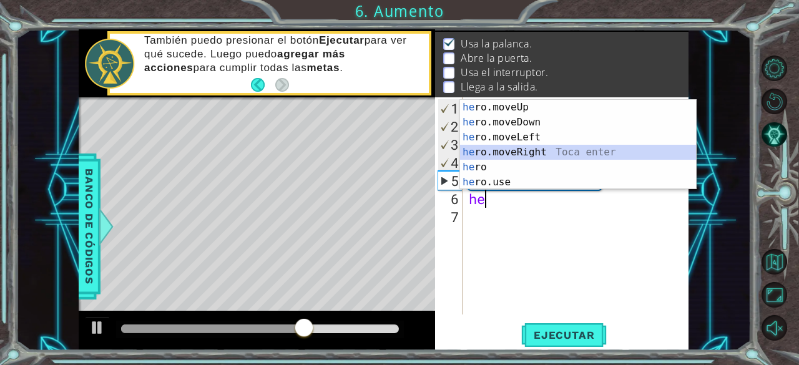
click at [537, 150] on div "he ro.moveUp Toca enter he ro.moveDown Toca enter he ro.moveLeft Toca enter he …" at bounding box center [578, 160] width 236 height 120
type textarea "hero.moveRight(1)"
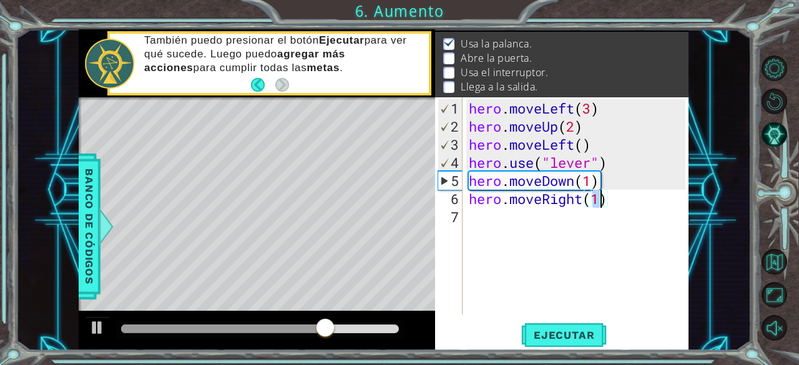
click at [514, 210] on div "hero . moveLeft ( 3 ) hero . moveUp ( 2 ) hero . moveLeft ( ) hero . use ( "lev…" at bounding box center [579, 225] width 226 height 253
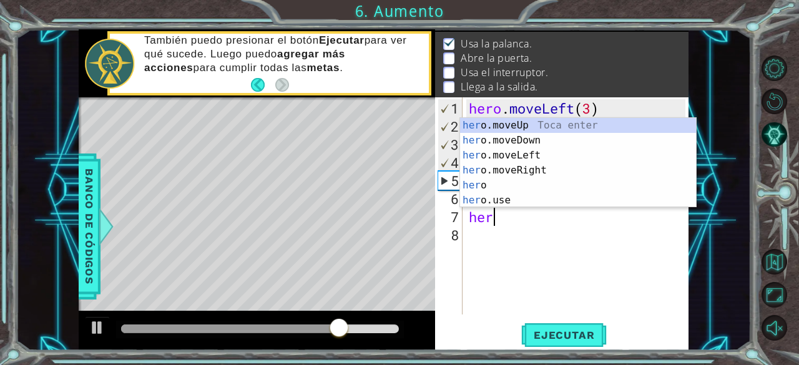
scroll to position [0, 1]
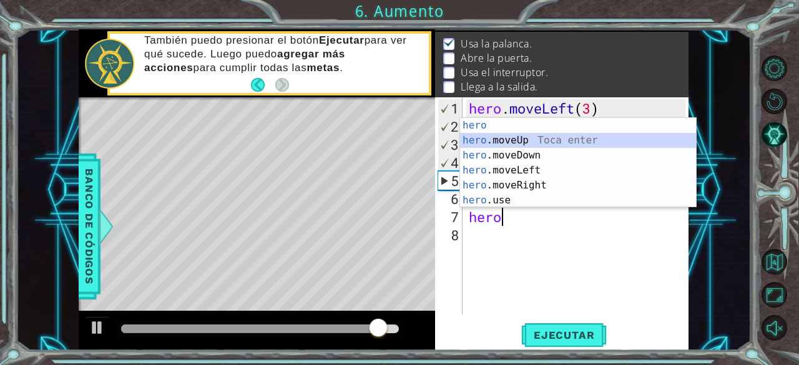
click at [531, 140] on div "hero Toca enter hero .moveUp Toca enter hero .moveDown Toca enter hero .moveLef…" at bounding box center [578, 178] width 236 height 120
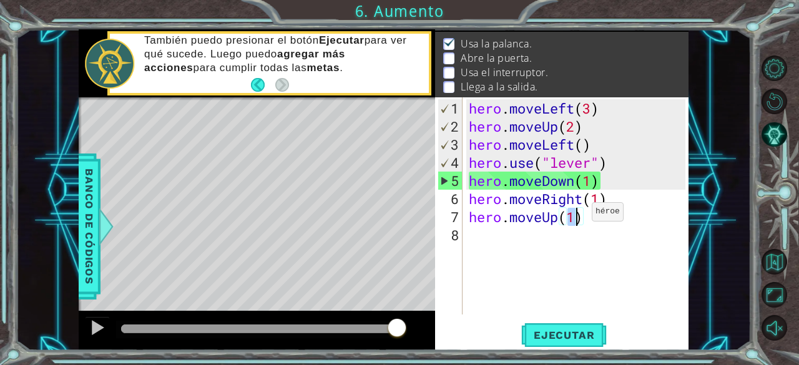
click at [573, 217] on div "hero . moveLeft ( 3 ) hero . moveUp ( 2 ) hero . moveLeft ( ) hero . use ( "lev…" at bounding box center [576, 205] width 220 height 217
click at [573, 217] on div "hero . moveLeft ( 3 ) hero . moveUp ( 2 ) hero . moveLeft ( ) hero . use ( "lev…" at bounding box center [579, 225] width 226 height 253
click at [580, 221] on div "hero . moveLeft ( 3 ) hero . moveUp ( 2 ) hero . moveLeft ( ) hero . use ( "lev…" at bounding box center [579, 225] width 226 height 253
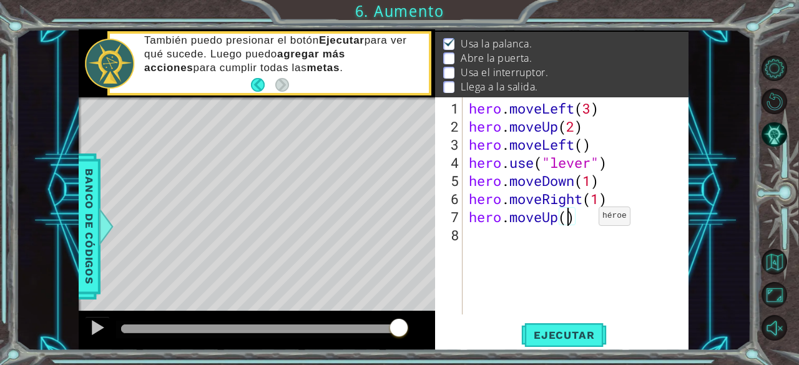
scroll to position [0, 4]
click at [574, 329] on span "Ejecutar" at bounding box center [563, 335] width 85 height 12
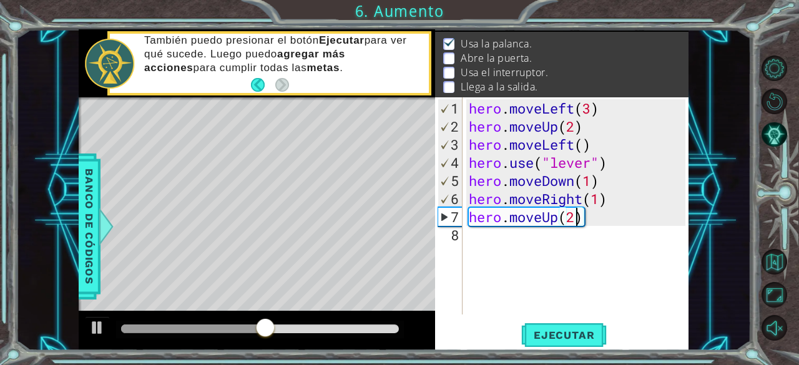
click at [582, 201] on div "hero . moveLeft ( 3 ) hero . moveUp ( 2 ) hero . moveLeft ( ) hero . use ( "lev…" at bounding box center [579, 225] width 226 height 253
click at [539, 221] on div "hero . moveLeft ( 3 ) hero . moveUp ( 2 ) hero . moveLeft ( ) hero . use ( "lev…" at bounding box center [579, 225] width 226 height 253
type textarea "hero.moveUp(2)"
click at [615, 248] on div "hero . moveLeft ( 3 ) hero . moveUp ( 2 ) hero . moveLeft ( ) hero . use ( "lev…" at bounding box center [579, 225] width 226 height 253
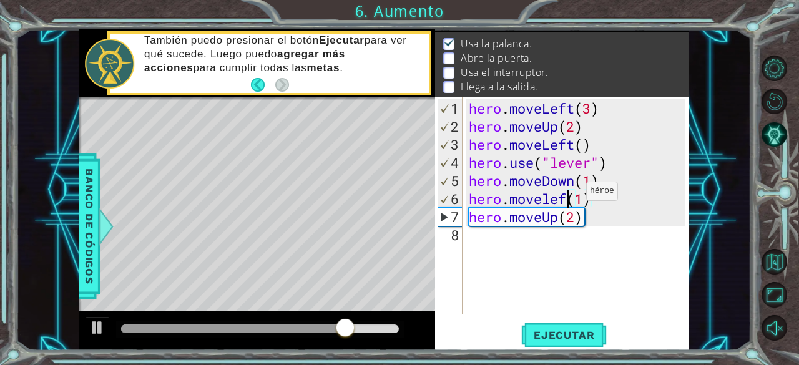
click at [567, 197] on div "hero . moveLeft ( 3 ) hero . moveUp ( 2 ) hero . moveLeft ( ) hero . use ( "lev…" at bounding box center [579, 225] width 226 height 253
click at [592, 329] on span "Ejecutar" at bounding box center [563, 335] width 85 height 12
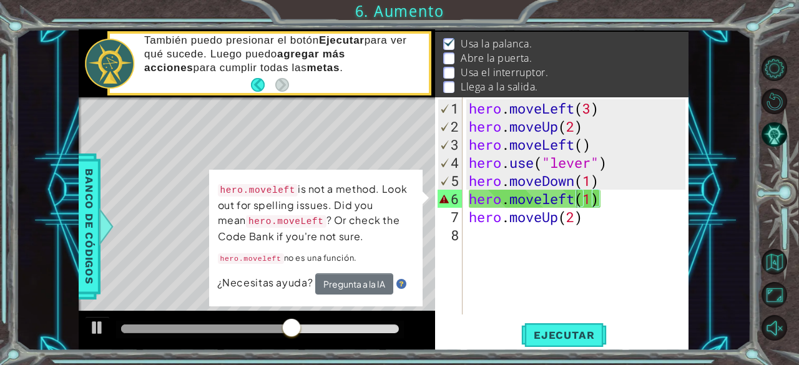
click at [393, 140] on div "Level Map" at bounding box center [367, 281] width 577 height 368
drag, startPoint x: 393, startPoint y: 140, endPoint x: 386, endPoint y: 134, distance: 9.7
click at [386, 134] on div "Level Map" at bounding box center [367, 281] width 577 height 368
drag, startPoint x: 386, startPoint y: 134, endPoint x: 495, endPoint y: 203, distance: 129.5
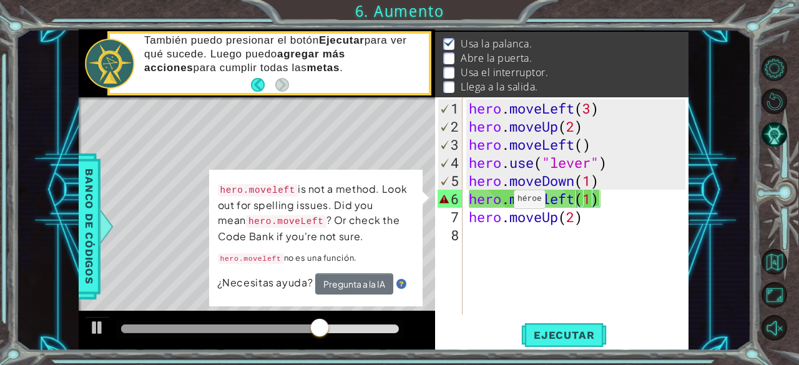
click at [495, 203] on div "1 ההההההההההההההההההההההההההההההההההההההההההההההההההההההההההההההההההההההההההההה…" at bounding box center [383, 189] width 609 height 321
click at [495, 203] on div "hero . moveLeft ( 3 ) hero . moveUp ( 2 ) hero . moveLeft ( ) hero . use ( "lev…" at bounding box center [579, 225] width 226 height 253
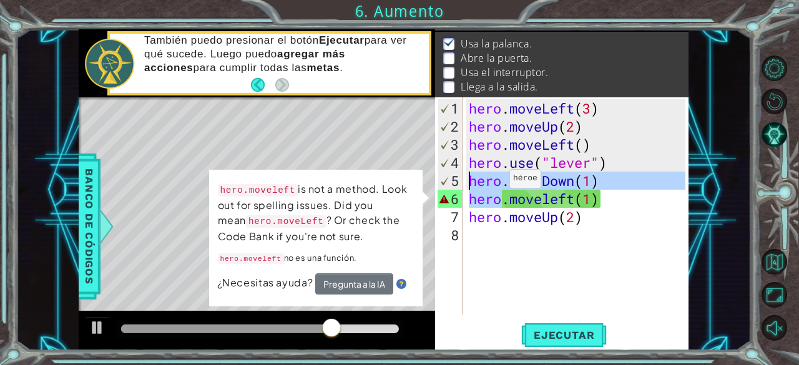
drag, startPoint x: 495, startPoint y: 203, endPoint x: 490, endPoint y: 183, distance: 20.6
click at [490, 183] on div "hero . moveLeft ( 3 ) hero . moveUp ( 2 ) hero . moveLeft ( ) hero . use ( "lev…" at bounding box center [579, 225] width 226 height 253
click at [490, 183] on div "hero . moveLeft ( 3 ) hero . moveUp ( 2 ) hero . moveLeft ( ) hero . use ( "lev…" at bounding box center [576, 205] width 220 height 217
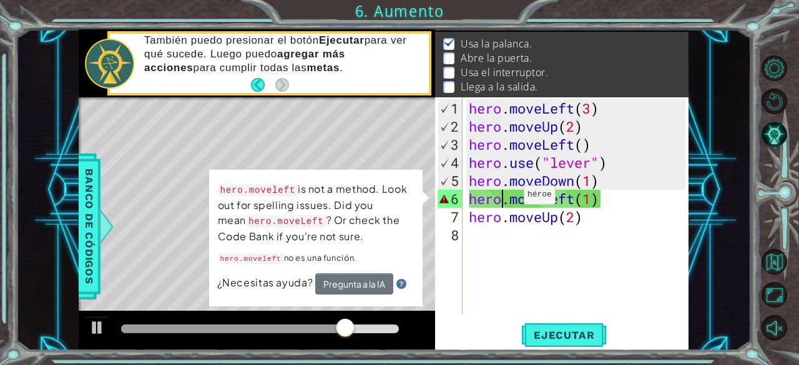
click at [505, 200] on div "hero . moveLeft ( 3 ) hero . moveUp ( 2 ) hero . moveLeft ( ) hero . use ( "lev…" at bounding box center [579, 225] width 226 height 253
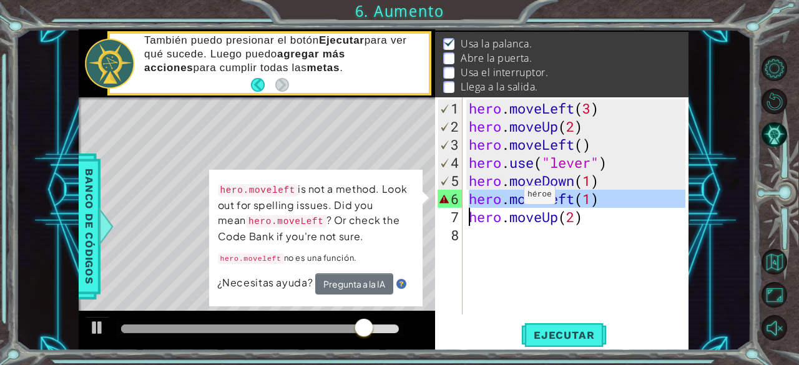
scroll to position [0, 0]
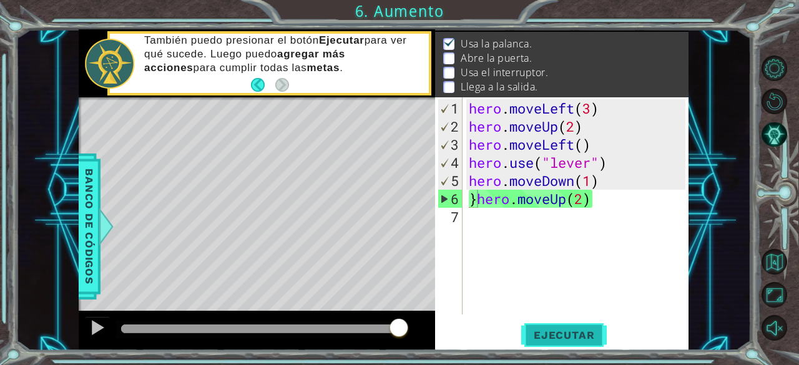
click at [567, 336] on span "Ejecutar" at bounding box center [563, 335] width 85 height 12
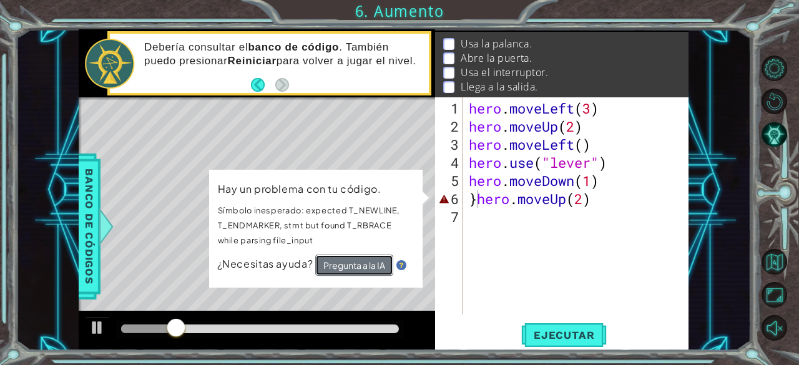
click at [373, 266] on button "Pregunta a la IA" at bounding box center [353, 266] width 78 height 22
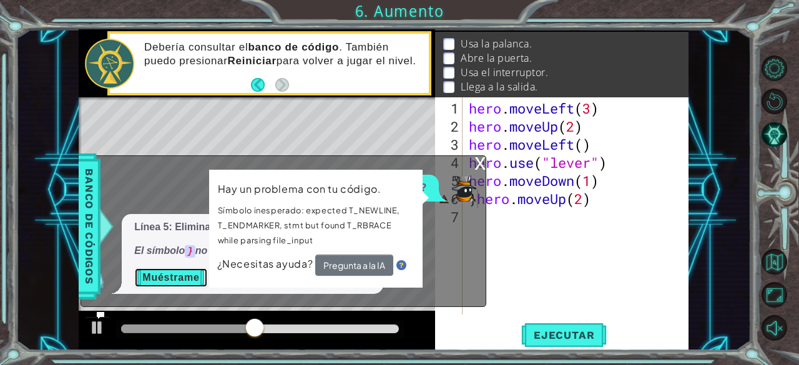
click at [173, 280] on button "Muéstrame" at bounding box center [170, 278] width 73 height 20
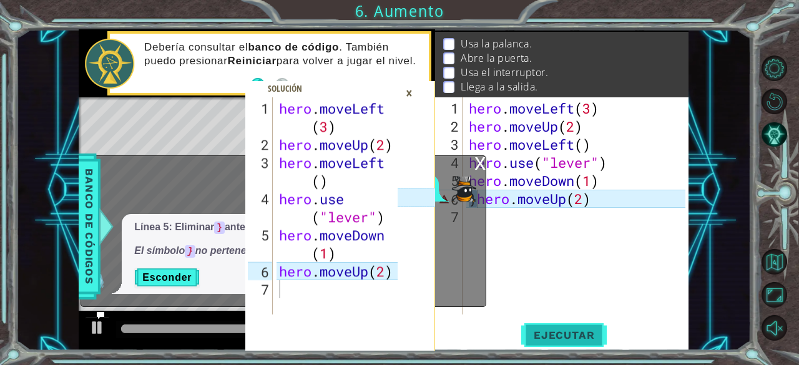
click at [563, 343] on button "Ejecutar" at bounding box center [563, 336] width 85 height 26
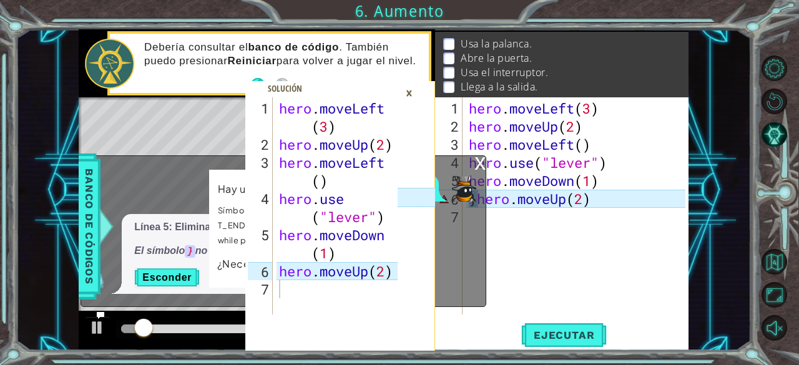
click at [411, 84] on div "×" at bounding box center [408, 92] width 19 height 21
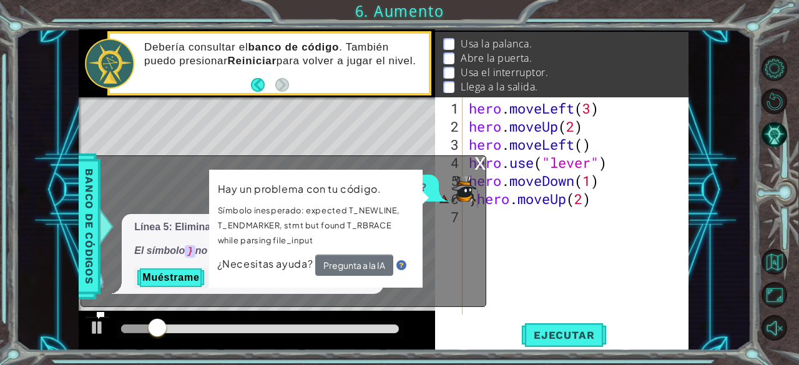
click at [480, 159] on div "x" at bounding box center [479, 162] width 11 height 12
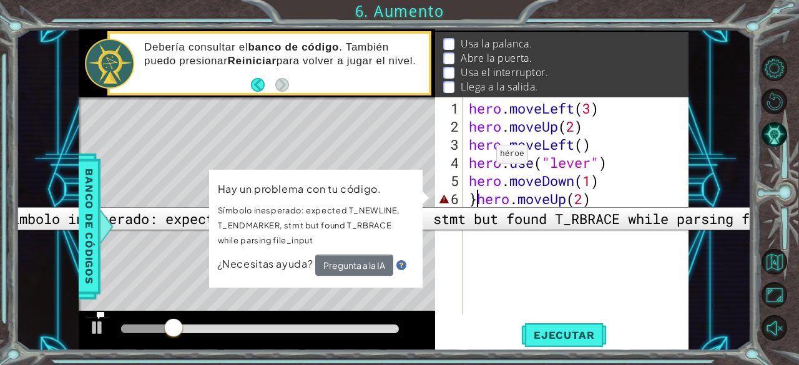
click at [448, 198] on div "6" at bounding box center [449, 199] width 25 height 18
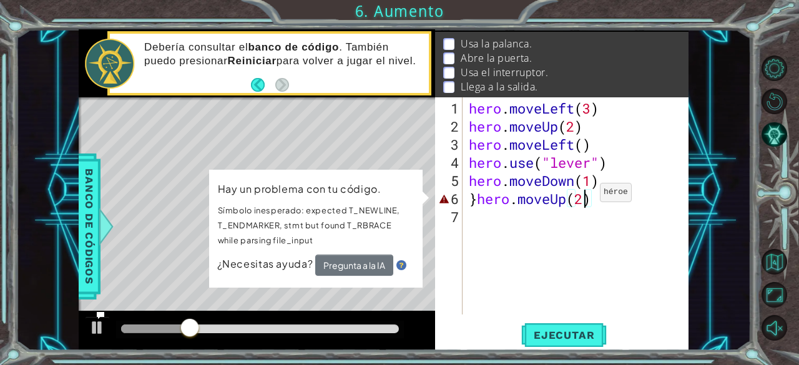
click at [581, 197] on div "hero . moveLeft ( 3 ) hero . moveUp ( 2 ) hero . moveLeft ( ) hero . use ( "lev…" at bounding box center [579, 225] width 226 height 253
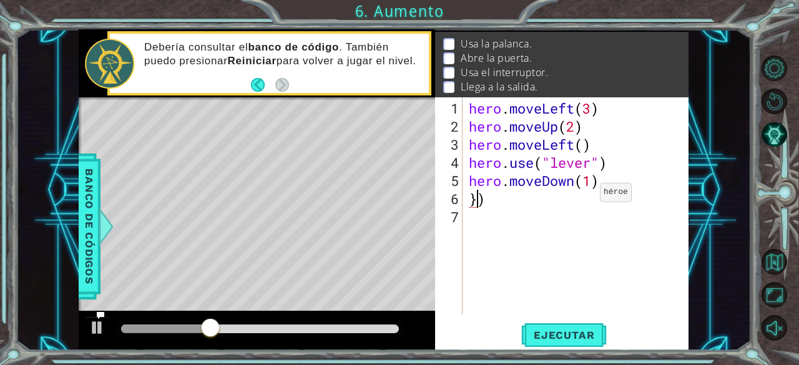
type textarea ")"
click at [513, 203] on div "hero . moveLeft ( 3 ) hero . moveUp ( 2 ) hero . moveLeft ( ) hero . use ( "lev…" at bounding box center [579, 225] width 226 height 253
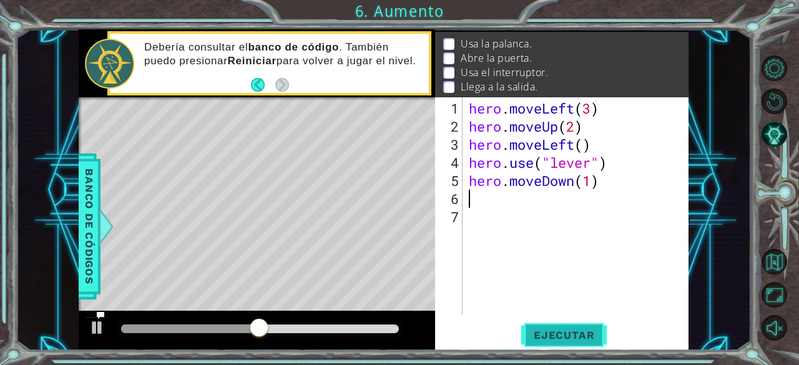
click at [573, 334] on span "Ejecutar" at bounding box center [563, 335] width 85 height 12
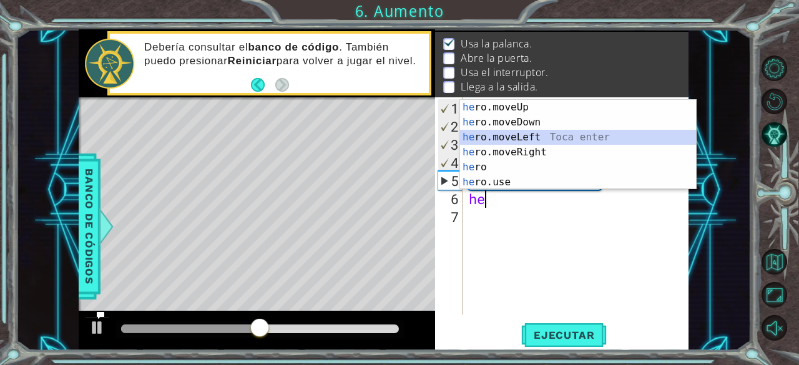
click at [579, 133] on div "he ro.moveUp Toca enter he ro.moveDown Toca enter he ro.moveLeft Toca enter he …" at bounding box center [578, 160] width 236 height 120
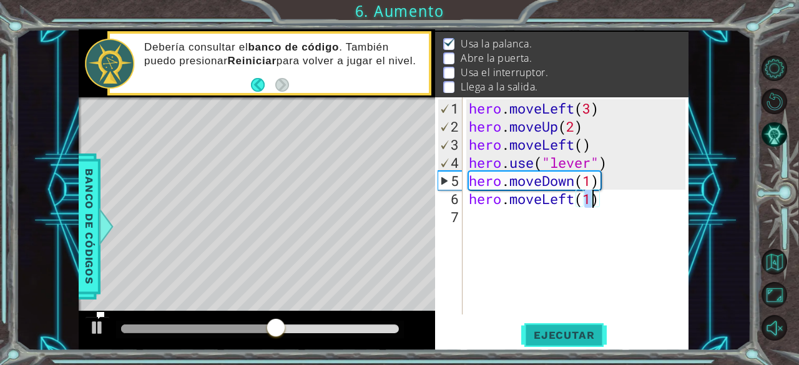
type textarea "hero.moveLeft(1)"
click at [580, 337] on span "Ejecutar" at bounding box center [563, 335] width 85 height 12
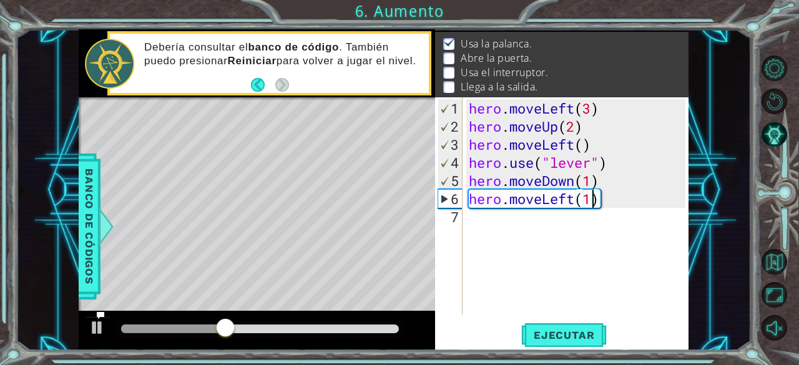
click at [500, 220] on div "hero . moveLeft ( 3 ) hero . moveUp ( 2 ) hero . moveLeft ( ) hero . use ( "lev…" at bounding box center [579, 225] width 226 height 253
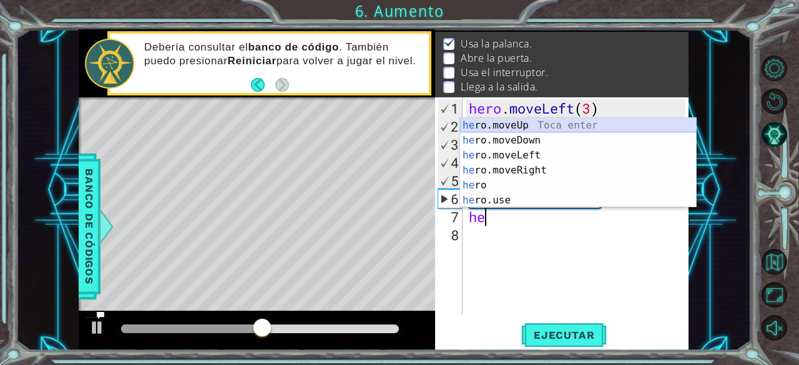
click at [581, 120] on div "he ro.moveUp Toca enter he ro.moveDown Toca enter he ro.moveLeft Toca enter he …" at bounding box center [578, 178] width 236 height 120
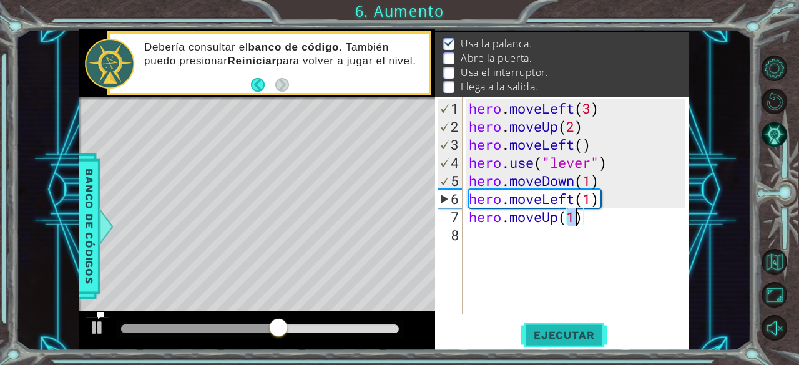
click at [585, 327] on button "Ejecutar" at bounding box center [563, 336] width 85 height 26
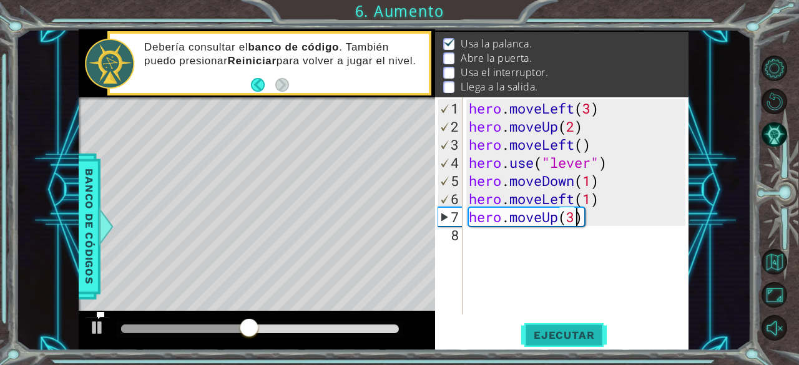
scroll to position [0, 4]
click at [566, 328] on button "Ejecutar" at bounding box center [563, 336] width 85 height 26
type textarea "hero.moveUp(1)"
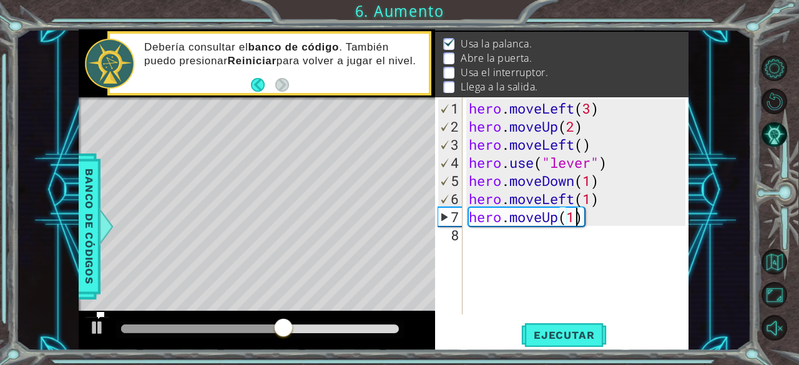
click at [556, 243] on div "hero . moveLeft ( 3 ) hero . moveUp ( 2 ) hero . moveLeft ( ) hero . use ( "lev…" at bounding box center [579, 225] width 226 height 253
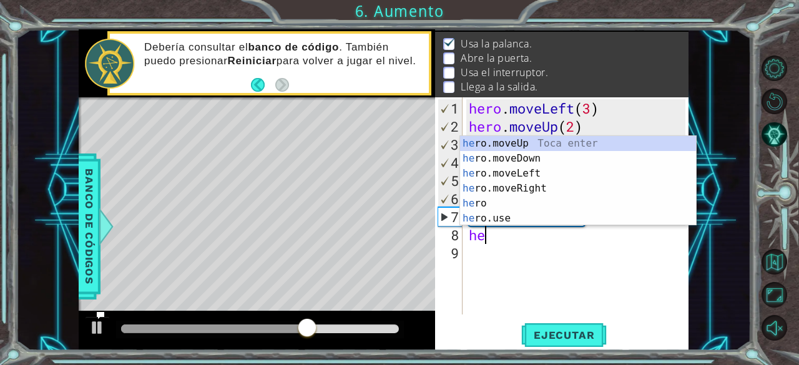
click at [550, 220] on div "he ro.moveUp Toca enter he ro.moveDown Toca enter he ro.moveLeft Toca enter he …" at bounding box center [578, 196] width 236 height 120
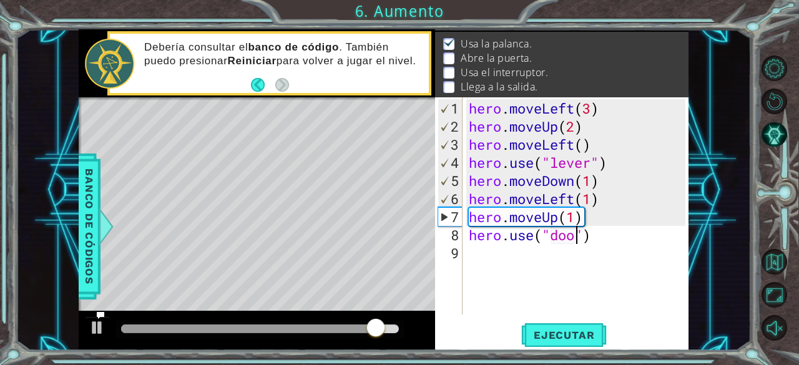
scroll to position [0, 5]
type textarea "hero.use("door")"
click at [583, 333] on span "Ejecutar" at bounding box center [563, 335] width 85 height 12
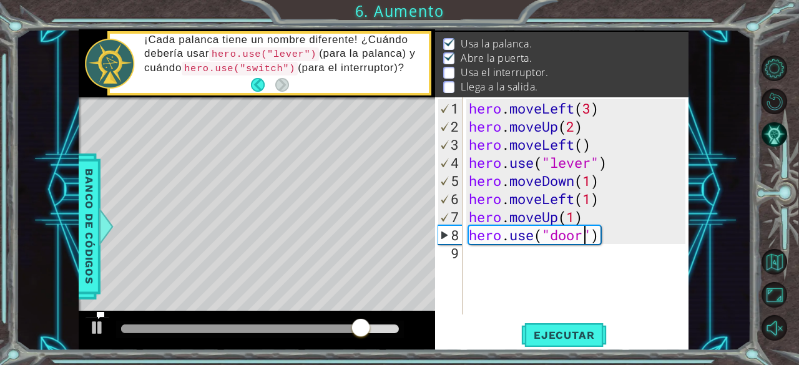
click at [522, 256] on div "hero . moveLeft ( 3 ) hero . moveUp ( 2 ) hero . moveLeft ( ) hero . use ( "lev…" at bounding box center [579, 225] width 226 height 253
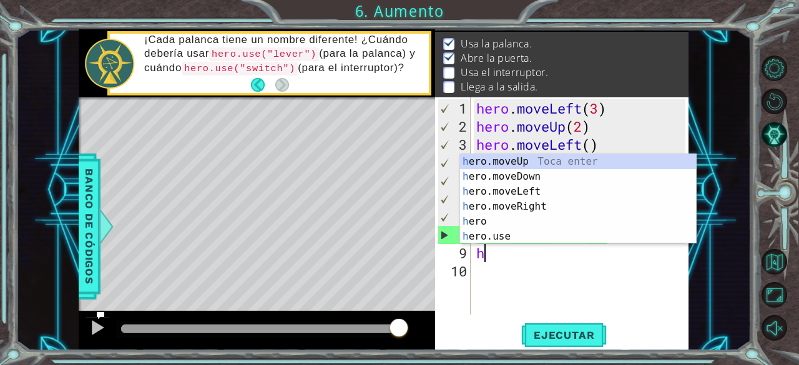
click at [576, 166] on div "h ero.moveUp Toca enter h ero.moveDown Toca enter h ero.moveLeft Toca enter h e…" at bounding box center [578, 214] width 236 height 120
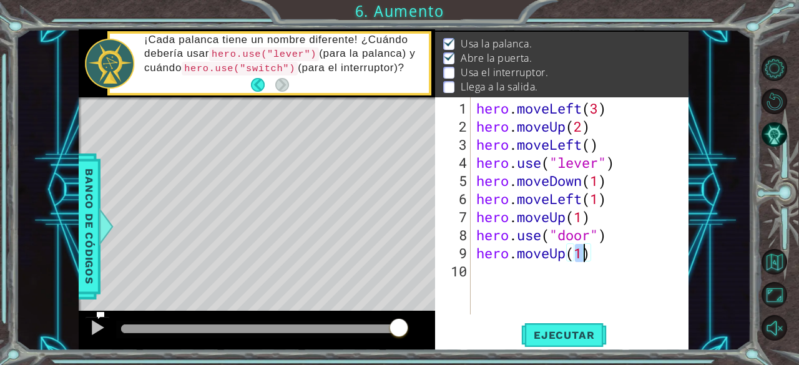
type textarea "hero.moveUp(2)"
click at [514, 278] on div "hero . moveLeft ( 3 ) hero . moveUp ( 2 ) hero . moveLeft ( ) hero . use ( "lev…" at bounding box center [583, 225] width 218 height 253
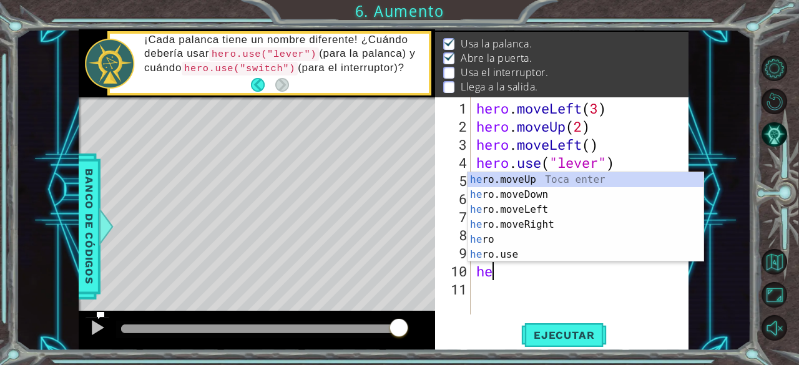
click at [558, 230] on div "he ro.moveUp Toca enter he ro.moveDown Toca enter he ro.moveLeft Toca enter he …" at bounding box center [585, 232] width 236 height 120
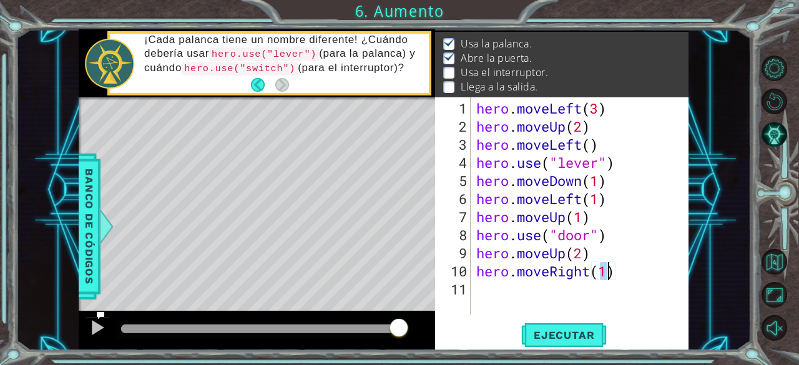
scroll to position [0, 5]
type textarea "hero.moveRight(2)"
click at [549, 333] on span "Ejecutar" at bounding box center [563, 335] width 85 height 12
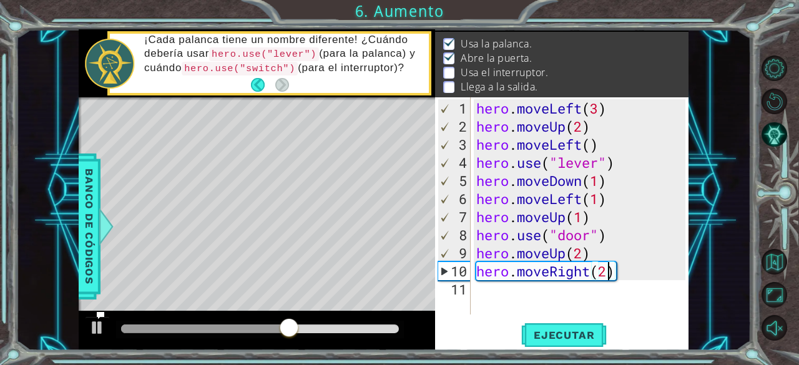
click at [547, 288] on div "hero . moveLeft ( 3 ) hero . moveUp ( 2 ) hero . moveLeft ( ) hero . use ( "lev…" at bounding box center [583, 225] width 218 height 253
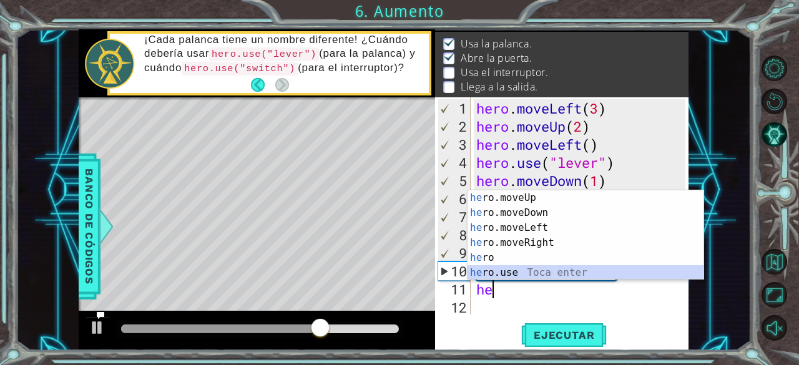
click at [552, 277] on div "he ro.moveUp Toca enter he ro.moveDown Toca enter he ro.moveLeft Toca enter he …" at bounding box center [585, 250] width 236 height 120
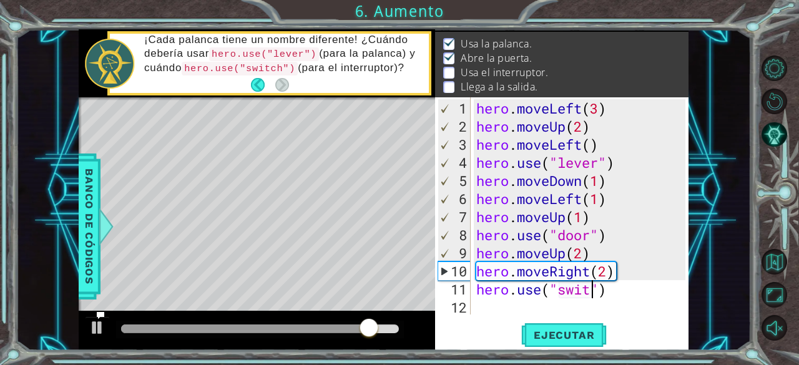
scroll to position [0, 6]
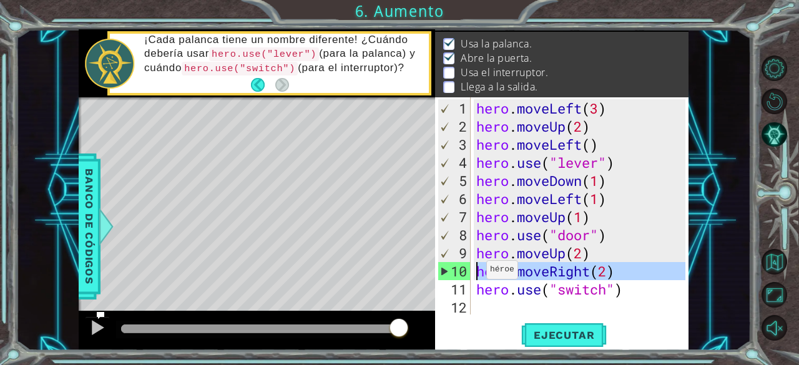
click at [443, 268] on div "10" at bounding box center [454, 271] width 32 height 18
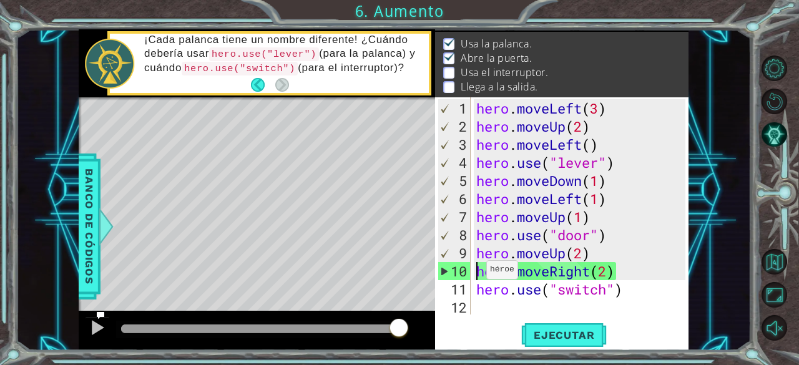
click at [443, 268] on div "10" at bounding box center [454, 271] width 32 height 18
click at [444, 272] on div "10" at bounding box center [454, 271] width 32 height 18
click at [556, 339] on span "Ejecutar" at bounding box center [563, 335] width 85 height 12
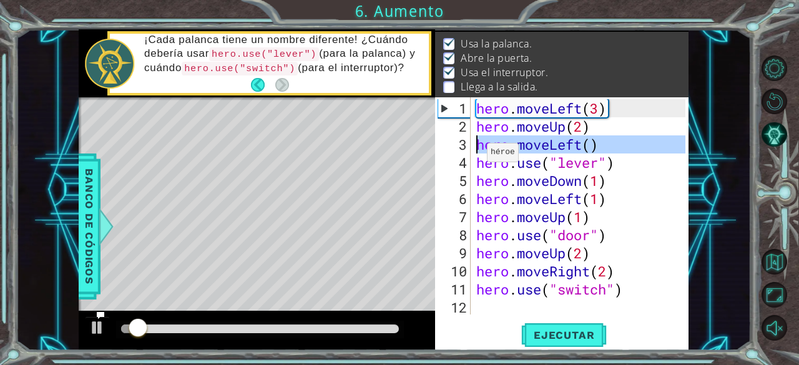
click at [441, 148] on div "3" at bounding box center [453, 144] width 33 height 18
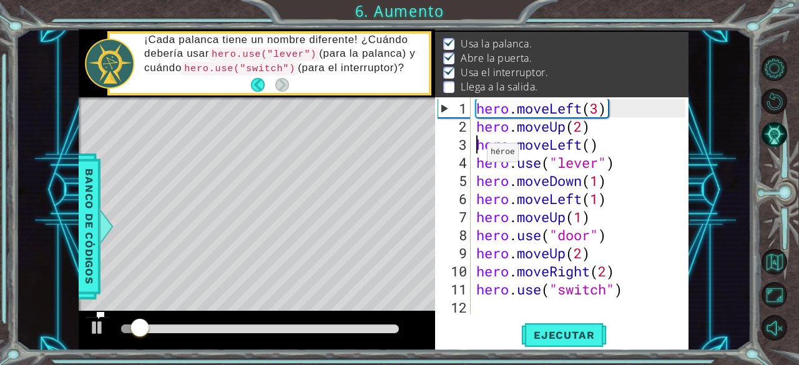
scroll to position [0, 5]
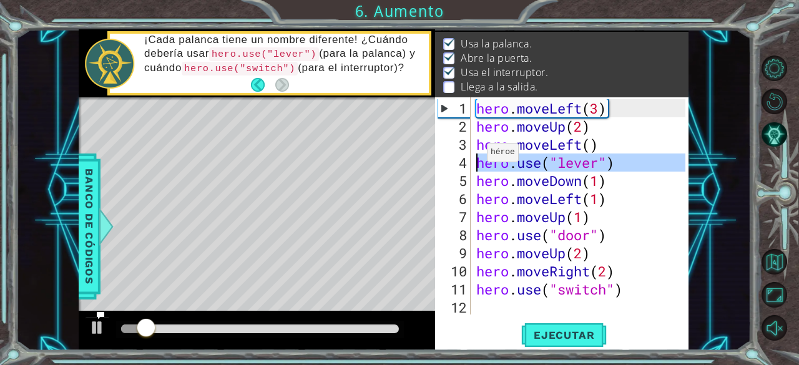
click at [459, 157] on div "4" at bounding box center [453, 162] width 33 height 18
type textarea "hero.use("lever")"
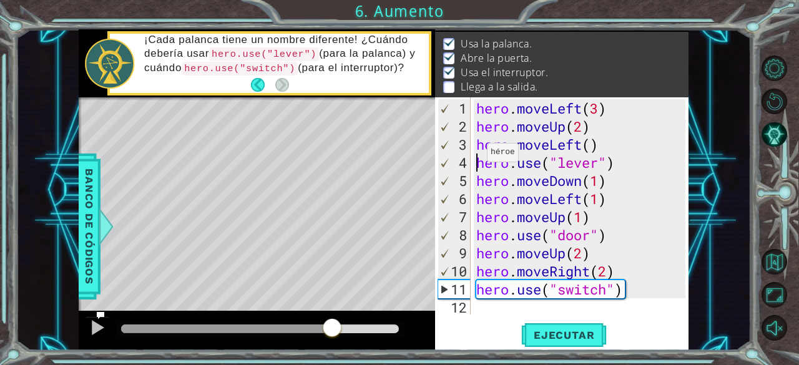
click at [332, 325] on div at bounding box center [260, 328] width 278 height 9
click at [483, 303] on div "hero . moveLeft ( 3 ) hero . moveUp ( 2 ) hero . moveLeft ( ) hero . use ( "lev…" at bounding box center [583, 225] width 218 height 253
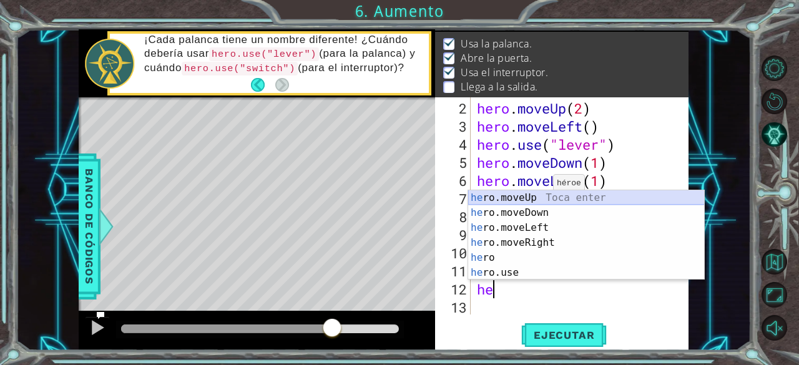
click at [542, 192] on div "he ro.moveUp Toca enter he ro.moveDown Toca enter he ro.moveLeft Toca enter he …" at bounding box center [586, 250] width 236 height 120
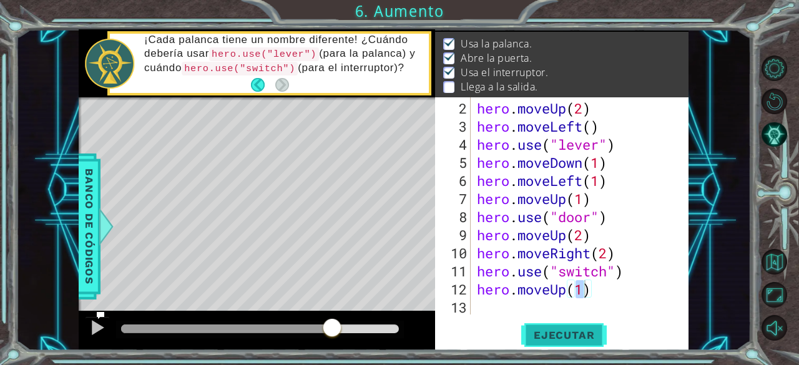
click at [570, 326] on button "Ejecutar" at bounding box center [563, 336] width 85 height 26
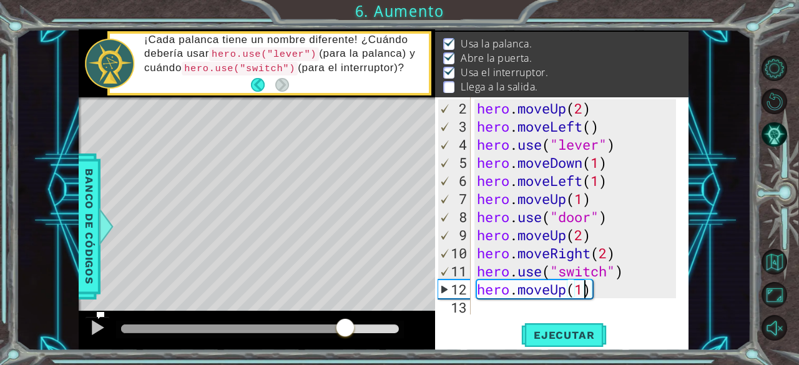
click at [345, 331] on div at bounding box center [260, 328] width 278 height 9
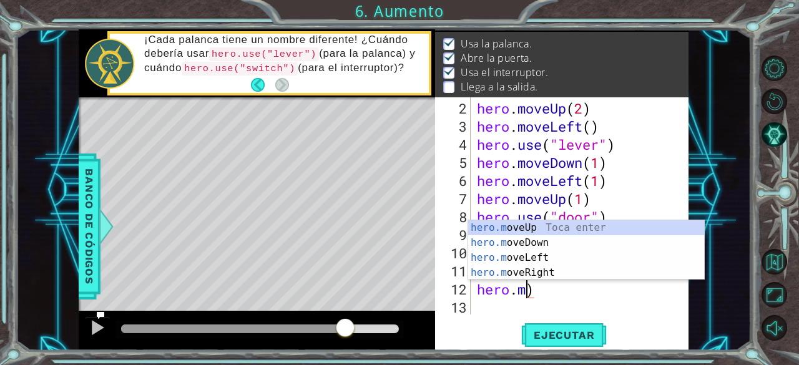
click at [574, 281] on div "hero . moveUp ( 2 ) hero . moveLeft ( ) hero . use ( "lever" ) hero . moveDown …" at bounding box center [578, 225] width 208 height 253
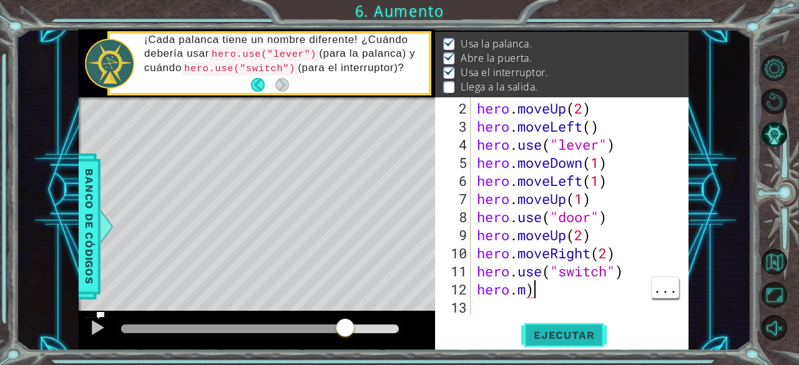
click at [591, 336] on span "Ejecutar" at bounding box center [563, 335] width 85 height 12
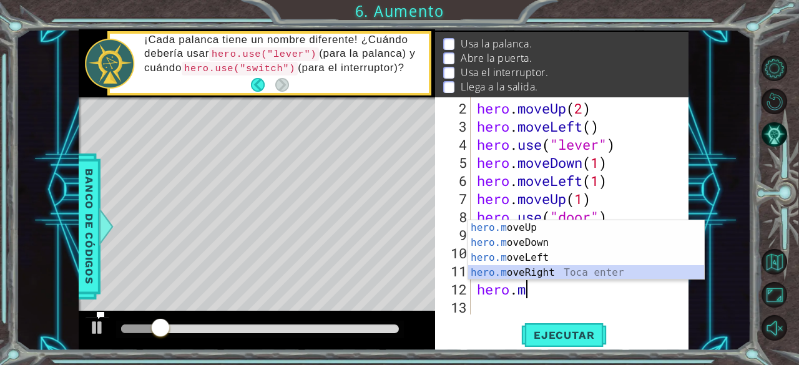
click at [598, 271] on div "hero.m oveUp Toca enter hero.m oveDown Toca enter hero.m oveLeft Toca enter her…" at bounding box center [586, 265] width 236 height 90
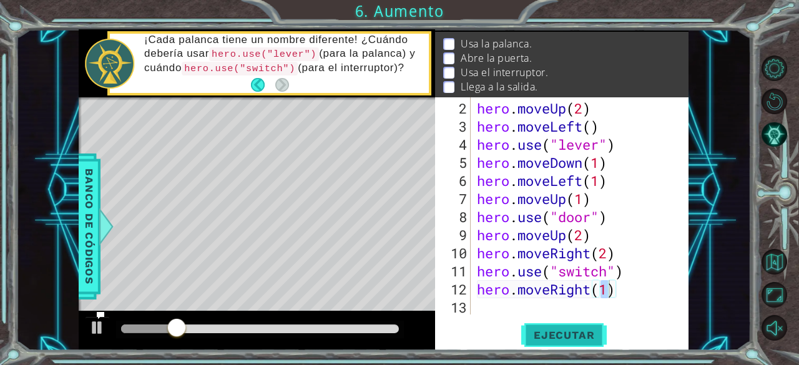
click at [558, 323] on button "Ejecutar" at bounding box center [563, 336] width 85 height 26
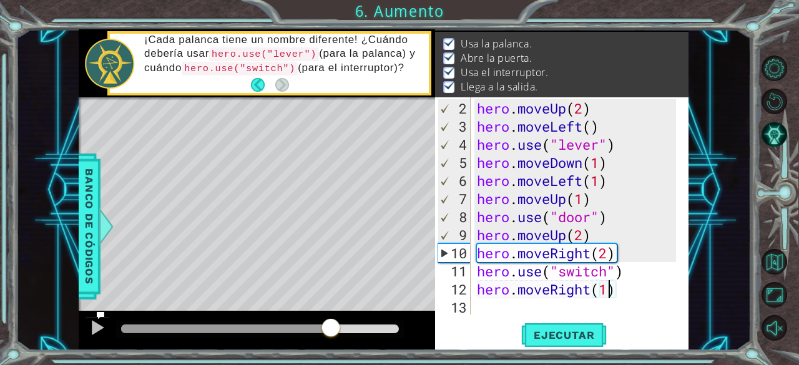
click at [332, 328] on div at bounding box center [260, 328] width 278 height 9
click at [620, 268] on div "hero . moveUp ( 2 ) hero . moveLeft ( ) hero . use ( "lever" ) hero . moveDown …" at bounding box center [578, 225] width 208 height 253
type textarea "hero.use("switch")"
click at [92, 323] on div at bounding box center [97, 327] width 16 height 16
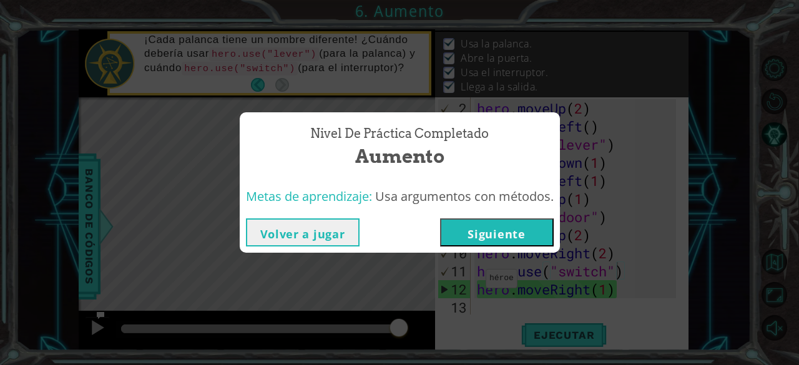
click at [487, 233] on button "Siguiente" at bounding box center [497, 232] width 114 height 28
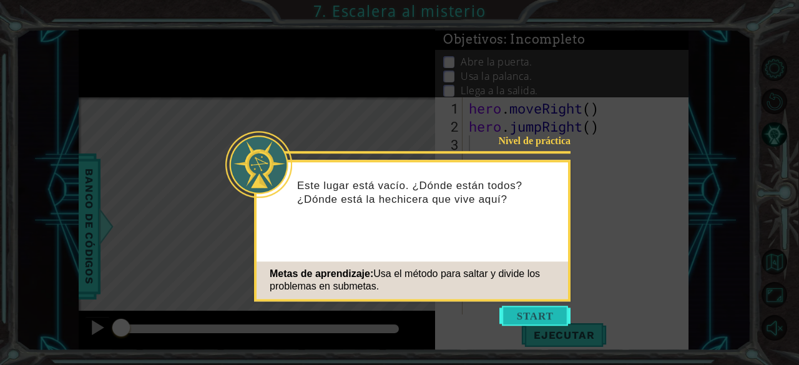
click at [537, 313] on button "Start" at bounding box center [534, 316] width 71 height 20
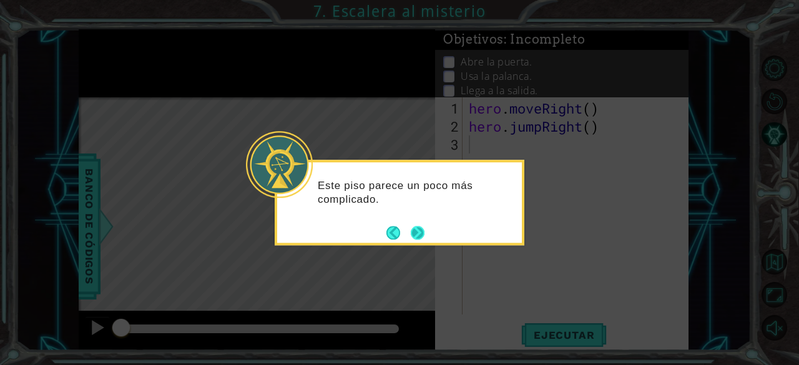
click at [419, 227] on button "Next" at bounding box center [418, 233] width 14 height 14
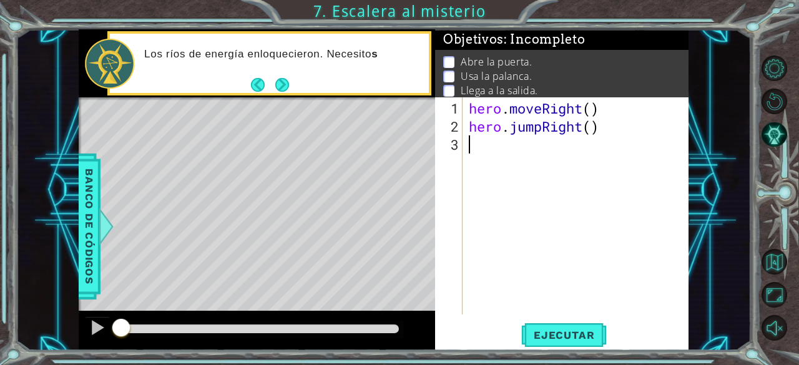
click at [467, 147] on div "hero . moveRight ( ) hero . jumpRight ( )" at bounding box center [579, 225] width 226 height 253
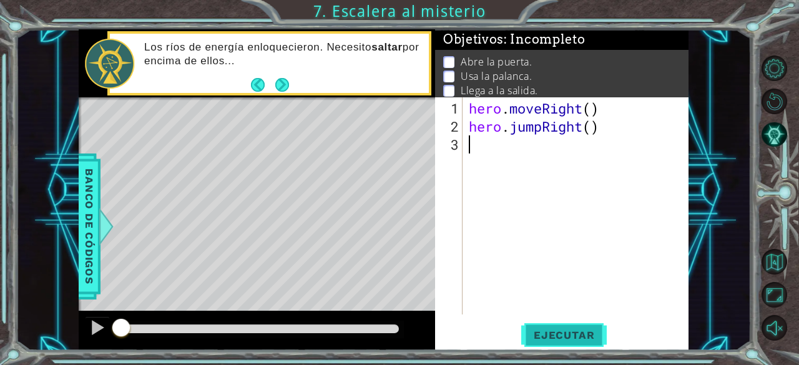
click at [583, 323] on button "Ejecutar" at bounding box center [563, 336] width 85 height 26
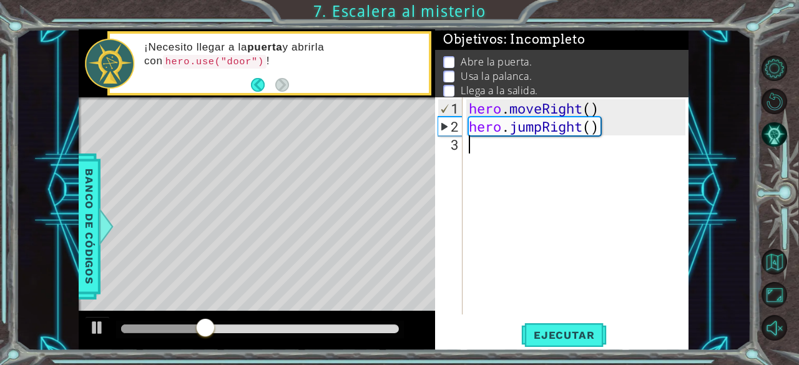
type textarea "j"
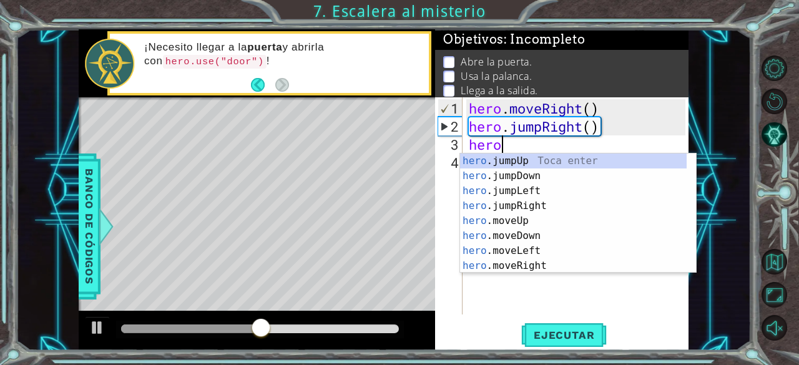
scroll to position [0, 1]
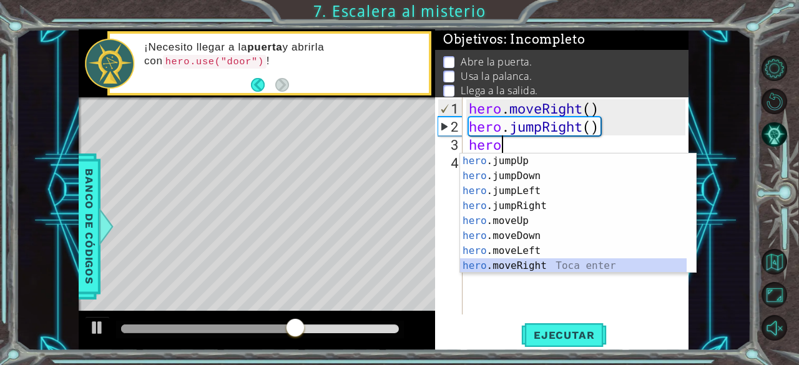
click at [549, 271] on div "hero .jumpUp Toca enter hero .jumpDown Toca enter hero .jumpLeft Toca enter her…" at bounding box center [573, 228] width 227 height 150
type textarea "hero.moveRight(1)"
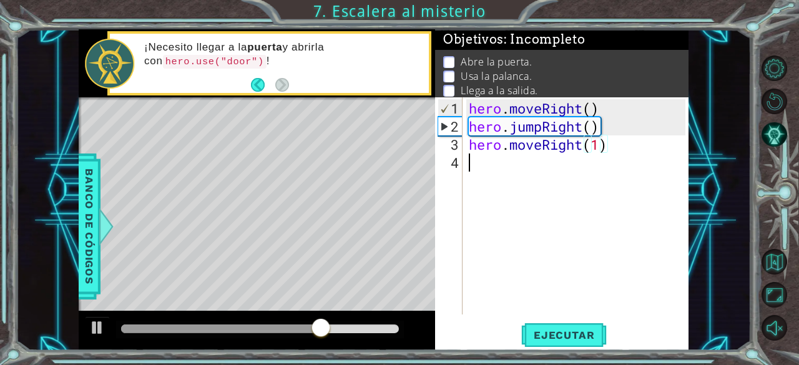
click at [517, 166] on div "hero . moveRight ( ) hero . jumpRight ( ) hero . moveRight ( 1 )" at bounding box center [579, 225] width 226 height 253
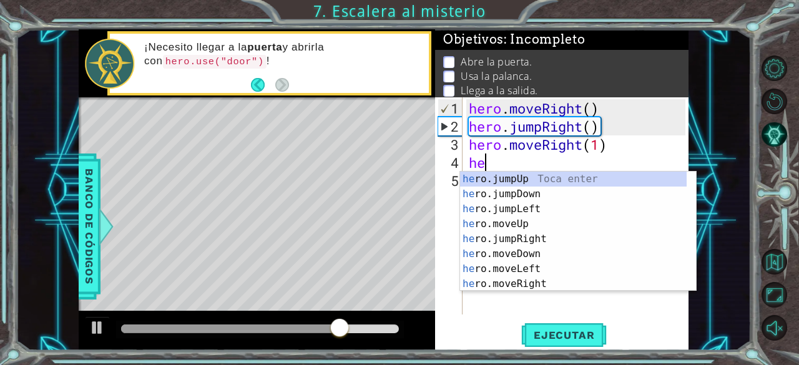
scroll to position [0, 0]
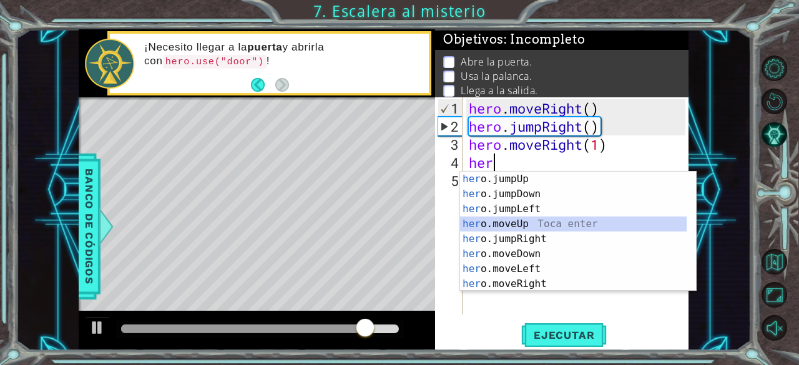
click at [539, 223] on div "her o.jumpUp Toca enter her o.jumpDown Toca enter her o.jumpLeft Toca enter her…" at bounding box center [573, 247] width 227 height 150
type textarea "hero.moveUp(1)"
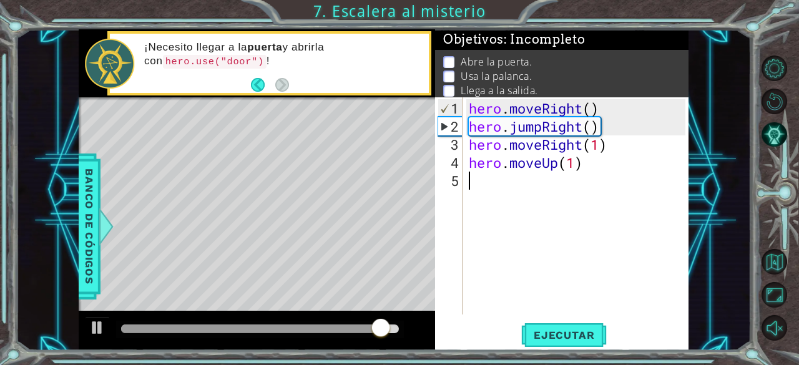
click at [504, 184] on div "hero . moveRight ( ) hero . jumpRight ( ) hero . moveRight ( 1 ) hero . moveUp …" at bounding box center [579, 225] width 226 height 253
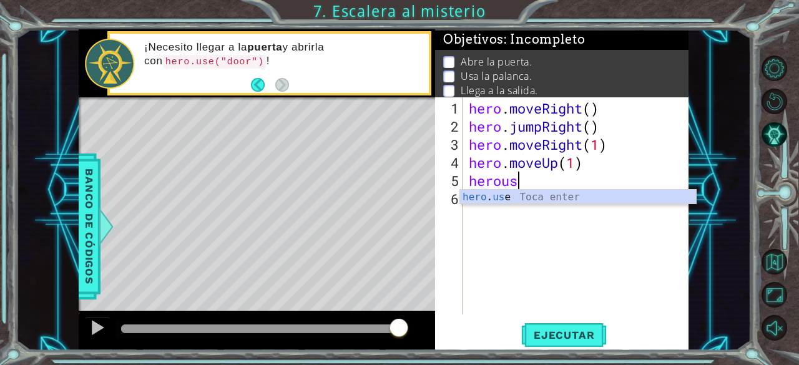
scroll to position [0, 2]
click at [505, 195] on div "hero . use Toca enter" at bounding box center [578, 212] width 236 height 45
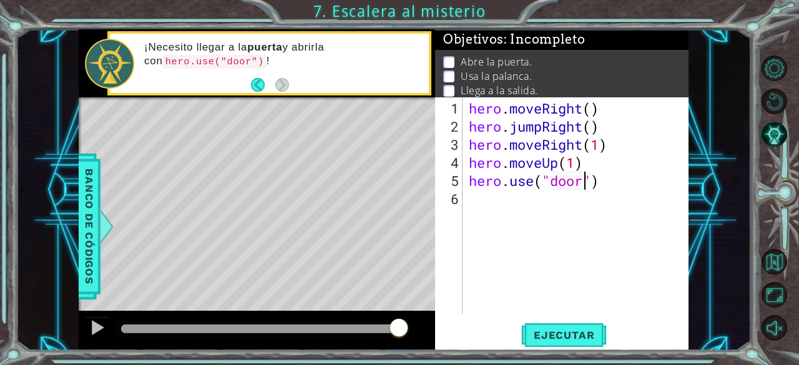
scroll to position [0, 5]
type textarea "hero.use("door")"
click at [572, 335] on span "Ejecutar" at bounding box center [563, 335] width 85 height 12
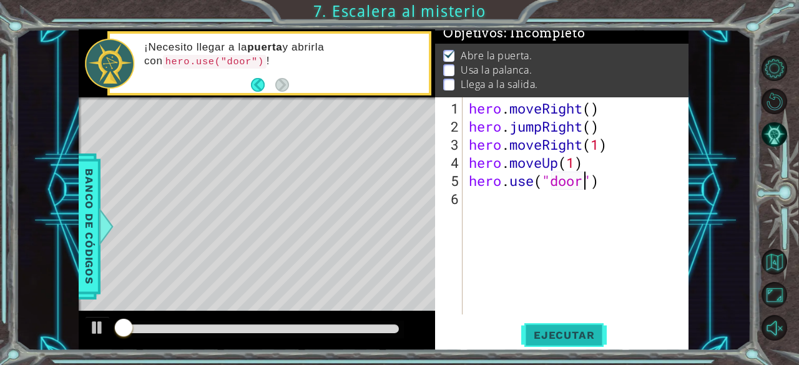
scroll to position [11, 0]
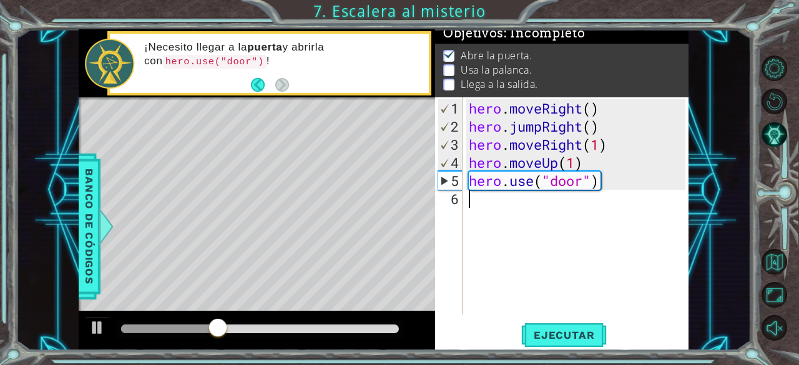
click at [546, 205] on div "hero . moveRight ( ) hero . jumpRight ( ) hero . moveRight ( 1 ) hero . moveUp …" at bounding box center [579, 225] width 226 height 253
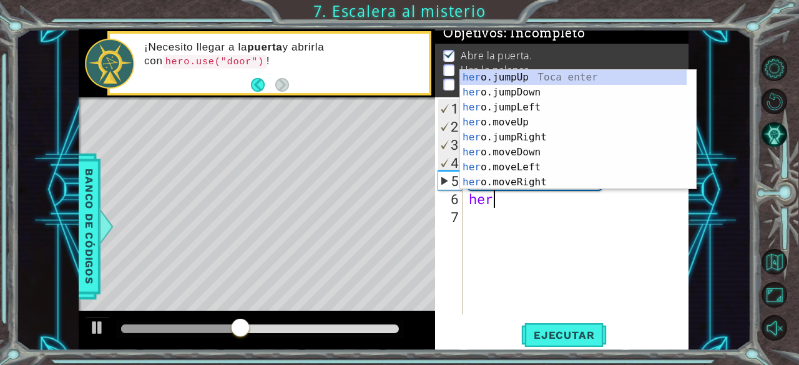
scroll to position [0, 1]
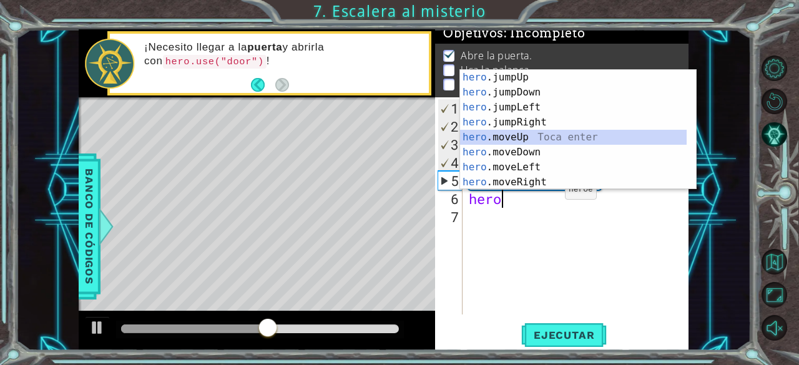
click at [541, 142] on div "hero .jumpUp Toca enter hero .jumpDown Toca enter hero .jumpLeft Toca enter her…" at bounding box center [573, 145] width 227 height 150
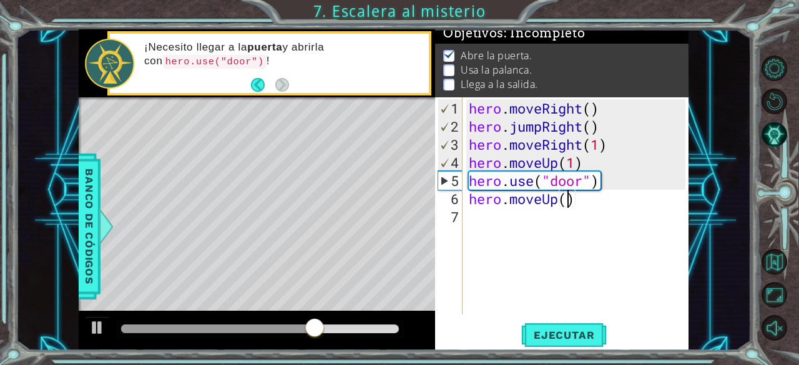
type textarea "hero.moveUp(2)"
click at [538, 220] on div "hero . moveRight ( ) hero . jumpRight ( ) hero . moveRight ( 1 ) hero . moveUp …" at bounding box center [579, 225] width 226 height 253
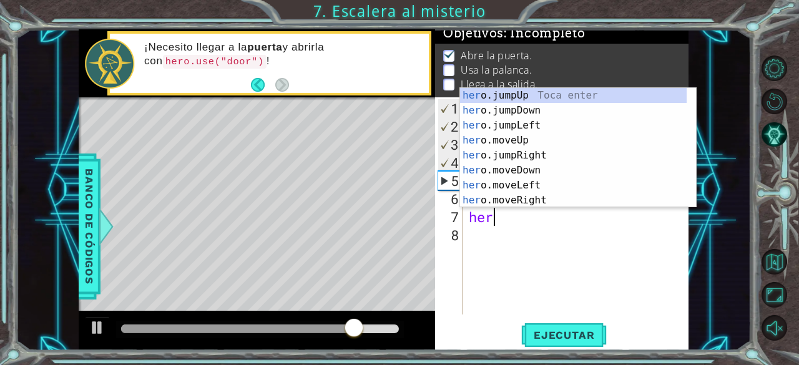
scroll to position [0, 1]
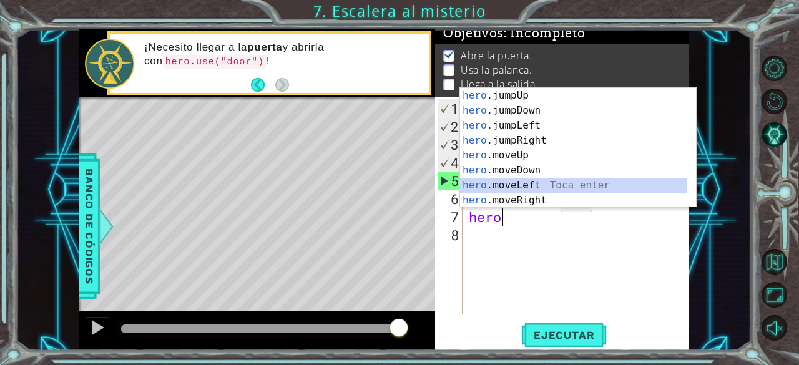
click at [536, 178] on div "hero .jumpUp Toca enter hero .jumpDown Toca enter hero .jumpLeft Toca enter her…" at bounding box center [573, 163] width 227 height 150
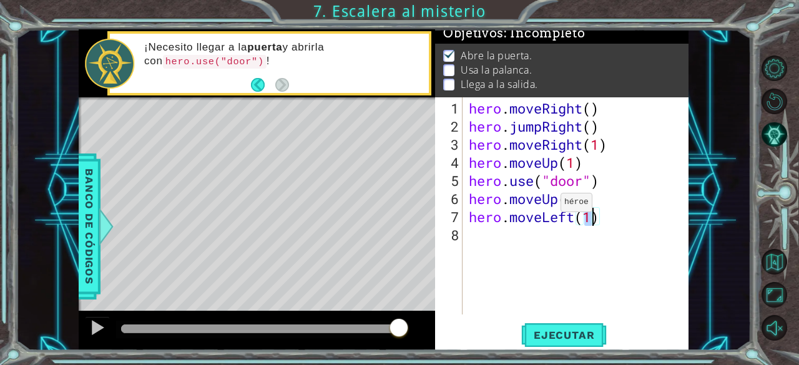
type textarea "hero.moveLeft(2)"
click at [548, 236] on div "hero . moveRight ( ) hero . jumpRight ( ) hero . moveRight ( 1 ) hero . moveUp …" at bounding box center [579, 225] width 226 height 253
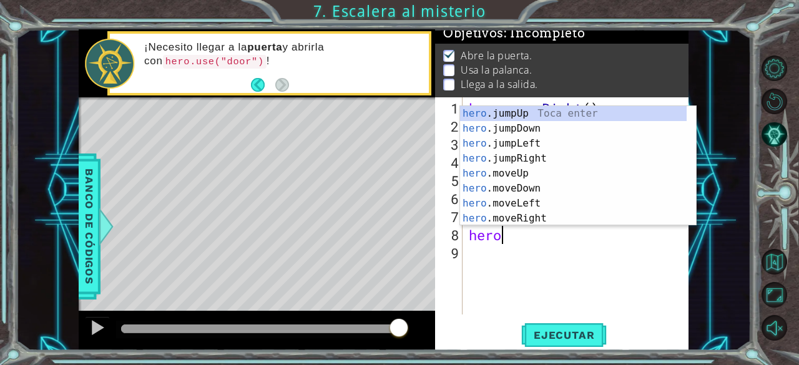
scroll to position [0, 1]
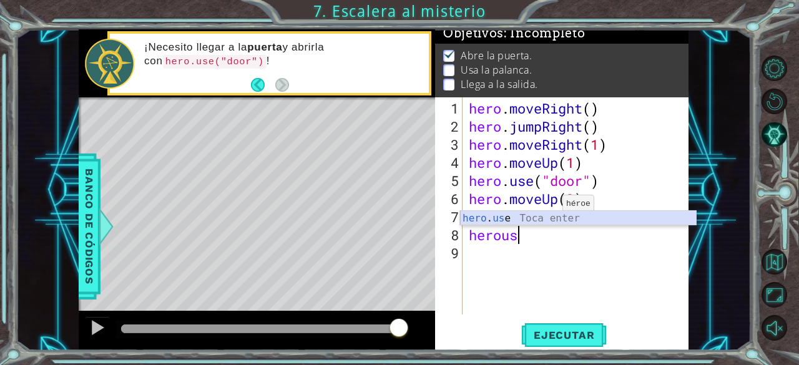
click at [495, 212] on div "hero . us e Toca enter" at bounding box center [578, 233] width 236 height 45
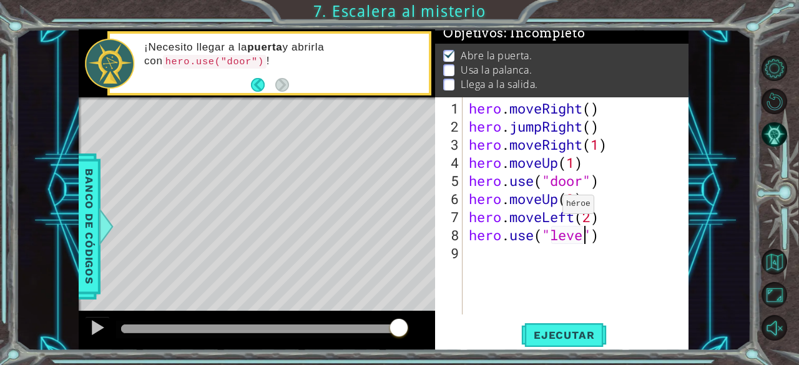
scroll to position [0, 6]
click at [580, 334] on span "Ejecutar" at bounding box center [563, 335] width 85 height 12
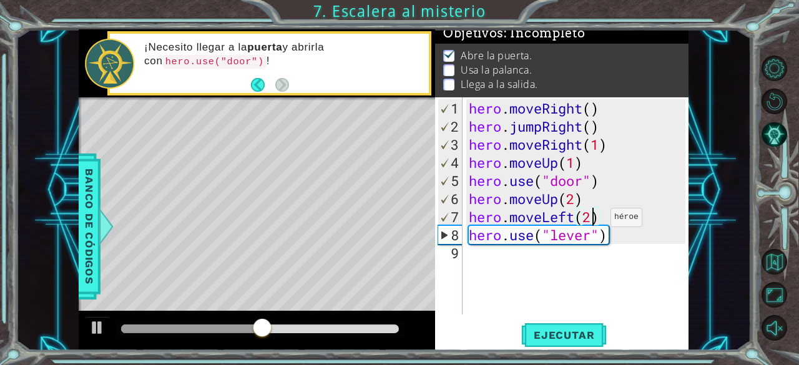
click at [592, 222] on div "hero . moveRight ( ) hero . jumpRight ( ) hero . moveRight ( 1 ) hero . moveUp …" at bounding box center [579, 225] width 226 height 253
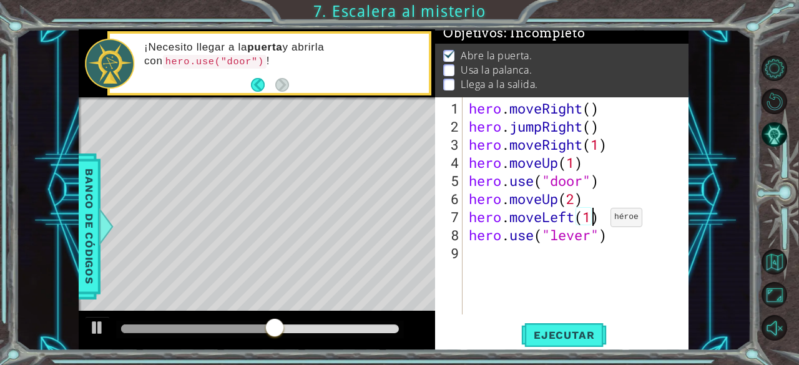
scroll to position [0, 5]
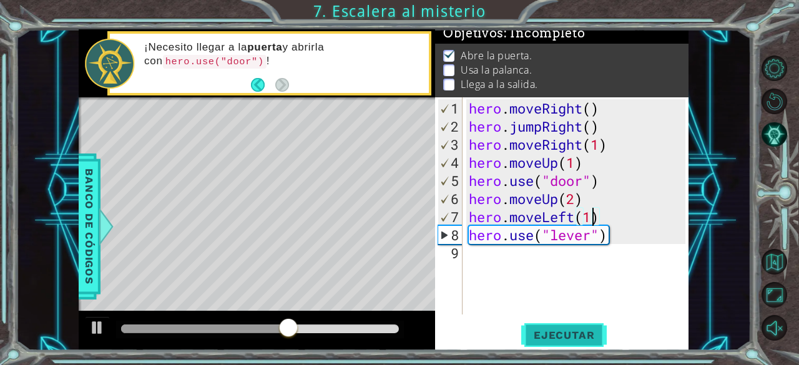
type textarea "hero.moveLeft(1)"
click at [573, 331] on span "Ejecutar" at bounding box center [563, 335] width 85 height 12
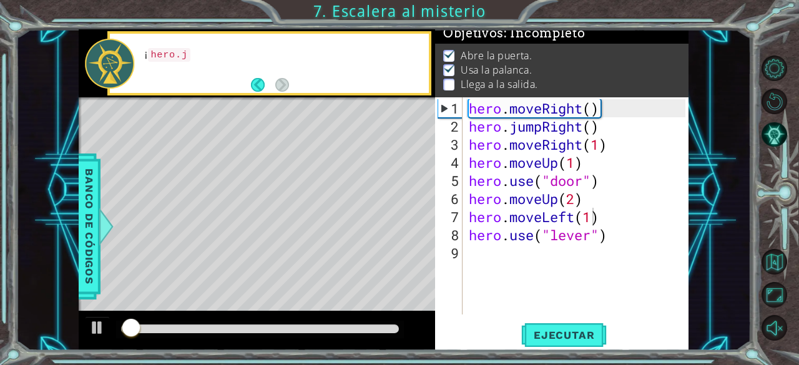
click at [351, 323] on div at bounding box center [260, 329] width 288 height 17
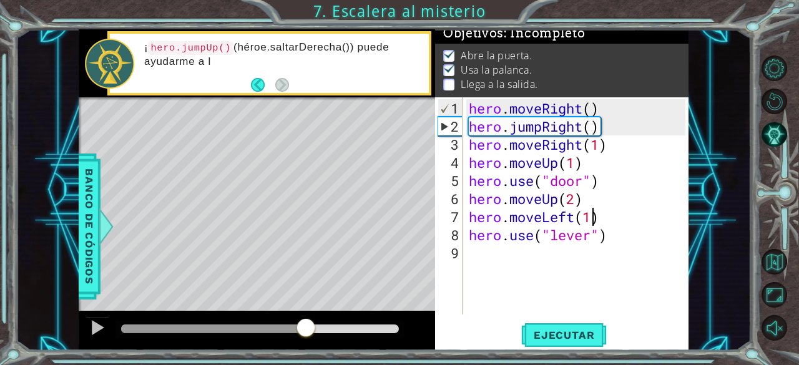
click at [306, 325] on div at bounding box center [260, 328] width 278 height 9
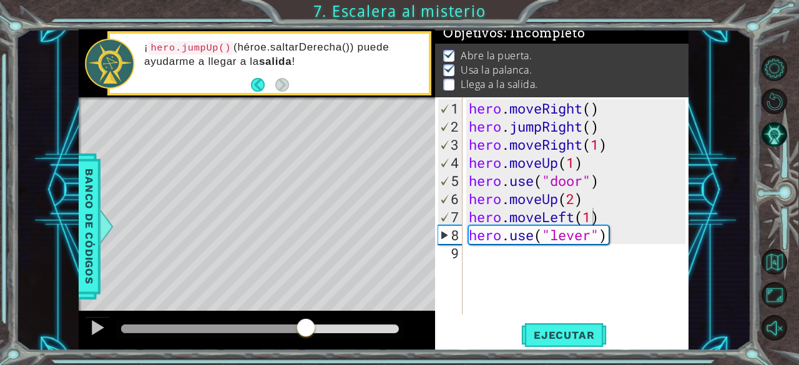
click at [240, 324] on div at bounding box center [260, 329] width 288 height 17
click at [87, 325] on button at bounding box center [97, 329] width 25 height 26
click at [208, 326] on div at bounding box center [219, 328] width 197 height 9
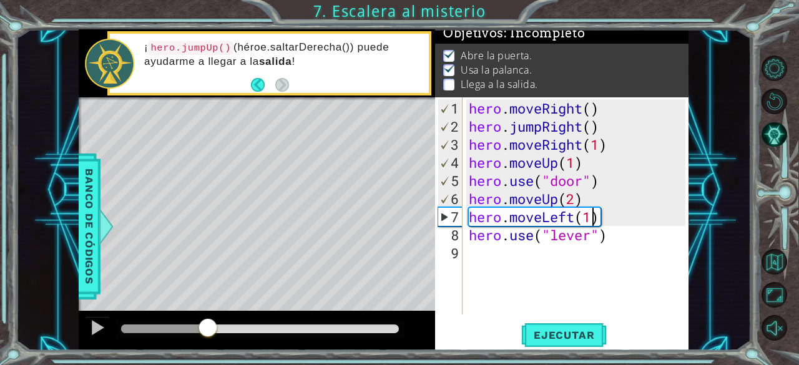
click at [175, 331] on div at bounding box center [164, 328] width 86 height 9
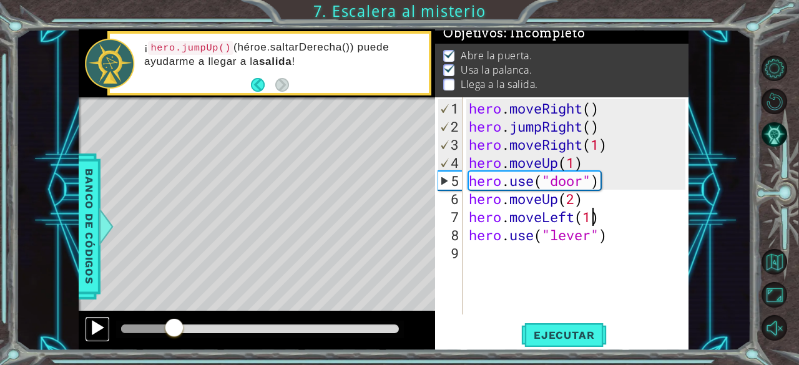
click at [101, 334] on div at bounding box center [97, 327] width 16 height 16
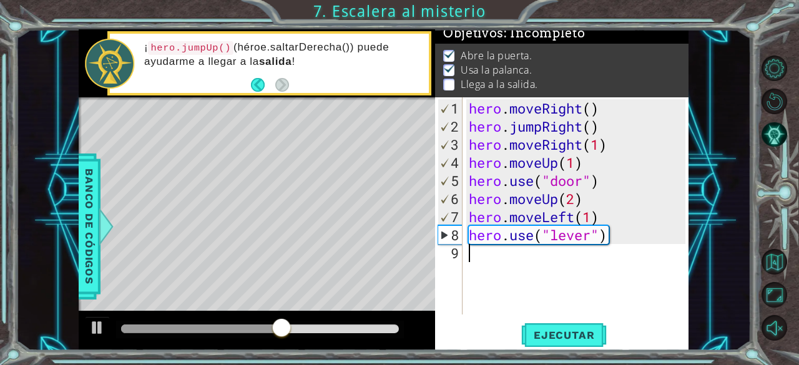
click at [493, 259] on div "hero . moveRight ( ) hero . jumpRight ( ) hero . moveRight ( 1 ) hero . moveUp …" at bounding box center [579, 225] width 226 height 253
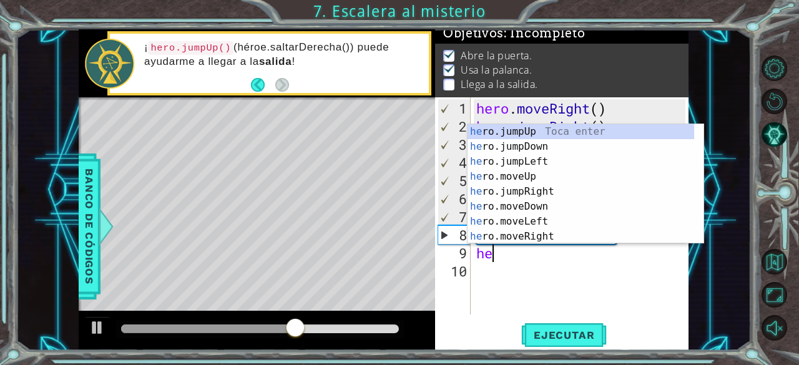
scroll to position [0, 0]
type textarea "hero"
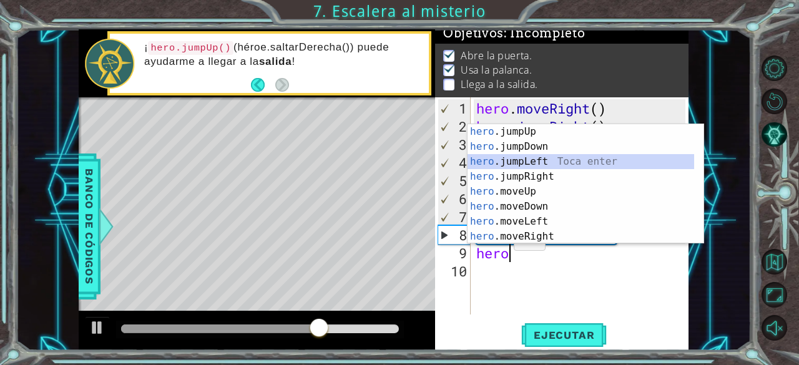
click at [538, 160] on div "hero .jumpUp Toca enter hero .jumpDown Toca enter hero .jumpLeft Toca enter her…" at bounding box center [580, 199] width 227 height 150
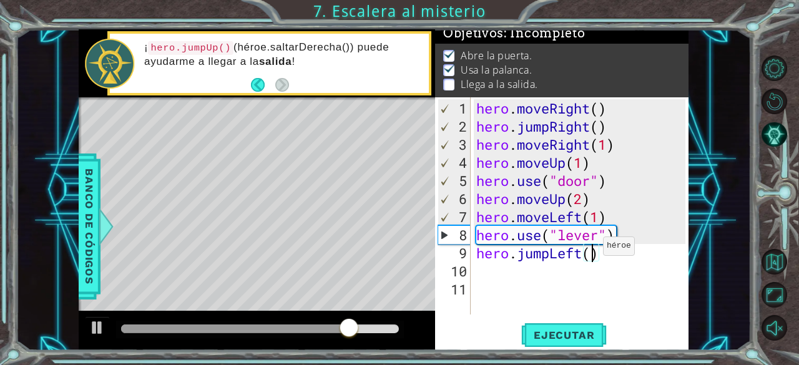
click at [592, 251] on div "hero . moveRight ( ) hero . jumpRight ( ) hero . moveRight ( 1 ) hero . moveUp …" at bounding box center [583, 225] width 218 height 253
type textarea "hero.jumpLeft(2)"
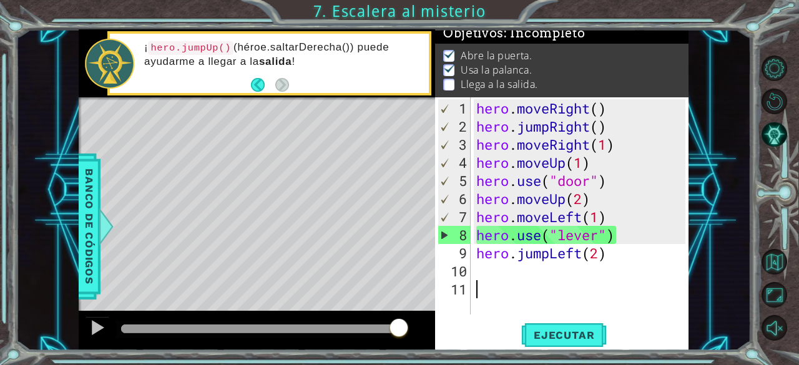
click at [547, 280] on div "hero . moveRight ( ) hero . jumpRight ( ) hero . moveRight ( 1 ) hero . moveUp …" at bounding box center [583, 225] width 218 height 253
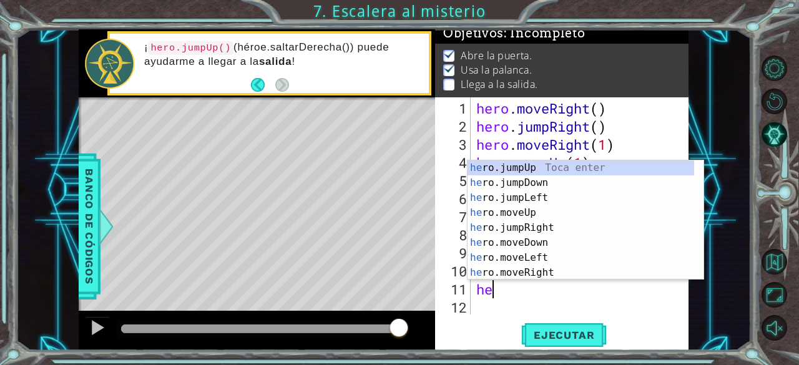
scroll to position [0, 0]
type textarea "hero"
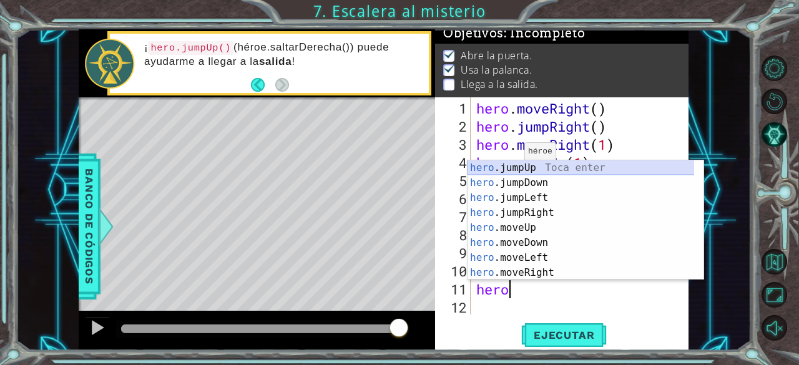
click at [528, 165] on div "hero .jumpUp Toca enter hero .jumpDown Toca enter hero .jumpLeft Toca enter her…" at bounding box center [580, 235] width 227 height 150
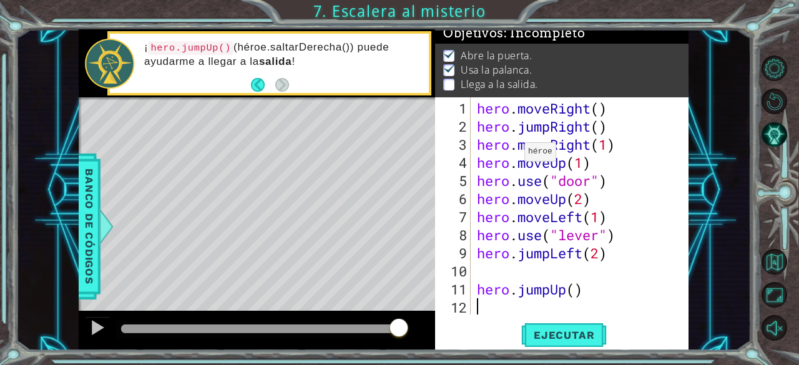
scroll to position [18, 0]
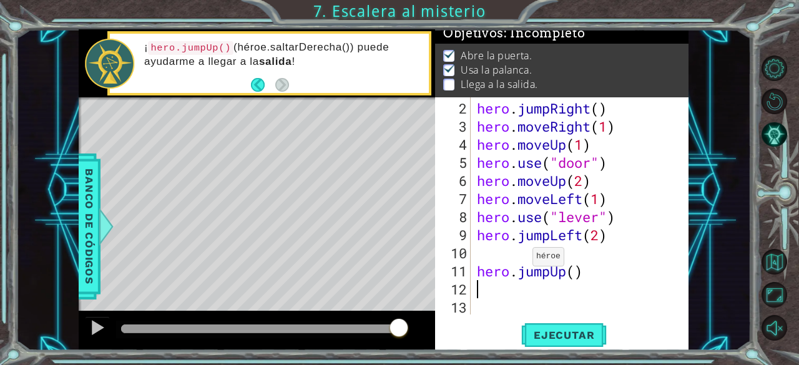
click at [522, 261] on div "hero . jumpRight ( ) hero . moveRight ( 1 ) hero . moveUp ( 1 ) hero . use ( "d…" at bounding box center [578, 225] width 208 height 253
click at [548, 234] on div "hero . jumpRight ( ) hero . moveRight ( 1 ) hero . moveUp ( 1 ) hero . use ( "d…" at bounding box center [578, 225] width 208 height 253
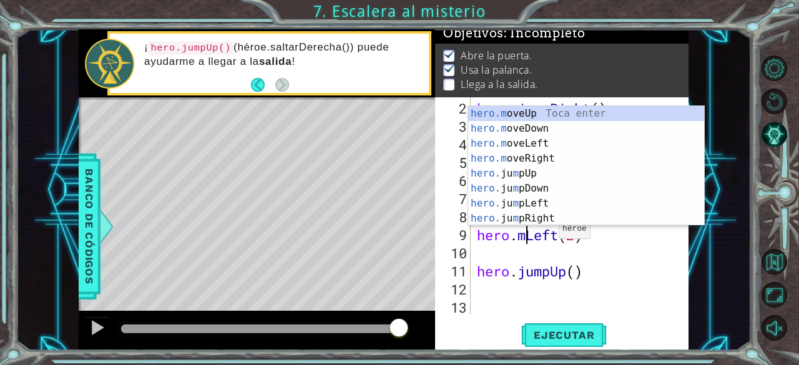
scroll to position [0, 2]
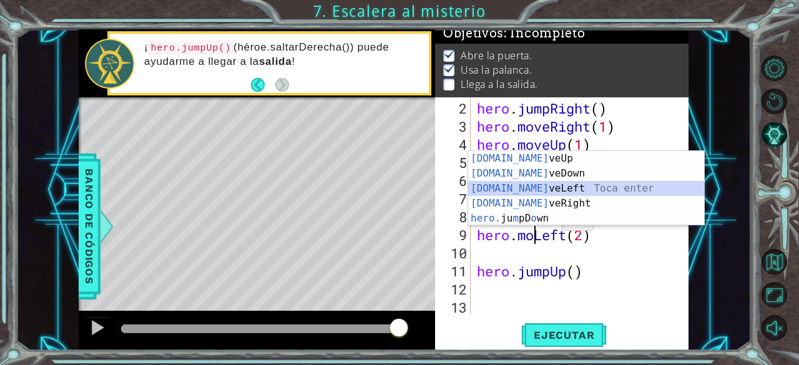
click at [553, 192] on div "[DOMAIN_NAME] veUp Toca enter [DOMAIN_NAME] veDown Toca enter [DOMAIN_NAME] veL…" at bounding box center [586, 203] width 236 height 105
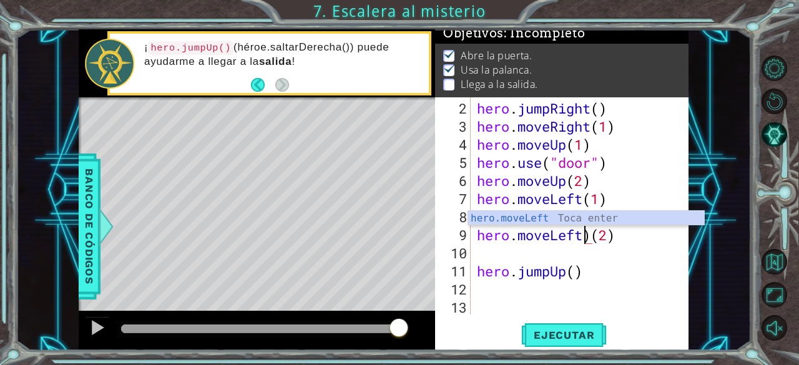
click at [592, 235] on div "hero . jumpRight ( ) hero . moveRight ( 1 ) hero . moveUp ( 1 ) hero . use ( "d…" at bounding box center [578, 225] width 208 height 253
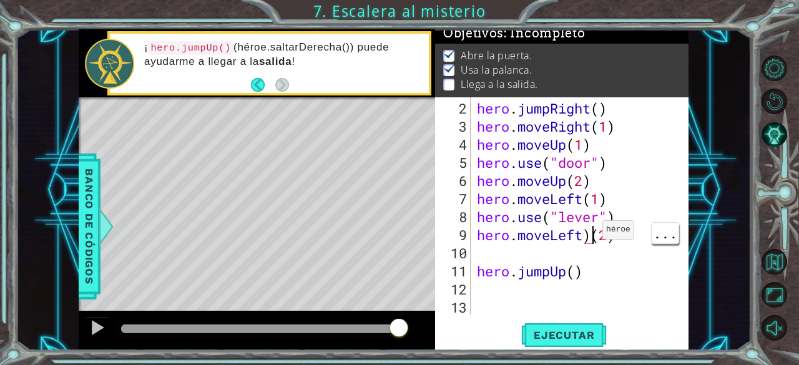
type textarea "hero.moveLeft(2)"
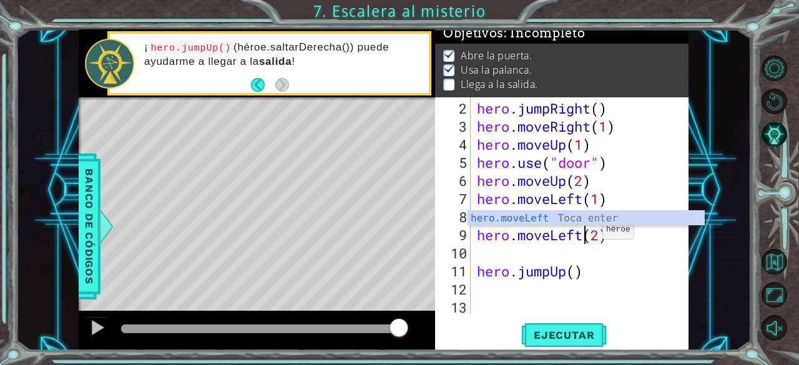
click at [517, 254] on div "hero . jumpRight ( ) hero . moveRight ( 1 ) hero . moveUp ( 1 ) hero . use ( "d…" at bounding box center [578, 225] width 208 height 253
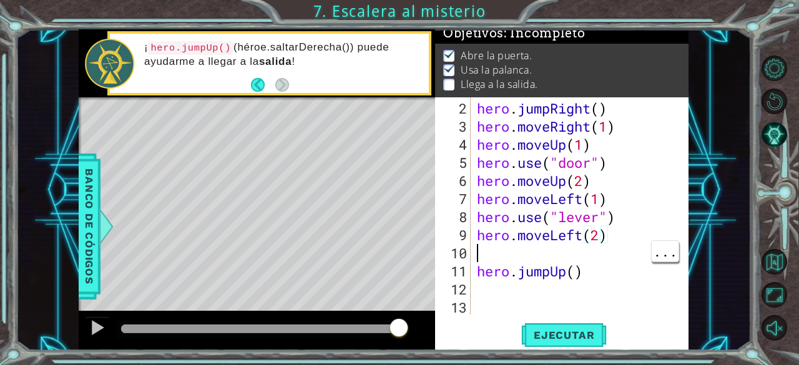
scroll to position [0, 0]
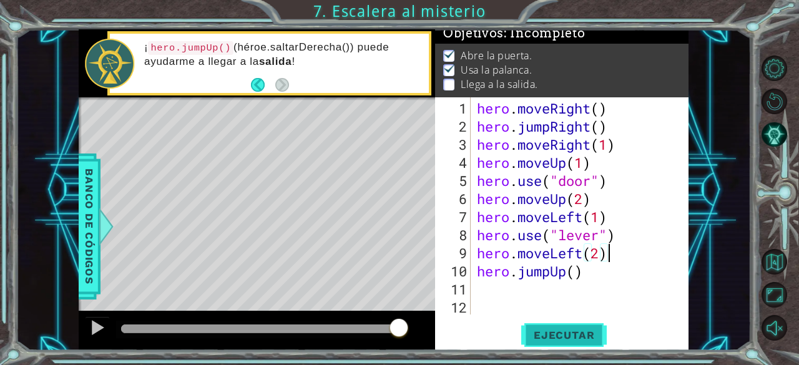
type textarea "hero.moveLeft(2)"
click at [569, 329] on span "Ejecutar" at bounding box center [563, 335] width 85 height 12
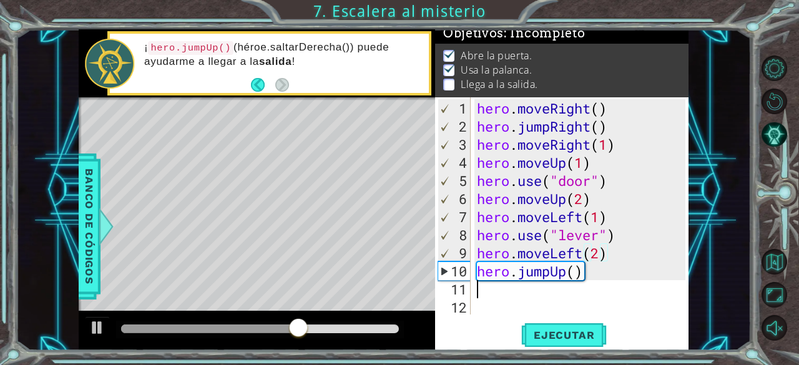
click at [490, 294] on div "hero . moveRight ( ) hero . jumpRight ( ) hero . moveRight ( 1 ) hero . moveUp …" at bounding box center [583, 225] width 218 height 253
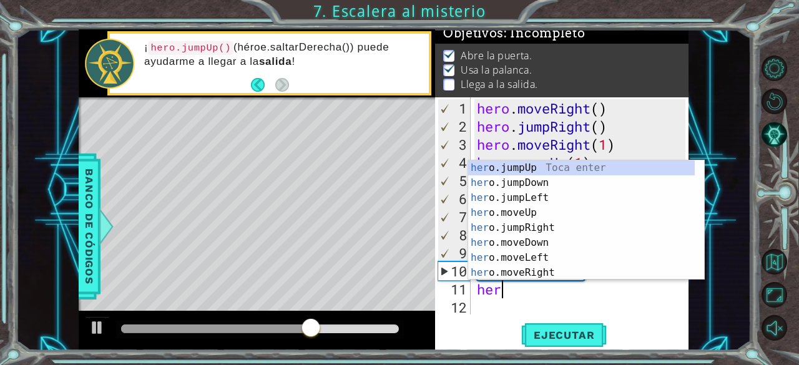
type textarea "hero"
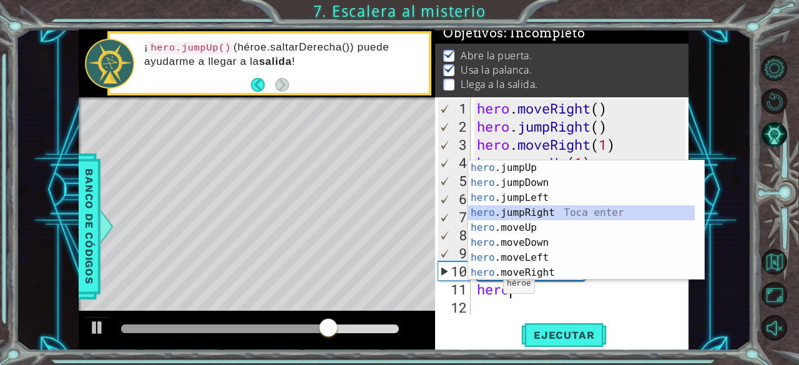
click at [535, 212] on div "hero .jumpUp Toca enter hero .jumpDown Toca enter hero .jumpLeft Toca enter her…" at bounding box center [581, 235] width 227 height 150
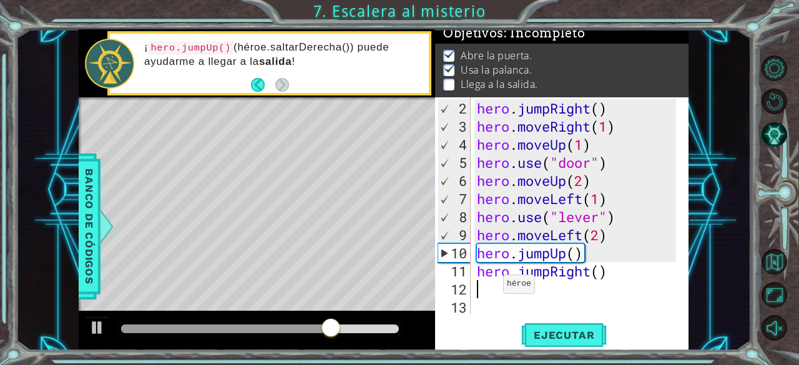
scroll to position [18, 0]
click at [598, 271] on div "hero . jumpRight ( ) hero . moveRight ( 1 ) hero . moveUp ( 1 ) hero . use ( "d…" at bounding box center [578, 225] width 208 height 253
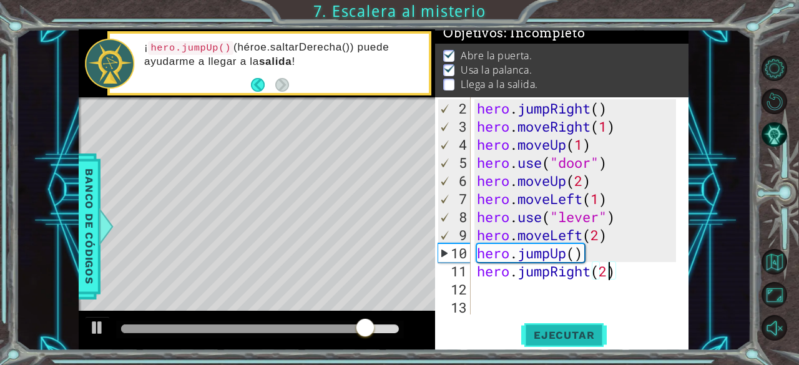
type textarea "hero.jumpRight(2)"
click at [587, 331] on span "Ejecutar" at bounding box center [563, 335] width 85 height 12
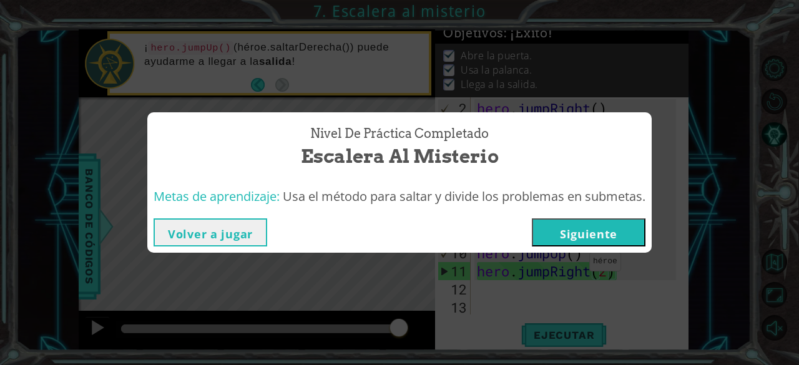
click at [573, 227] on button "Siguiente" at bounding box center [589, 232] width 114 height 28
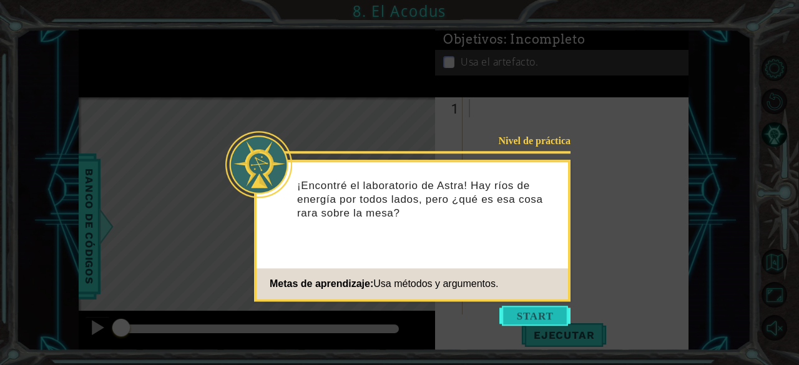
click at [550, 306] on button "Start" at bounding box center [534, 316] width 71 height 20
